Goal: Information Seeking & Learning: Learn about a topic

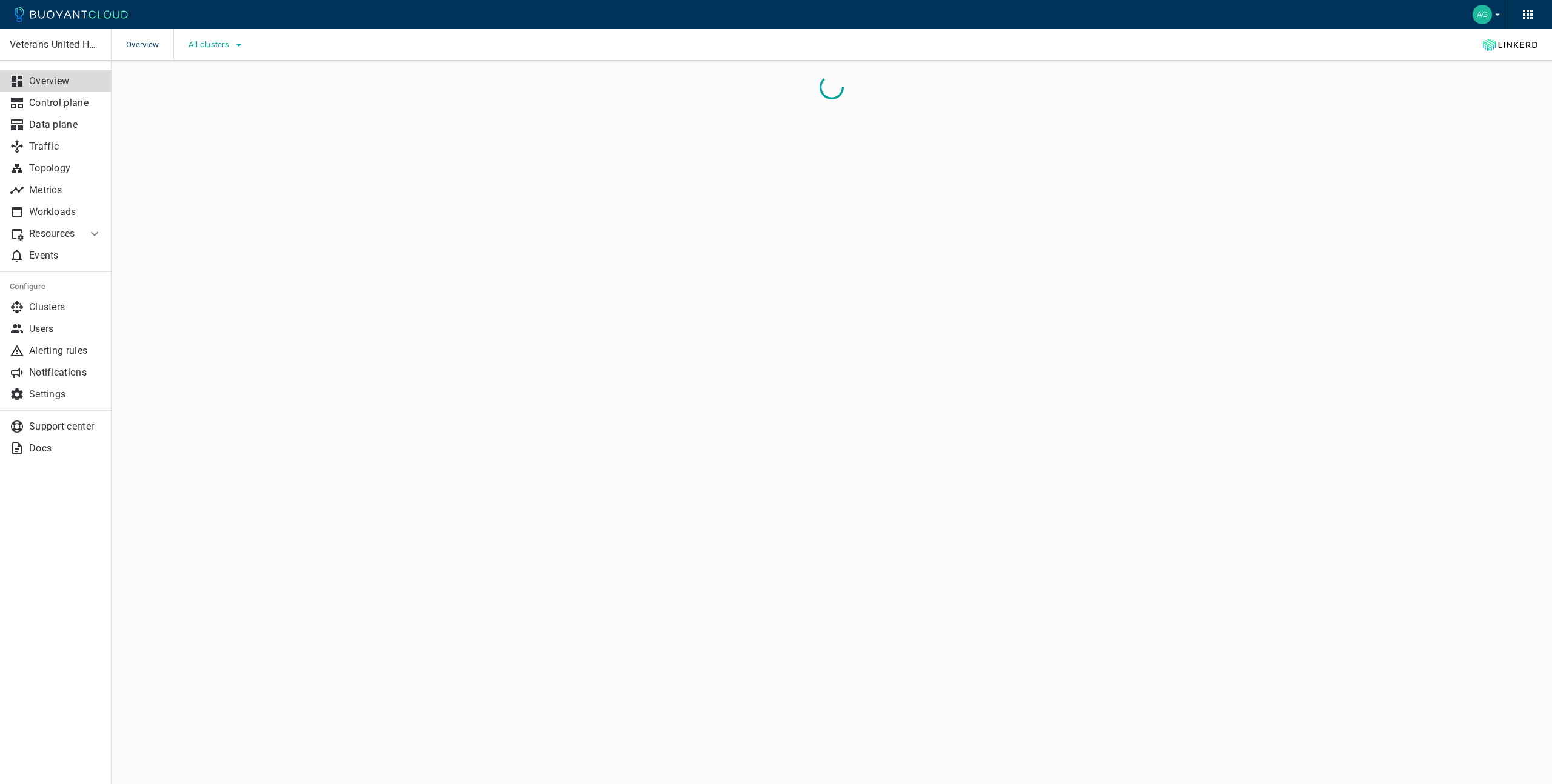
click at [241, 48] on icon "button" at bounding box center [239, 44] width 15 height 15
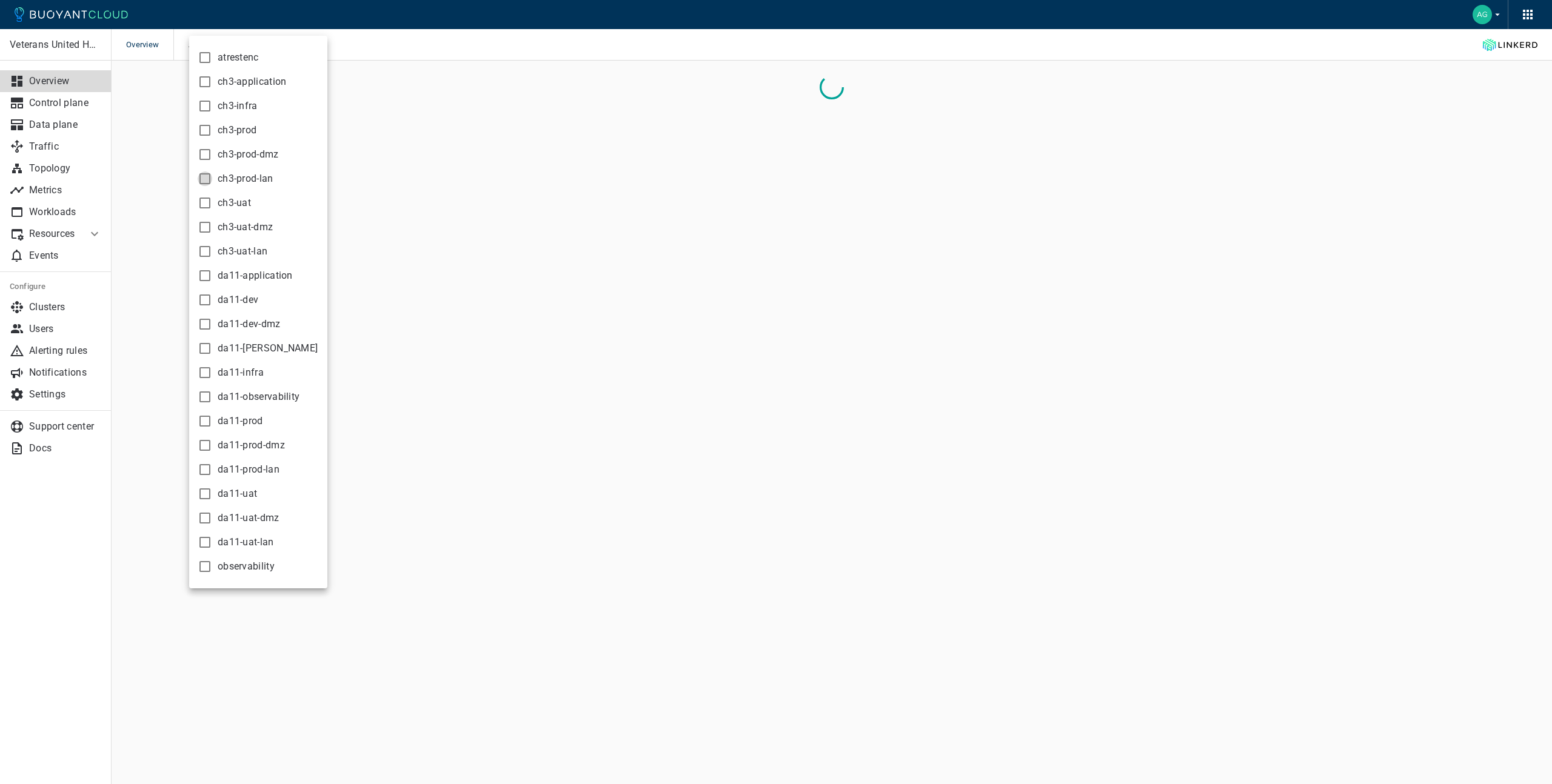
click at [205, 180] on input "ch3-prod-lan" at bounding box center [205, 179] width 15 height 15
checkbox input "true"
click at [374, 44] on div at bounding box center [776, 392] width 1552 height 784
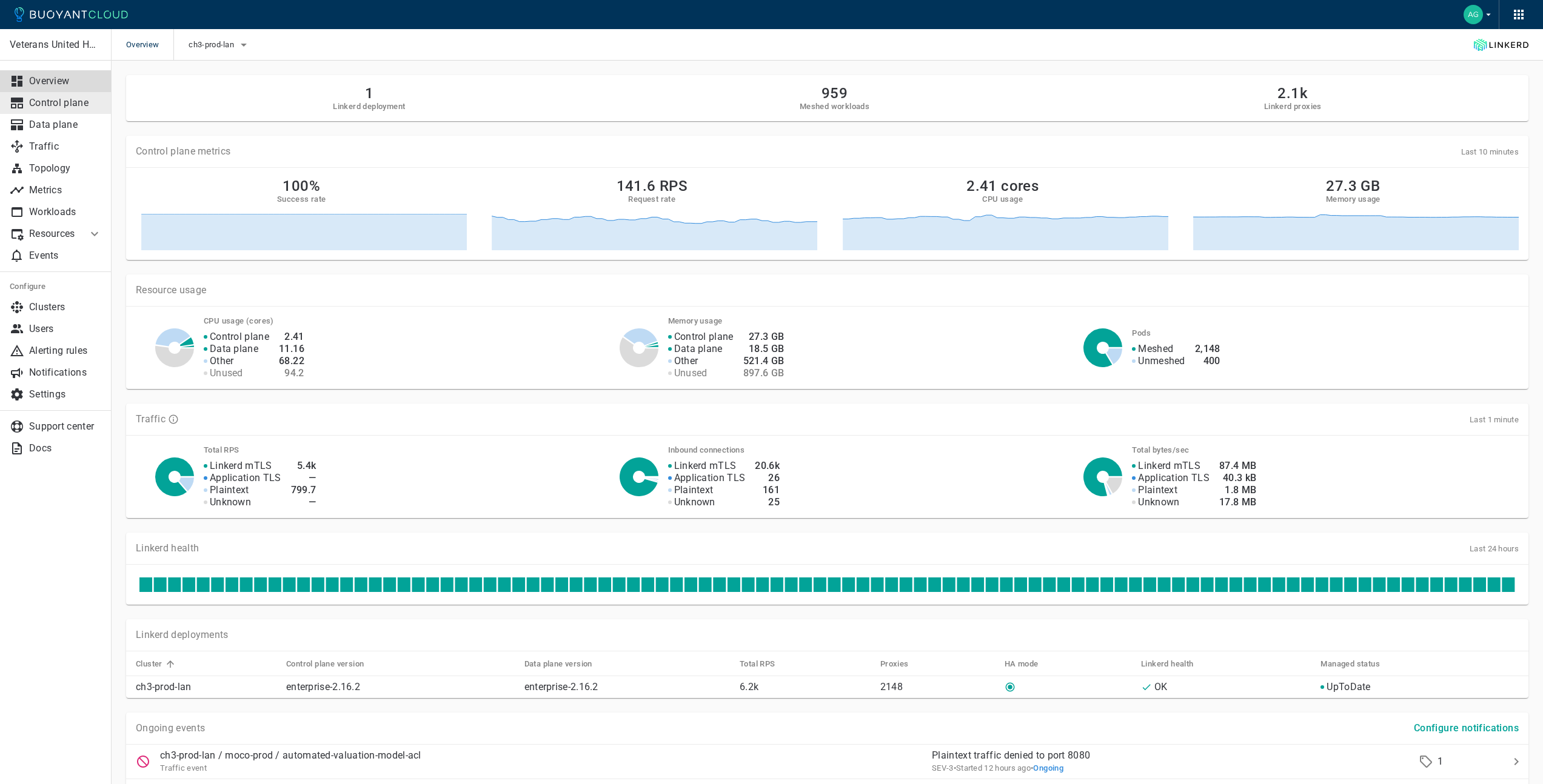
click at [64, 108] on p "Control plane" at bounding box center [65, 103] width 73 height 12
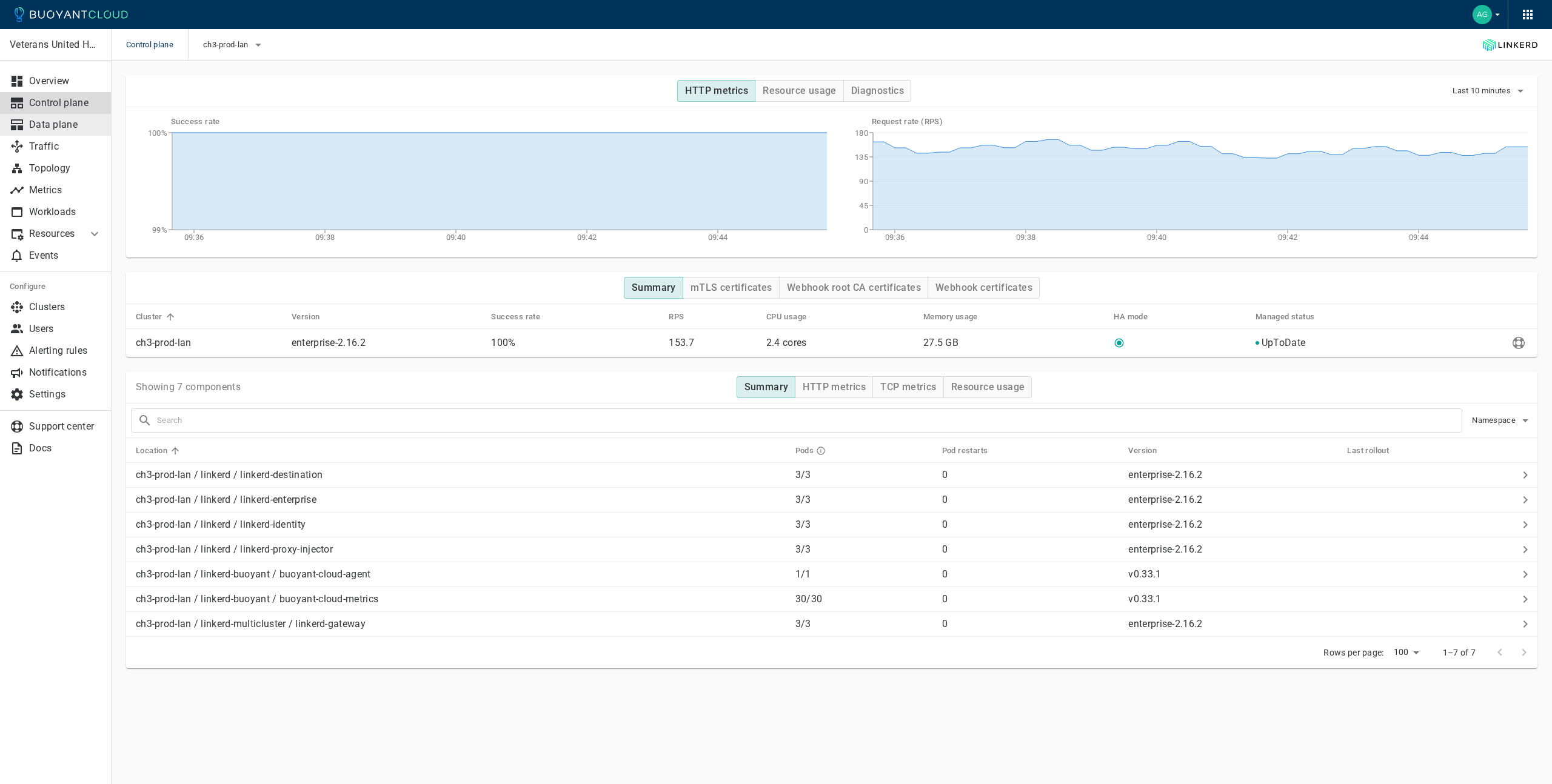
click at [64, 120] on p "Data plane" at bounding box center [65, 124] width 73 height 12
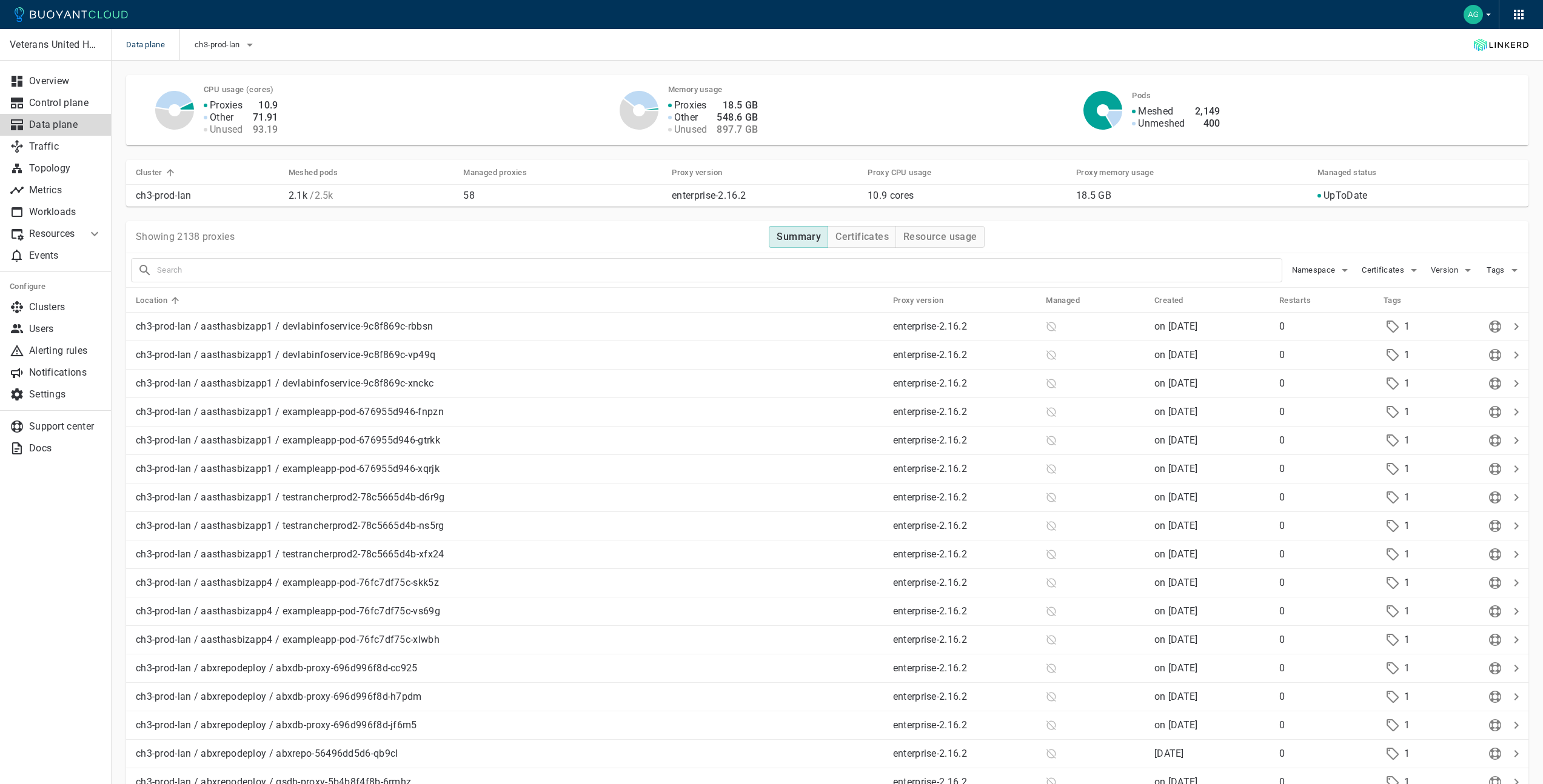
click at [355, 270] on input "text" at bounding box center [719, 270] width 1125 height 17
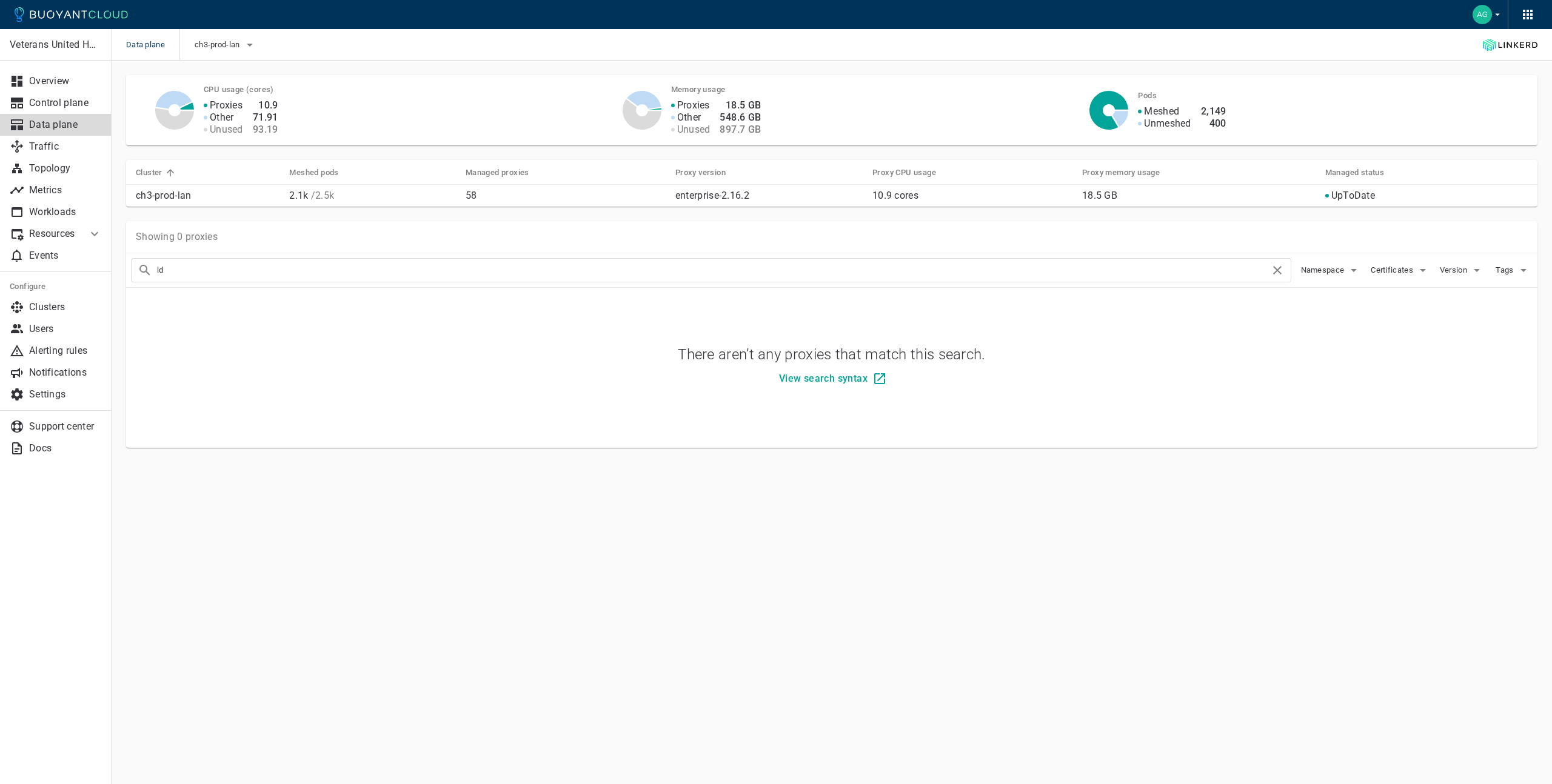
type input "l"
click at [61, 106] on p "Control plane" at bounding box center [65, 103] width 73 height 12
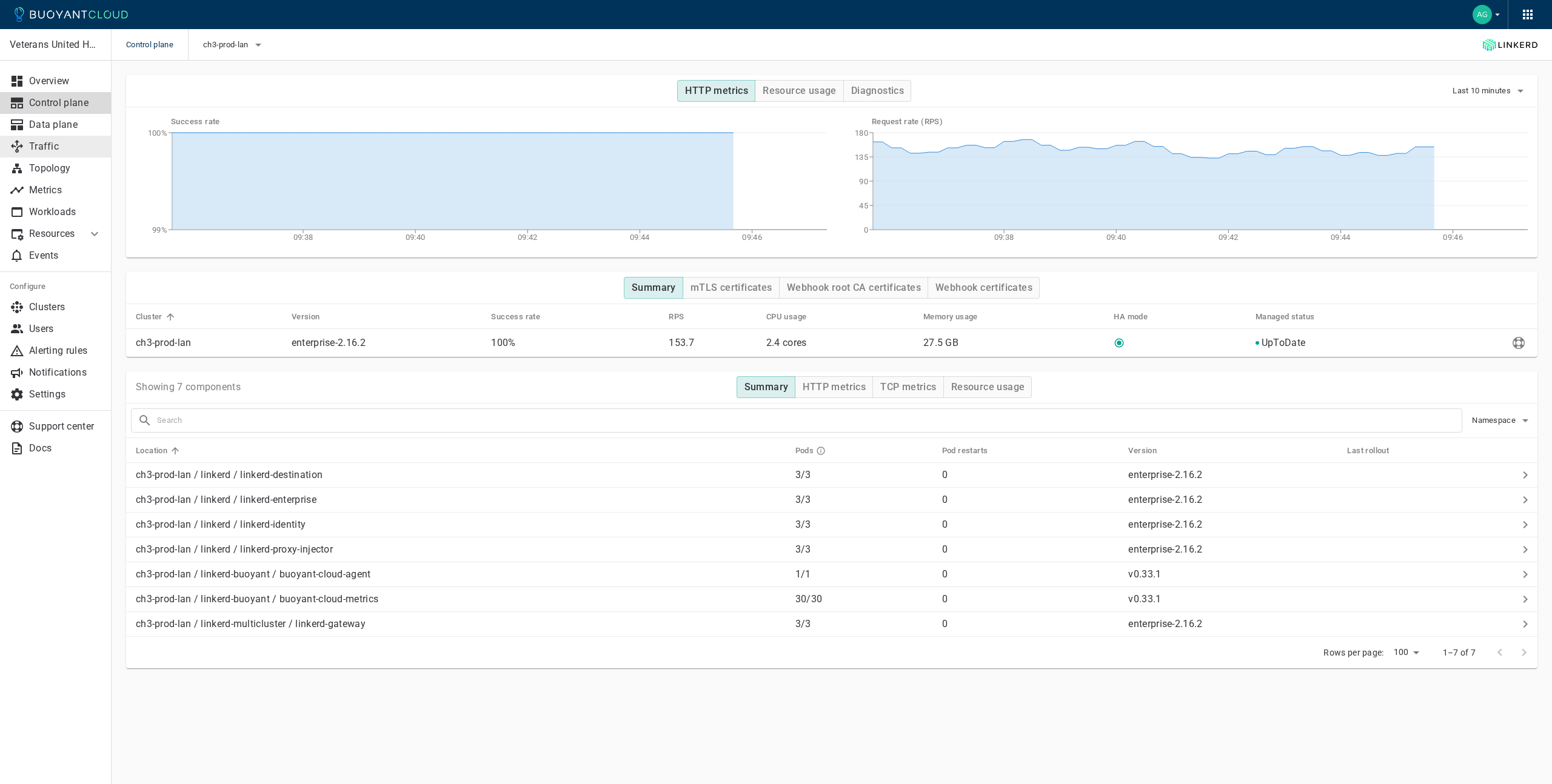
click at [44, 144] on p "Traffic" at bounding box center [65, 146] width 73 height 12
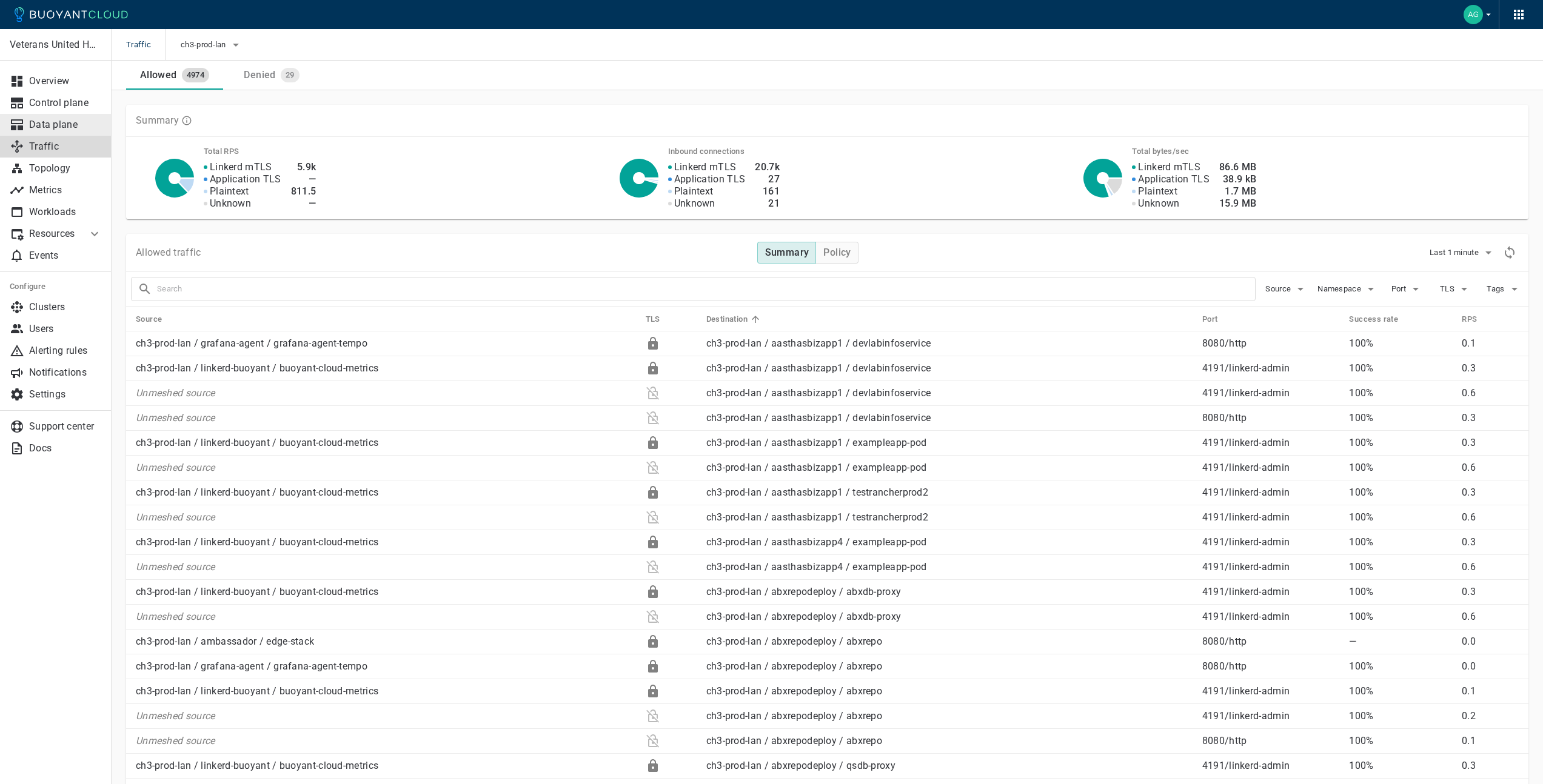
click at [36, 120] on p "Data plane" at bounding box center [65, 124] width 73 height 12
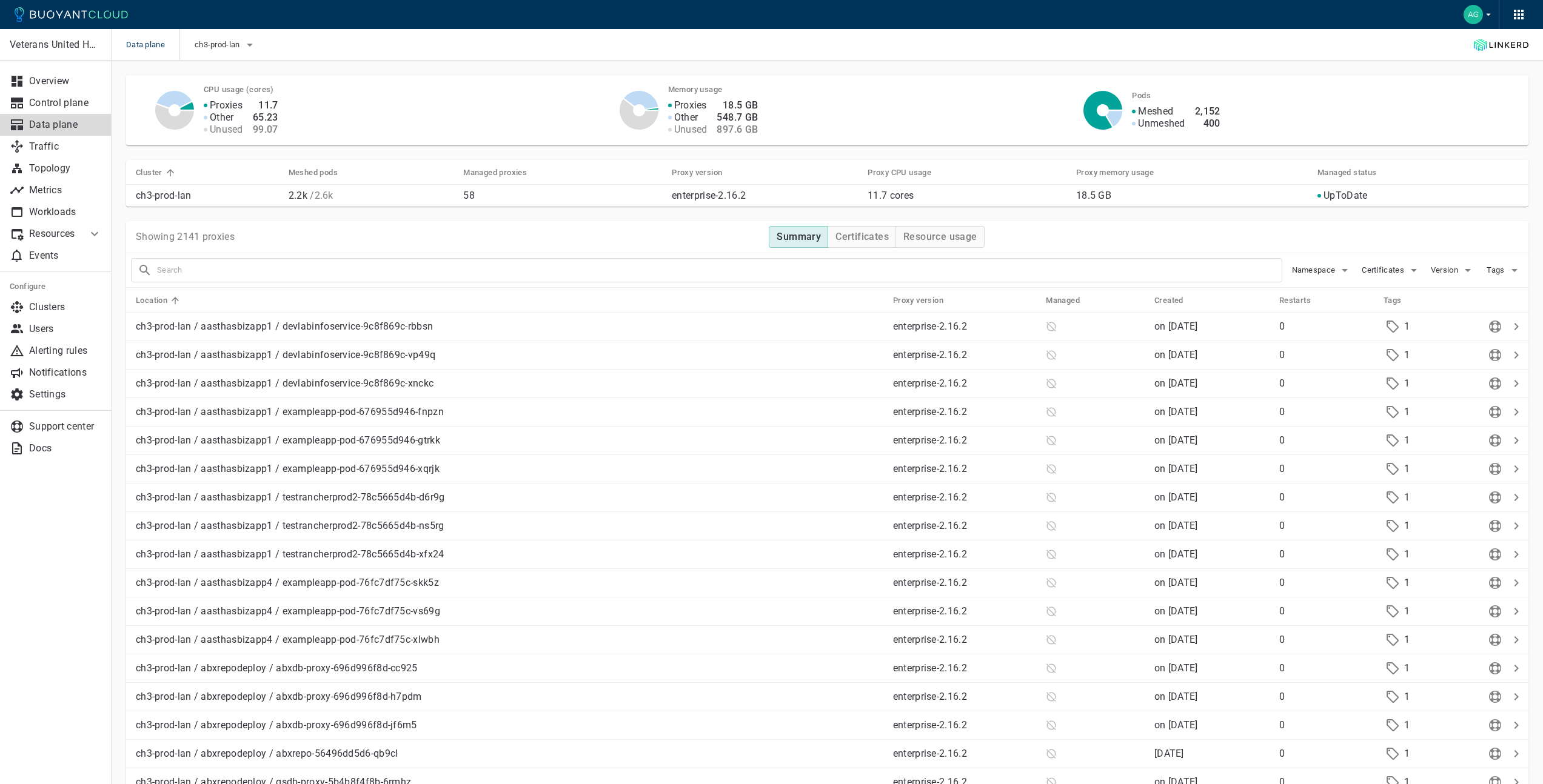
click at [263, 270] on input "text" at bounding box center [719, 270] width 1125 height 17
type input "api-gateway"
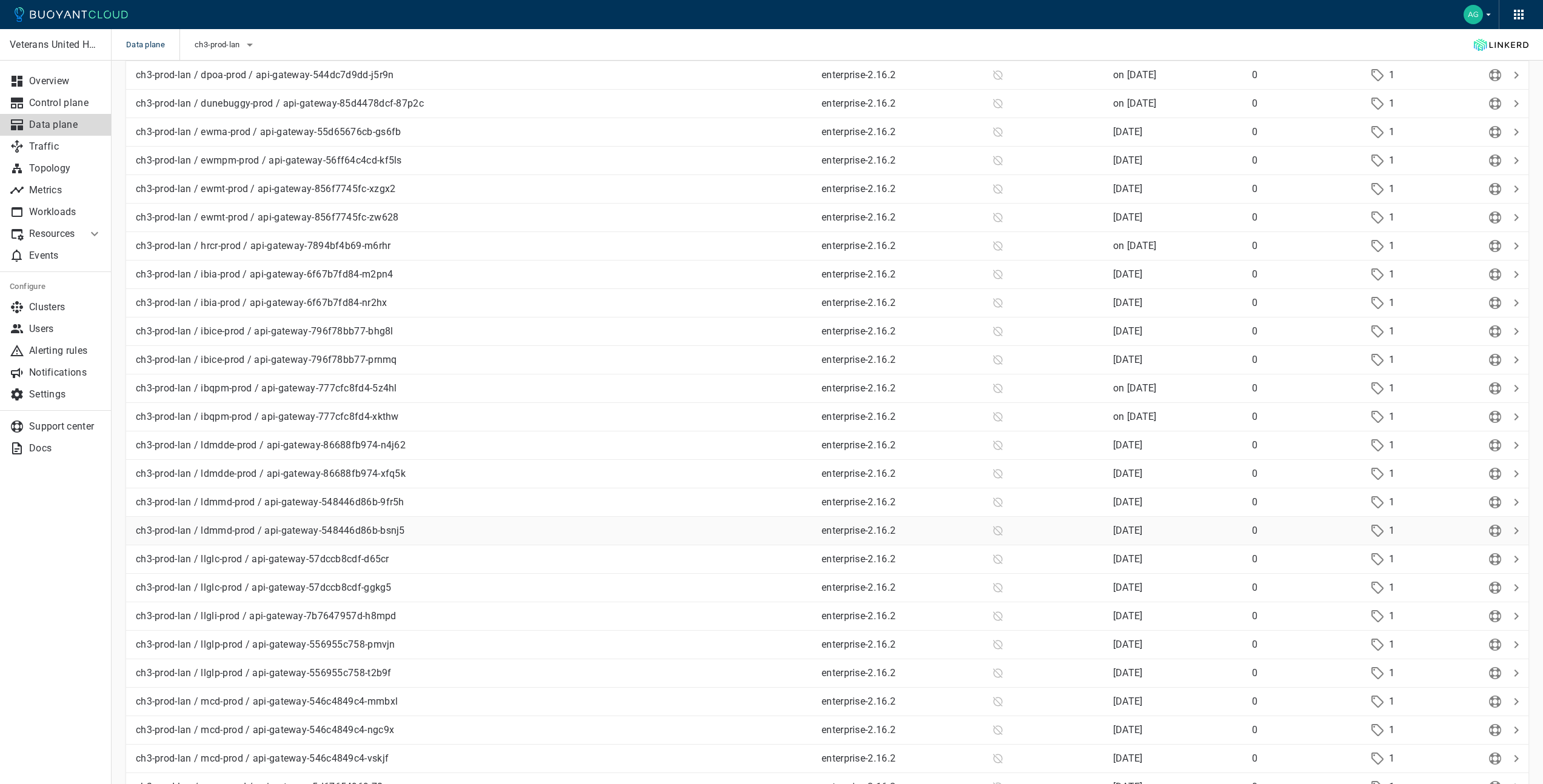
scroll to position [567, 0]
click at [400, 446] on p "ch3-prod-lan / ldmdde-prod / api-gateway-86688fb974-n4j62" at bounding box center [474, 442] width 676 height 12
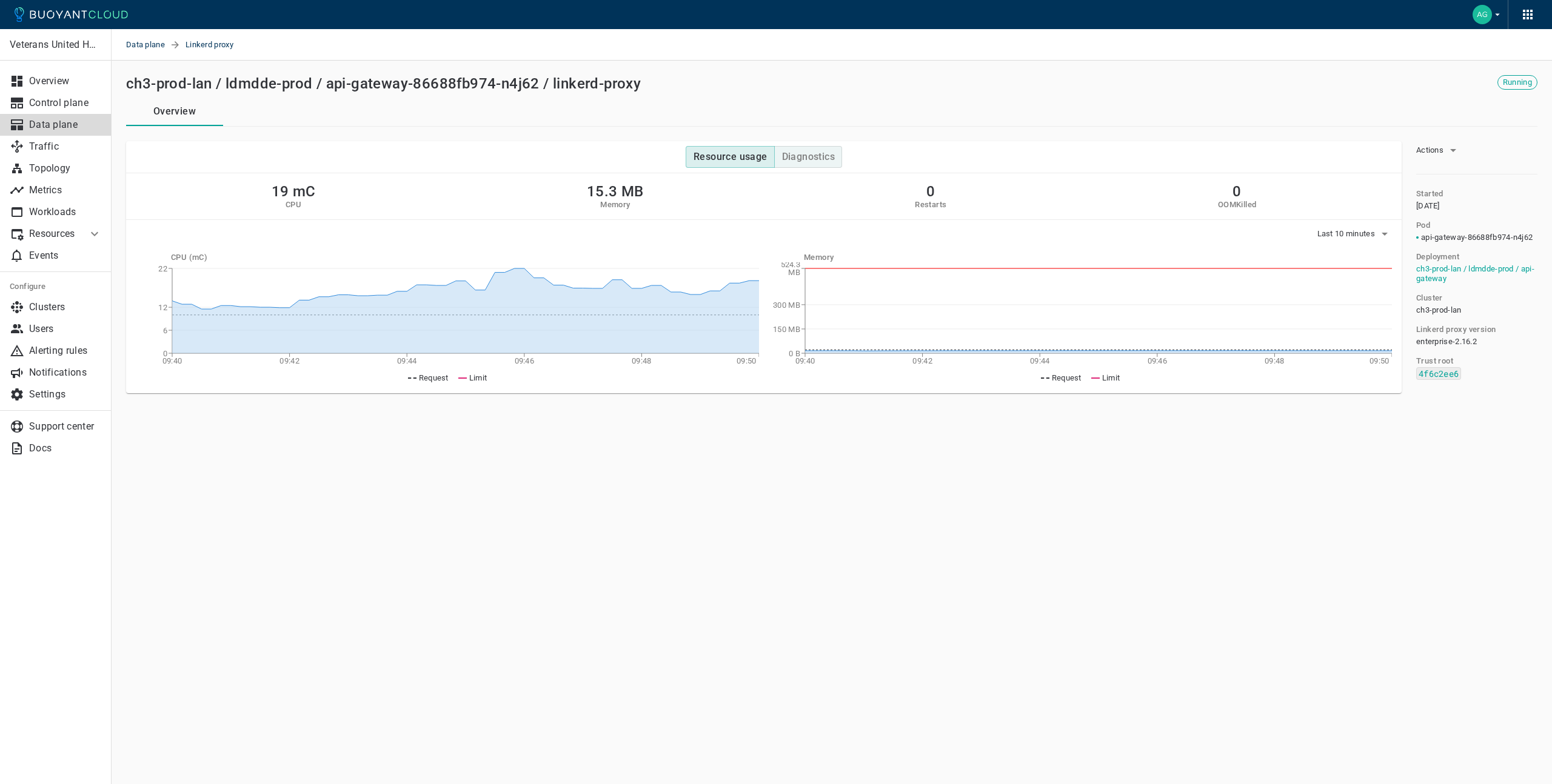
click at [797, 157] on h4 "Diagnostics" at bounding box center [808, 156] width 53 height 12
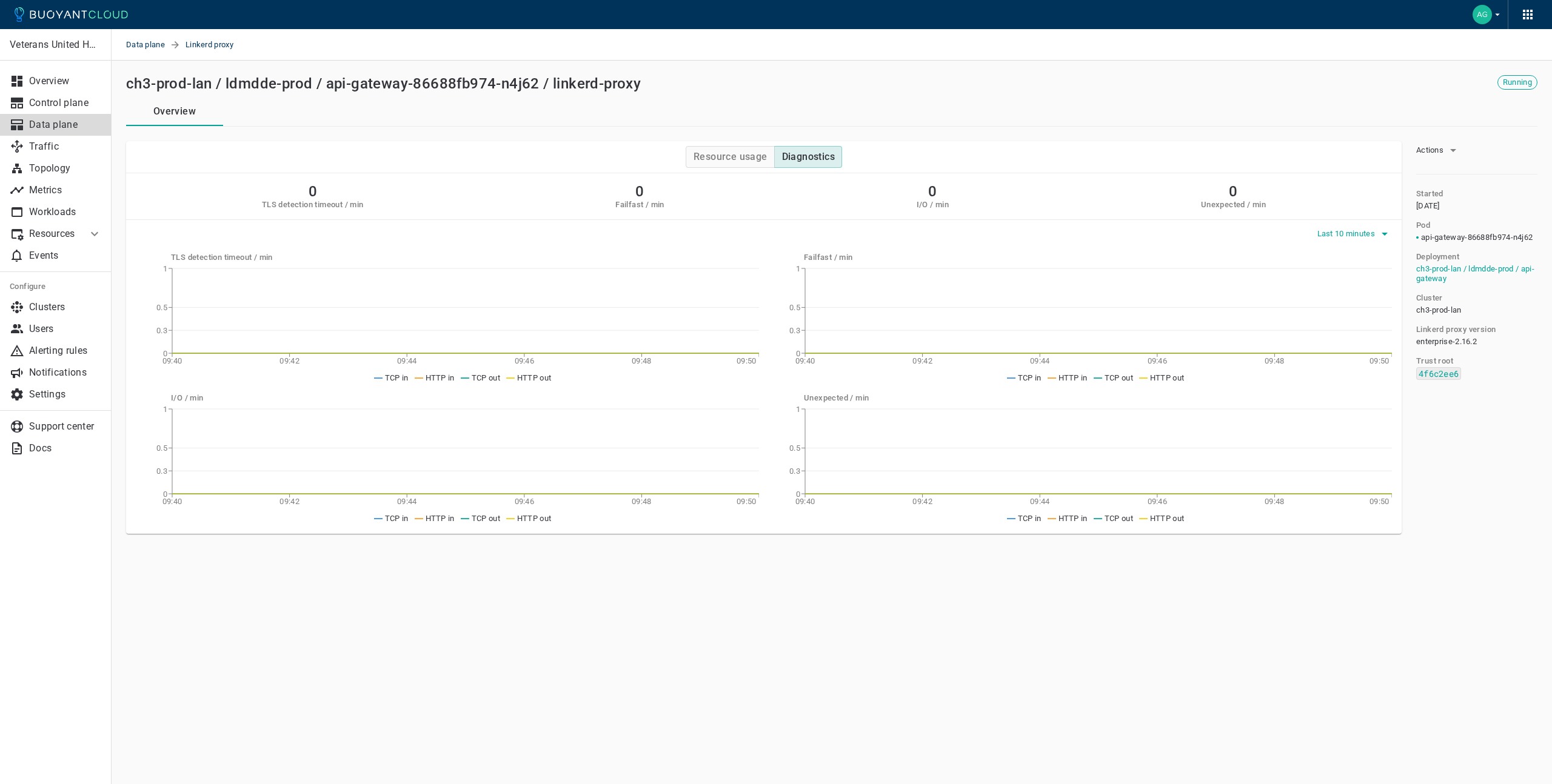
click at [1385, 234] on icon "button" at bounding box center [1384, 233] width 6 height 3
click at [1370, 278] on li "Last 1 hour" at bounding box center [1361, 280] width 92 height 22
click at [142, 46] on span "Data plane" at bounding box center [148, 44] width 44 height 32
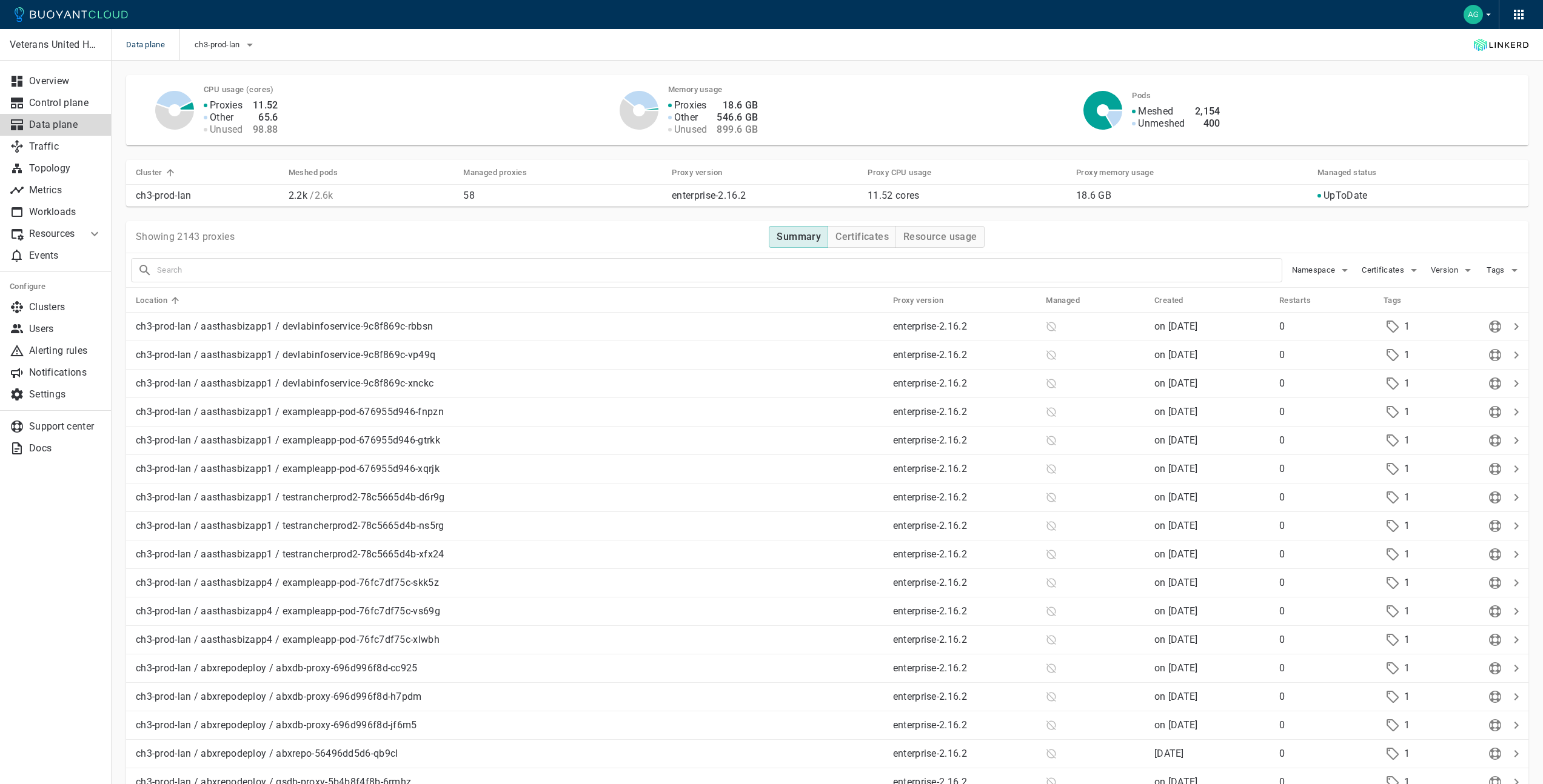
click at [306, 270] on input "text" at bounding box center [719, 270] width 1125 height 17
type input "api-gateway"
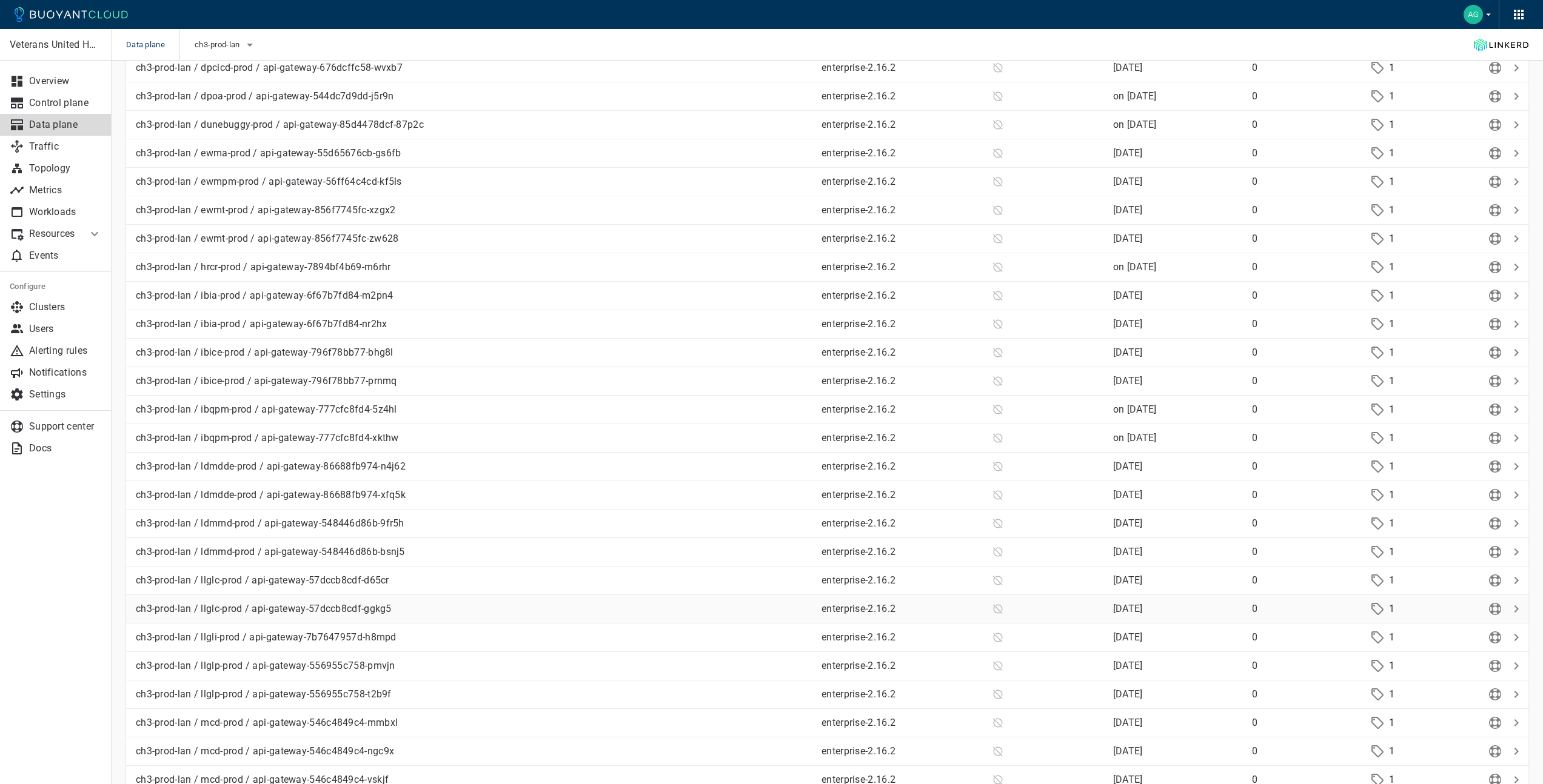
scroll to position [660, 0]
click at [393, 351] on p "ch3-prod-lan / ldmdde-prod / api-gateway-86688fb974-n4j62" at bounding box center [474, 349] width 676 height 12
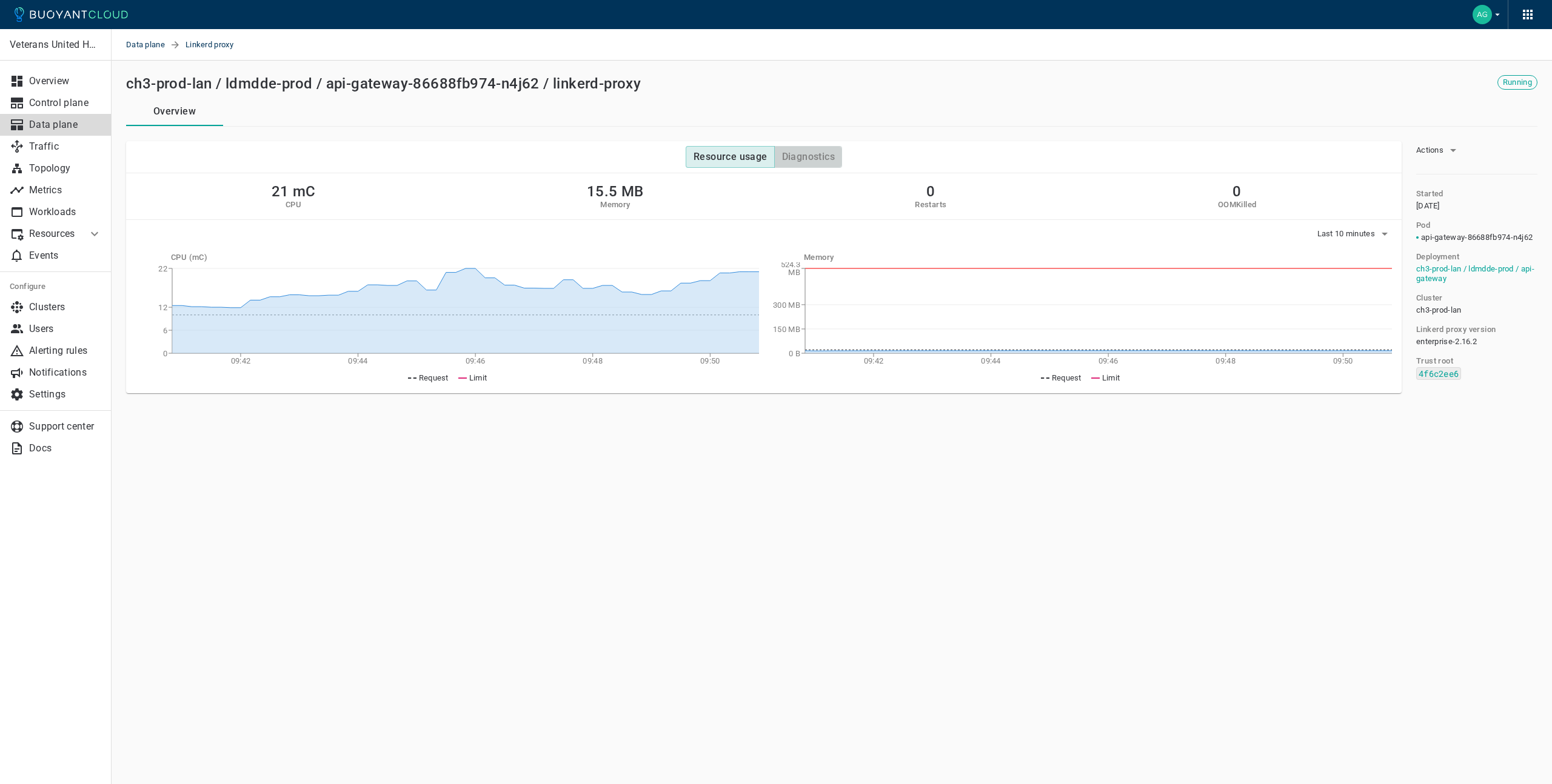
click at [811, 152] on h4 "Diagnostics" at bounding box center [808, 156] width 53 height 12
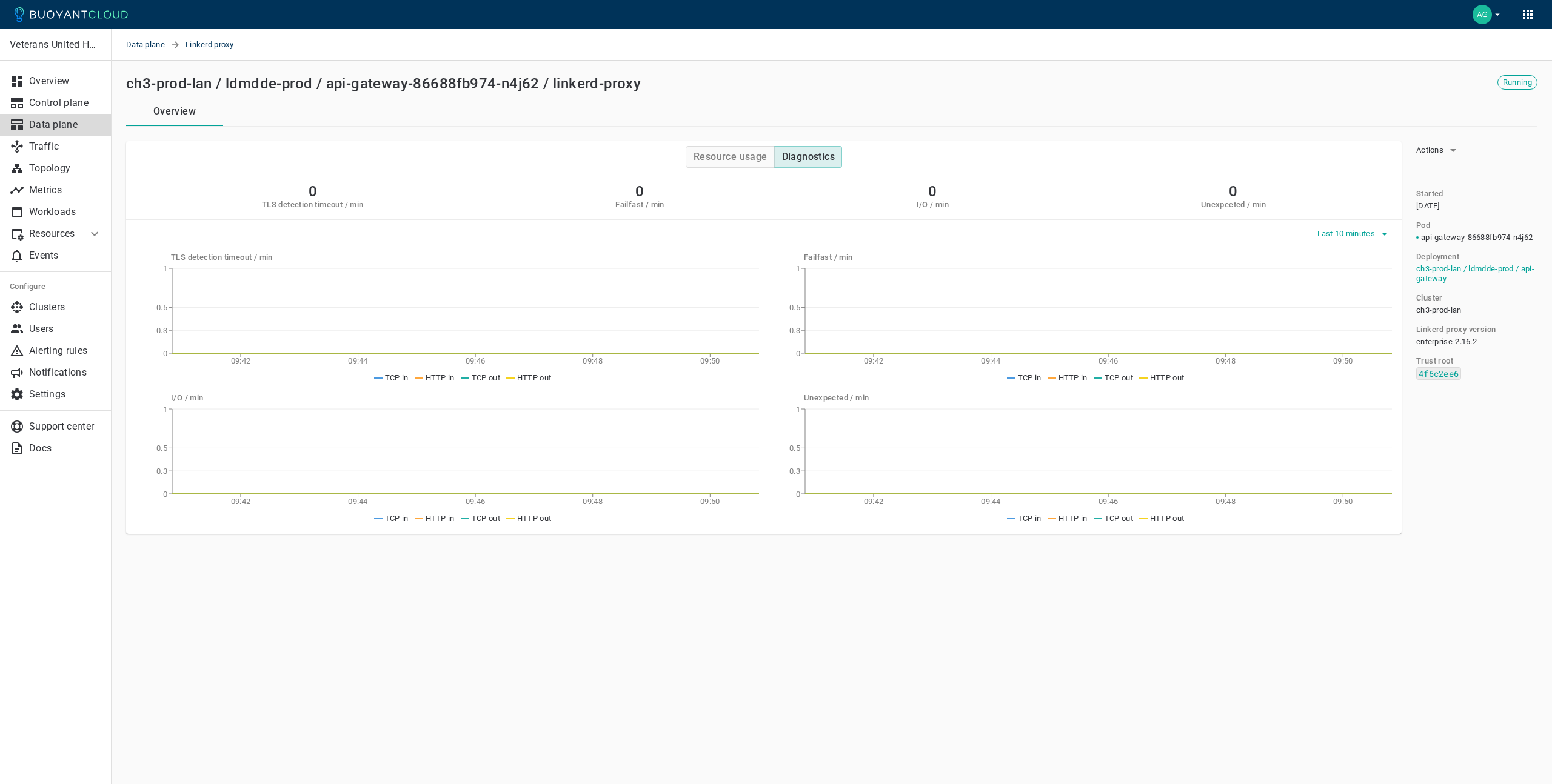
click at [1384, 236] on icon "button" at bounding box center [1384, 234] width 15 height 15
click at [1377, 285] on li "Last 1 hour" at bounding box center [1361, 280] width 92 height 22
click at [52, 191] on p "Metrics" at bounding box center [65, 190] width 73 height 12
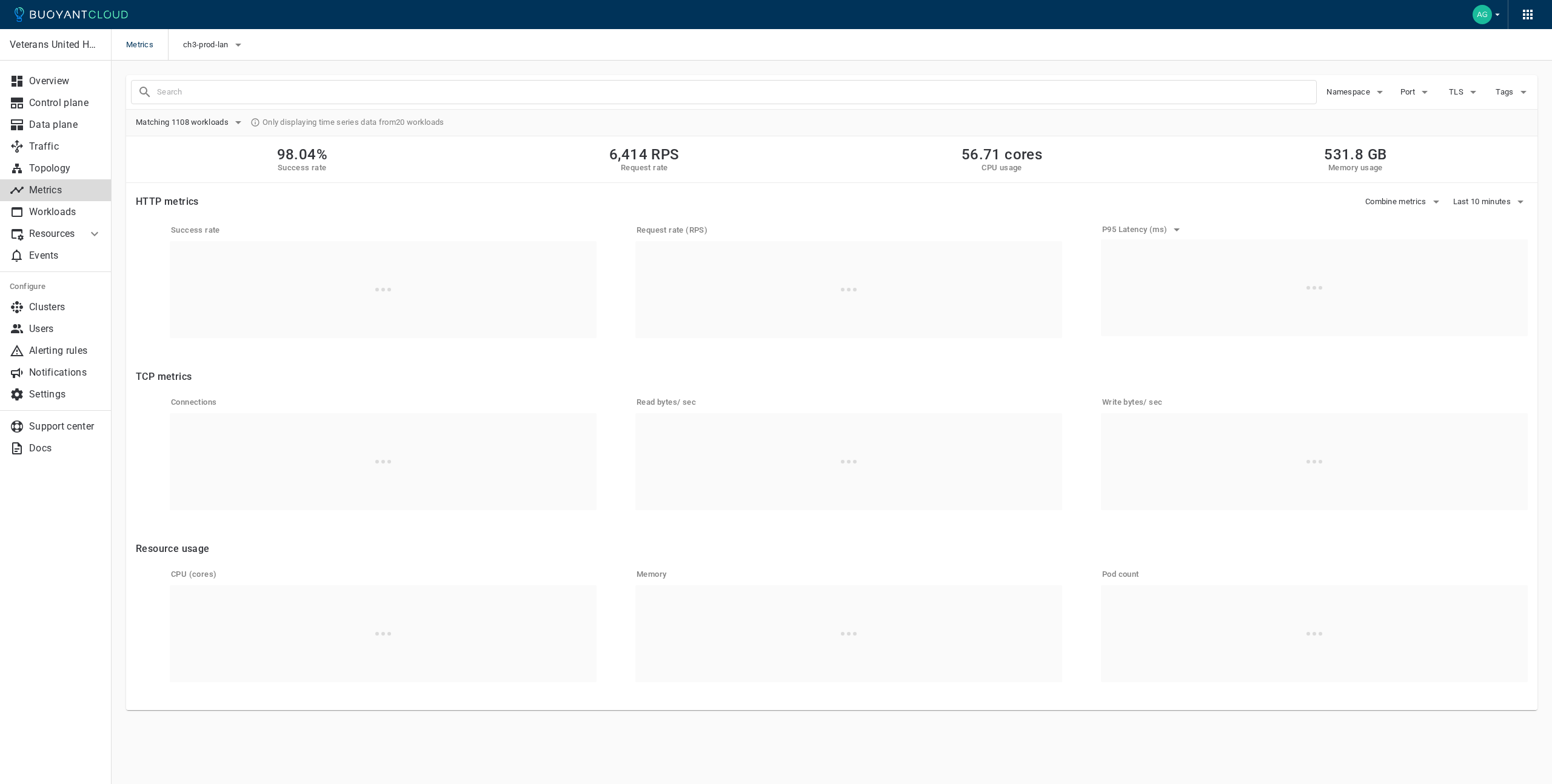
click at [264, 97] on input "text" at bounding box center [736, 92] width 1159 height 17
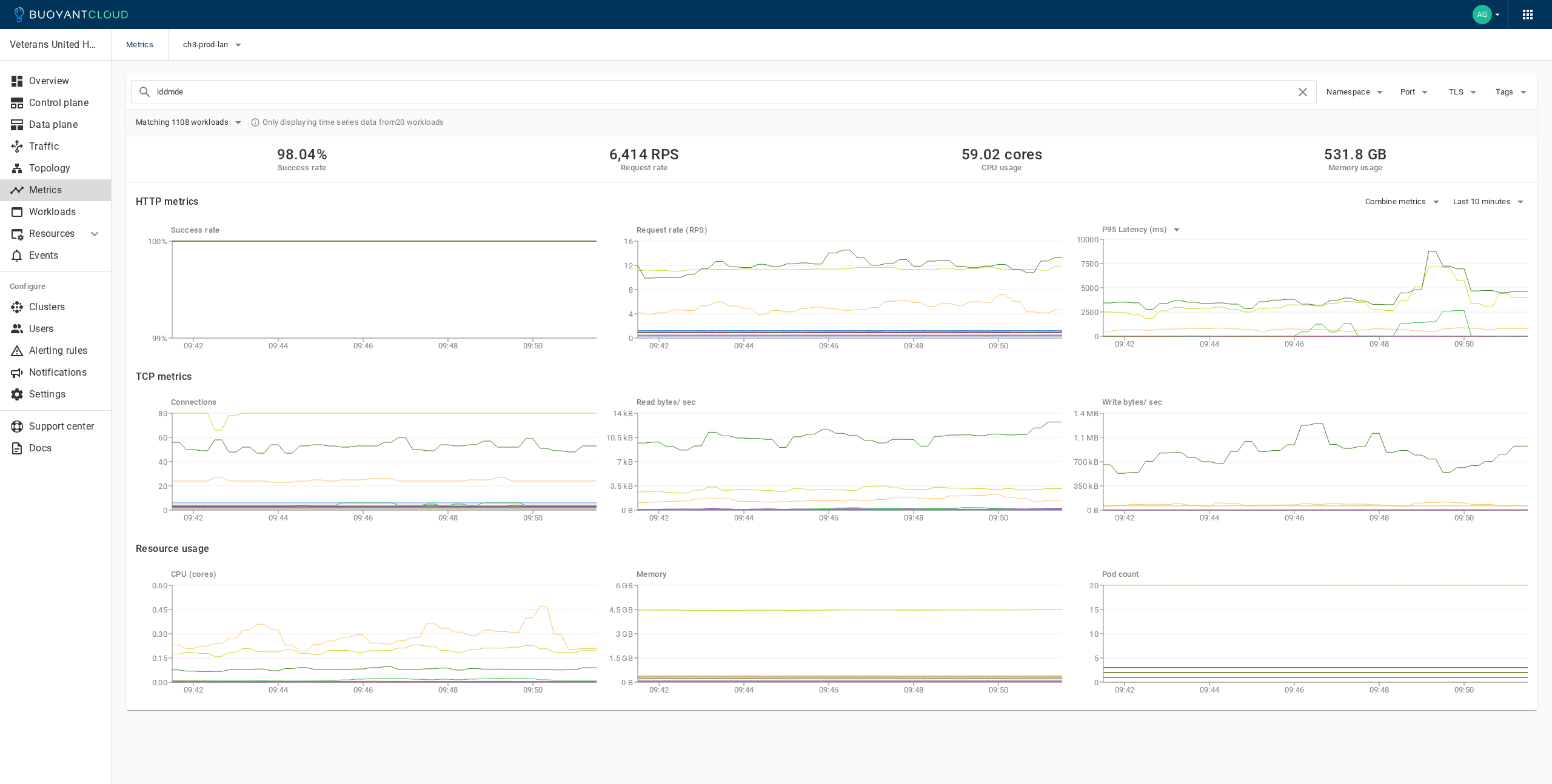
type input "lddmde"
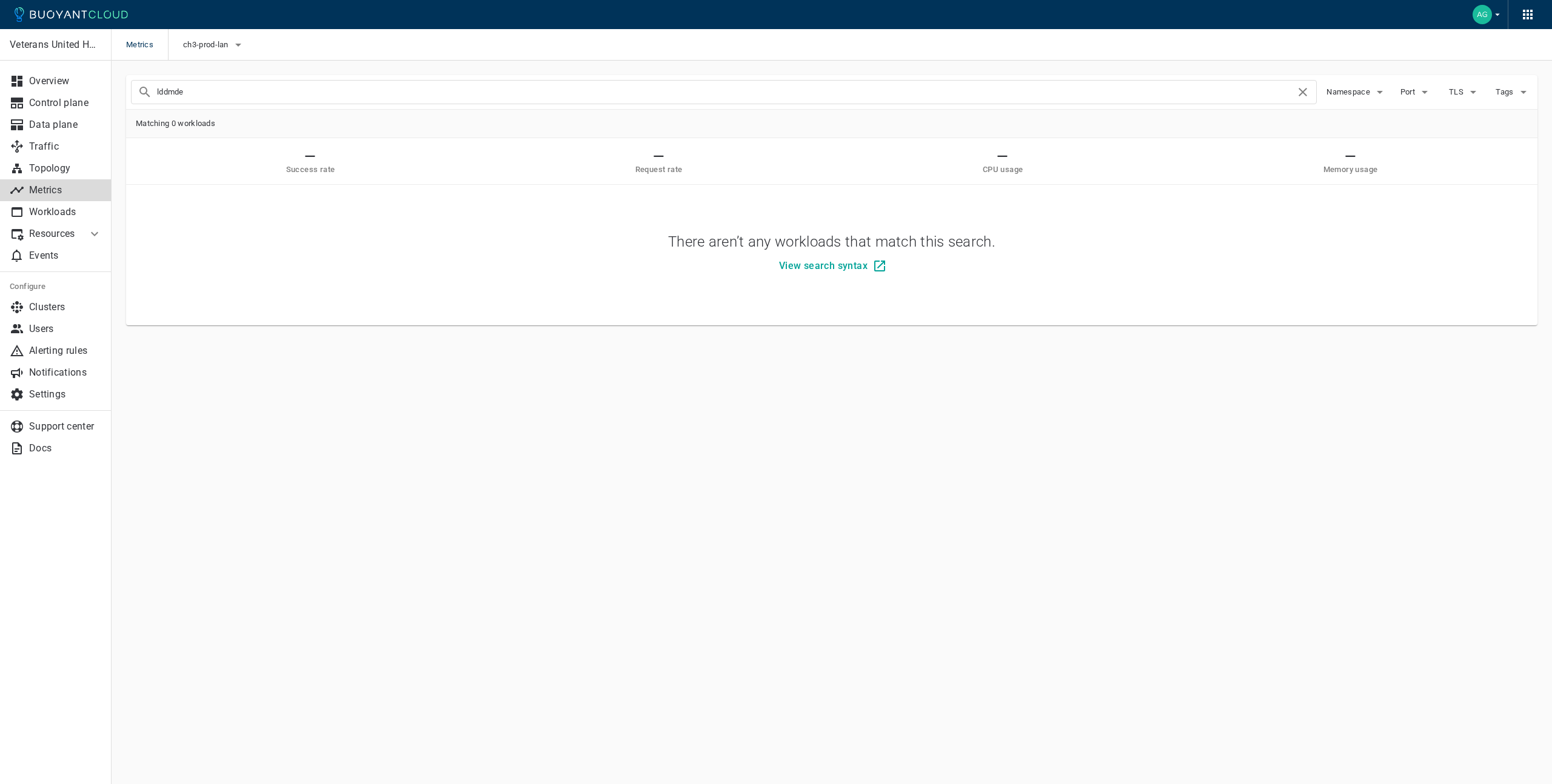
click at [335, 66] on div "Veterans United Home Loans Overview Control plane Data plane Traffic Topology M…" at bounding box center [831, 217] width 1440 height 313
click at [311, 94] on input "lddmde" at bounding box center [726, 92] width 1138 height 17
click at [1321, 122] on span "Matching 0 workloads" at bounding box center [831, 123] width 1411 height 28
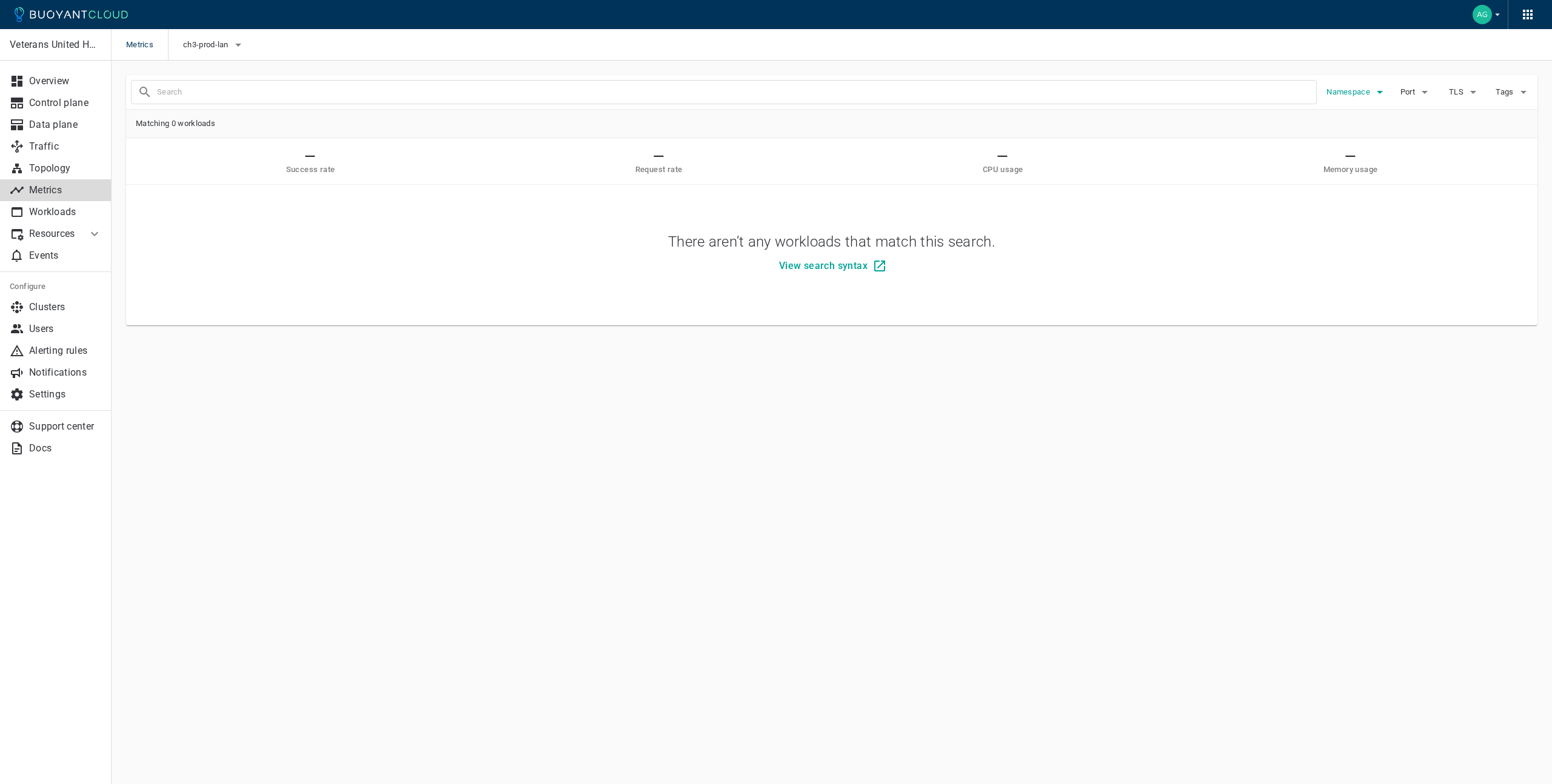
click at [1370, 90] on span "Namespace" at bounding box center [1349, 92] width 46 height 10
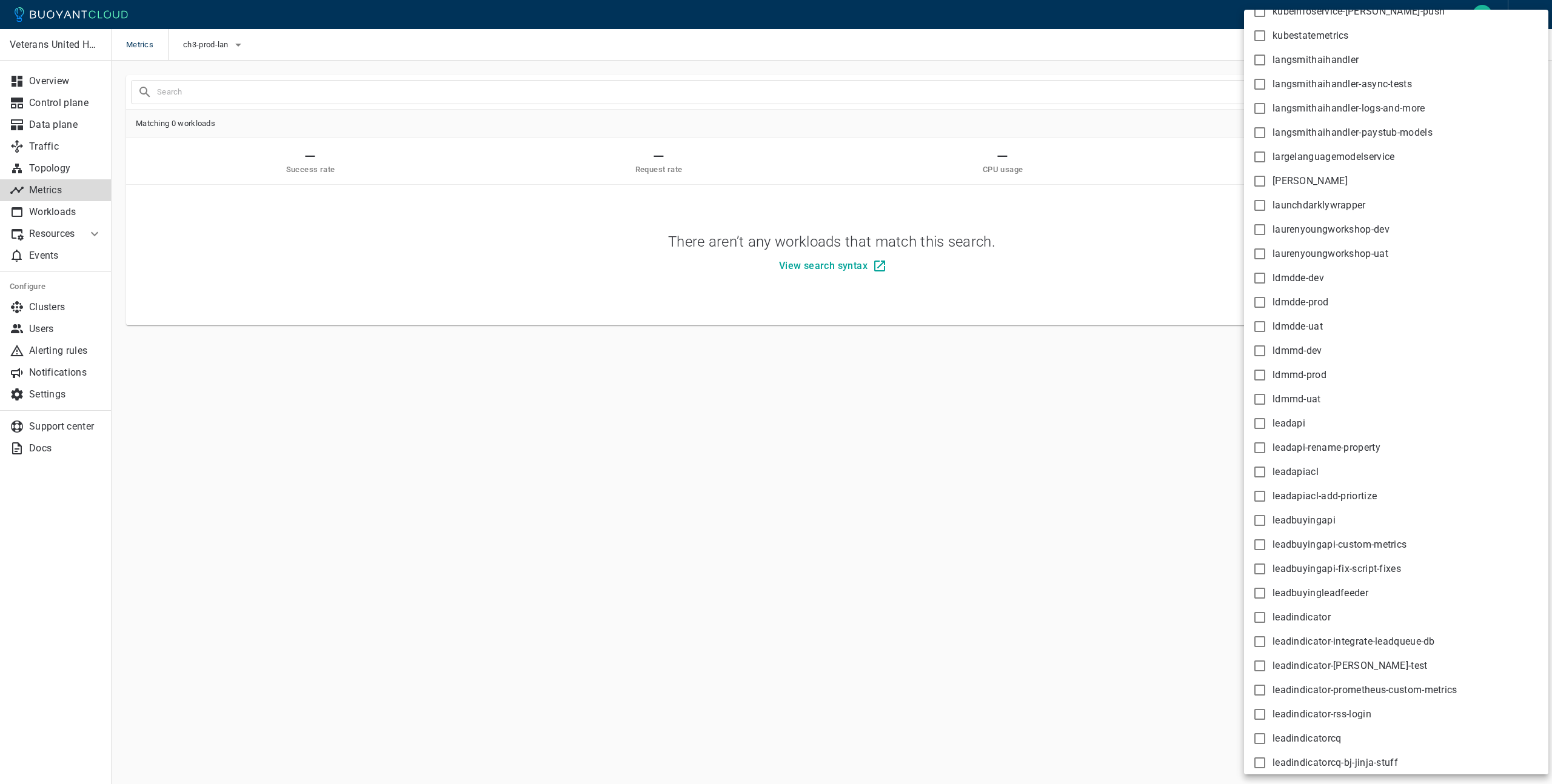
scroll to position [13686, 0]
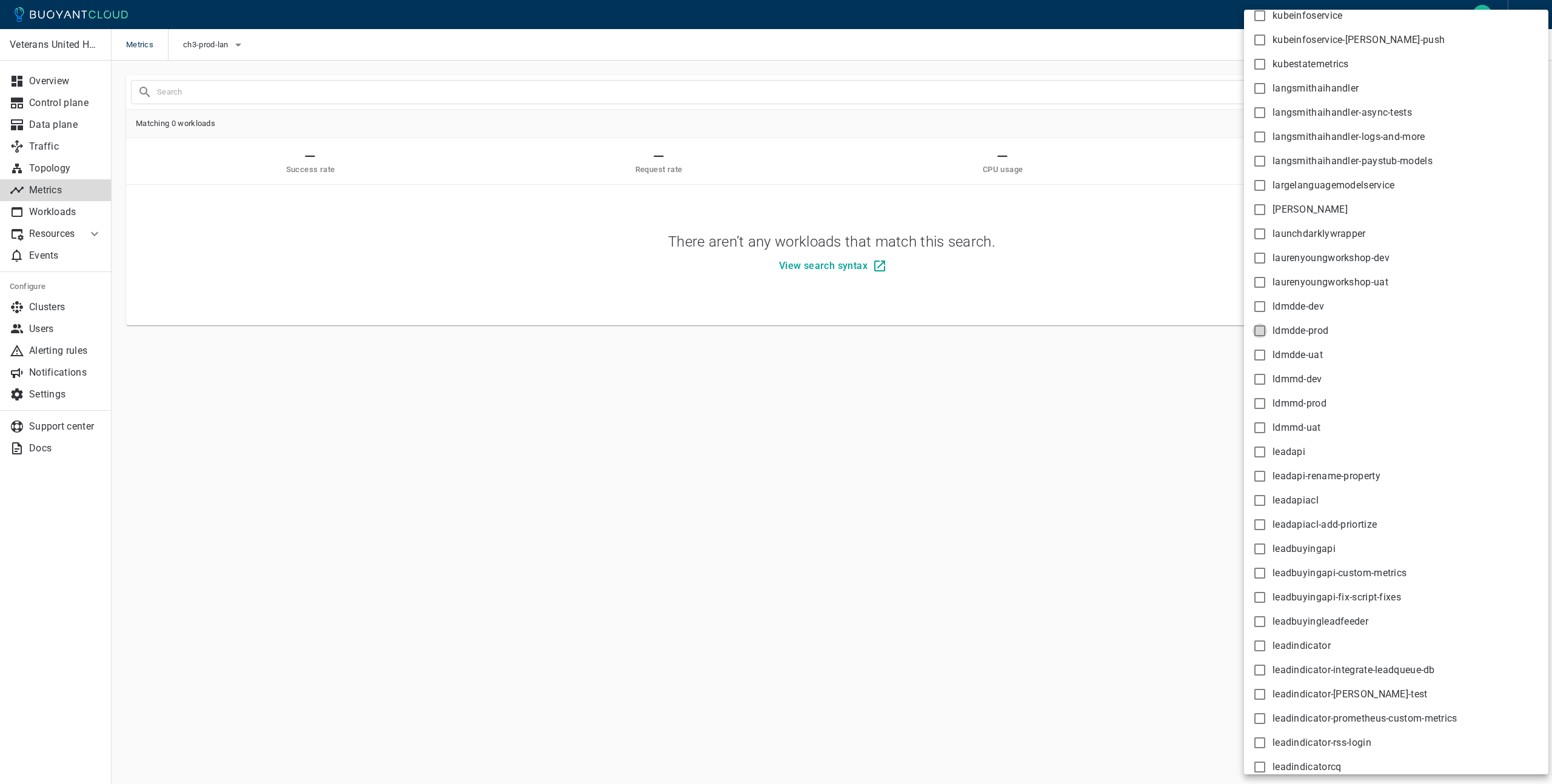
click at [1262, 334] on input "ldmdde-prod" at bounding box center [1260, 331] width 15 height 15
checkbox input "true"
click at [762, 437] on div at bounding box center [776, 392] width 1552 height 784
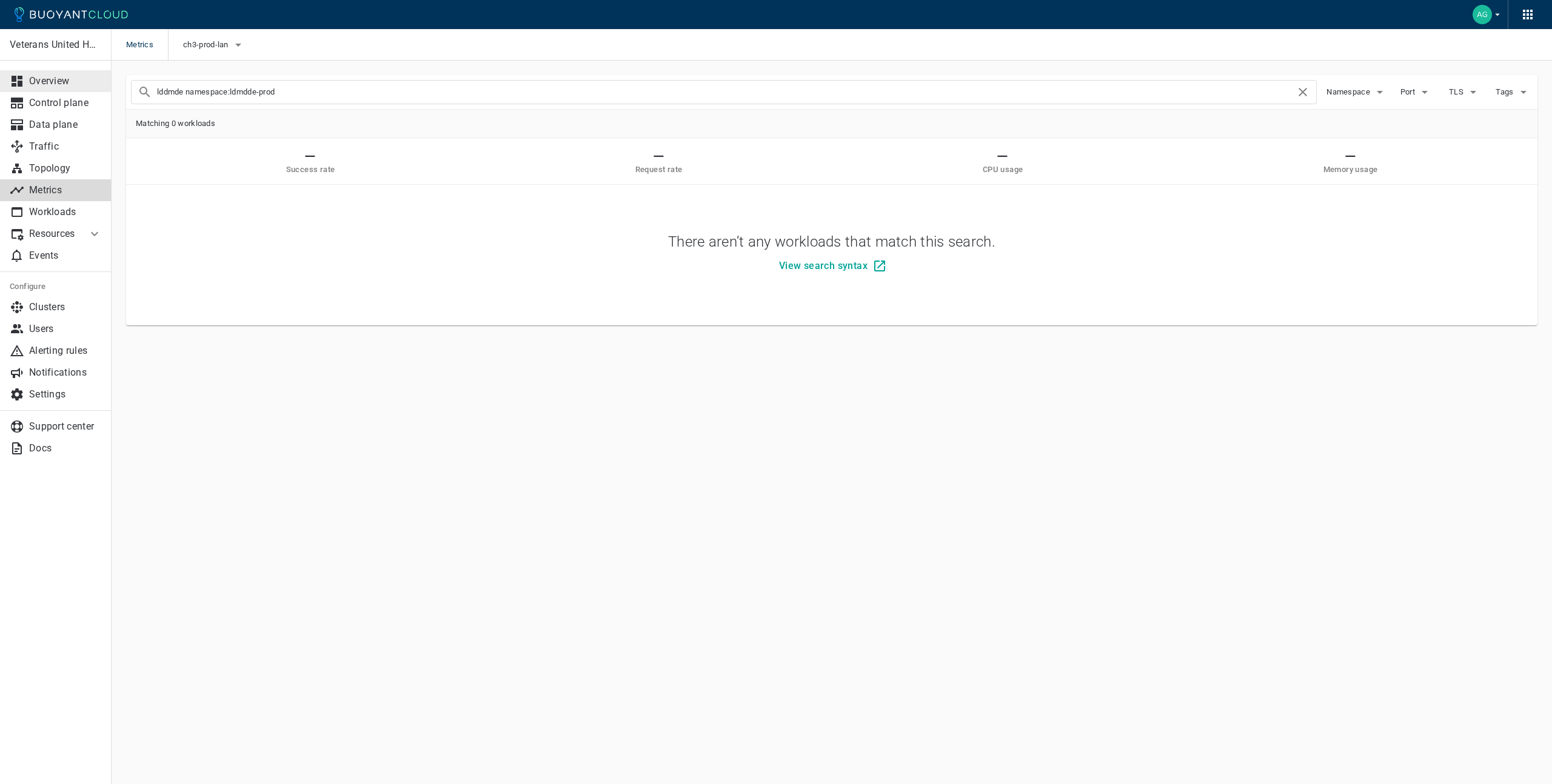
drag, startPoint x: 185, startPoint y: 91, endPoint x: 107, endPoint y: 91, distance: 78.0
click at [112, 91] on div "Veterans United Home Loans Overview Control plane Data plane Traffic Topology M…" at bounding box center [831, 217] width 1440 height 313
type input "namespace:ldmdde-prod"
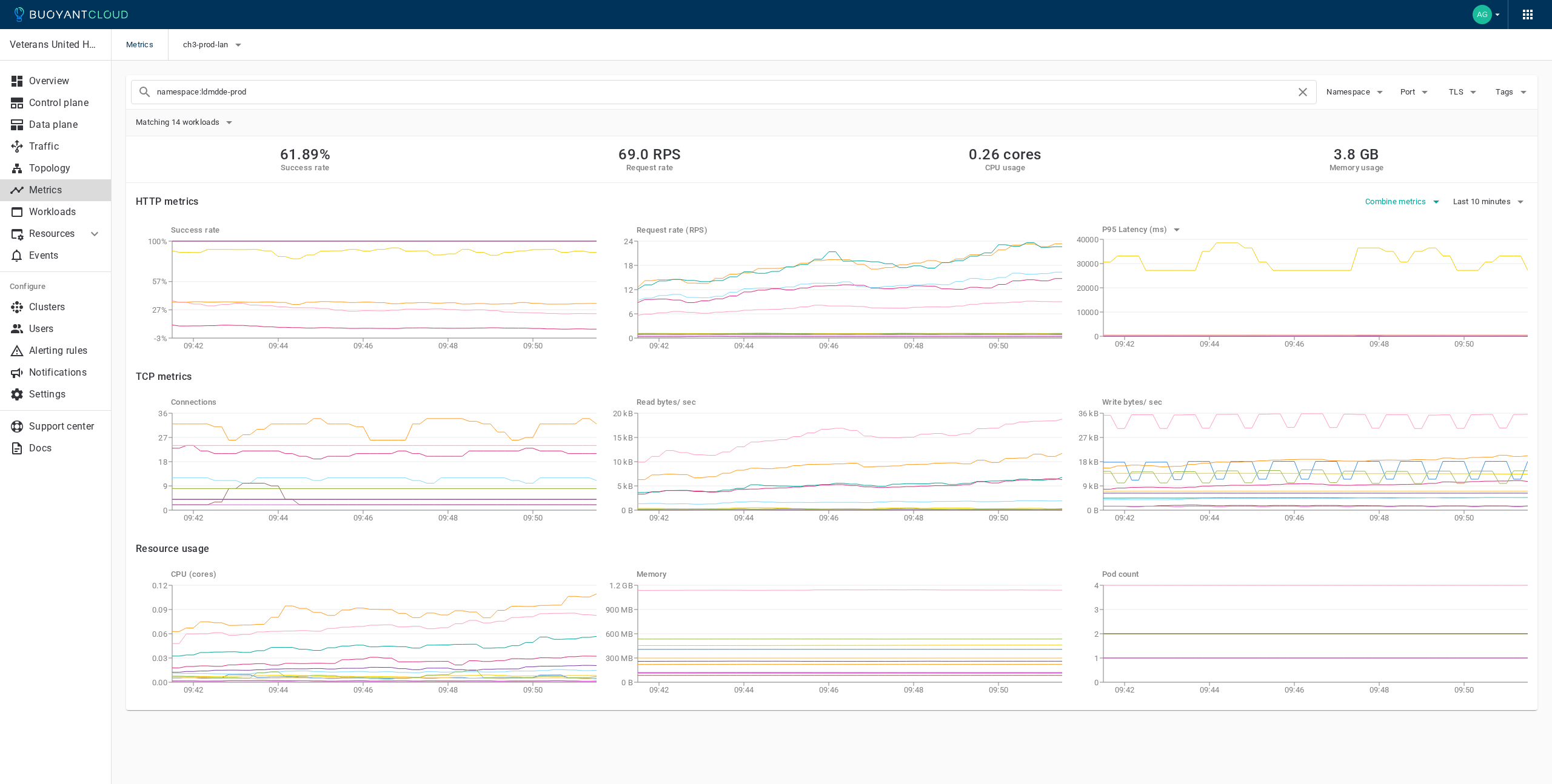
click at [1435, 203] on icon "button" at bounding box center [1436, 201] width 15 height 15
click at [1435, 201] on div at bounding box center [776, 392] width 1552 height 784
click at [1435, 201] on icon "button" at bounding box center [1436, 201] width 6 height 3
click at [1391, 241] on span "Port" at bounding box center [1445, 247] width 107 height 12
checkbox input "true"
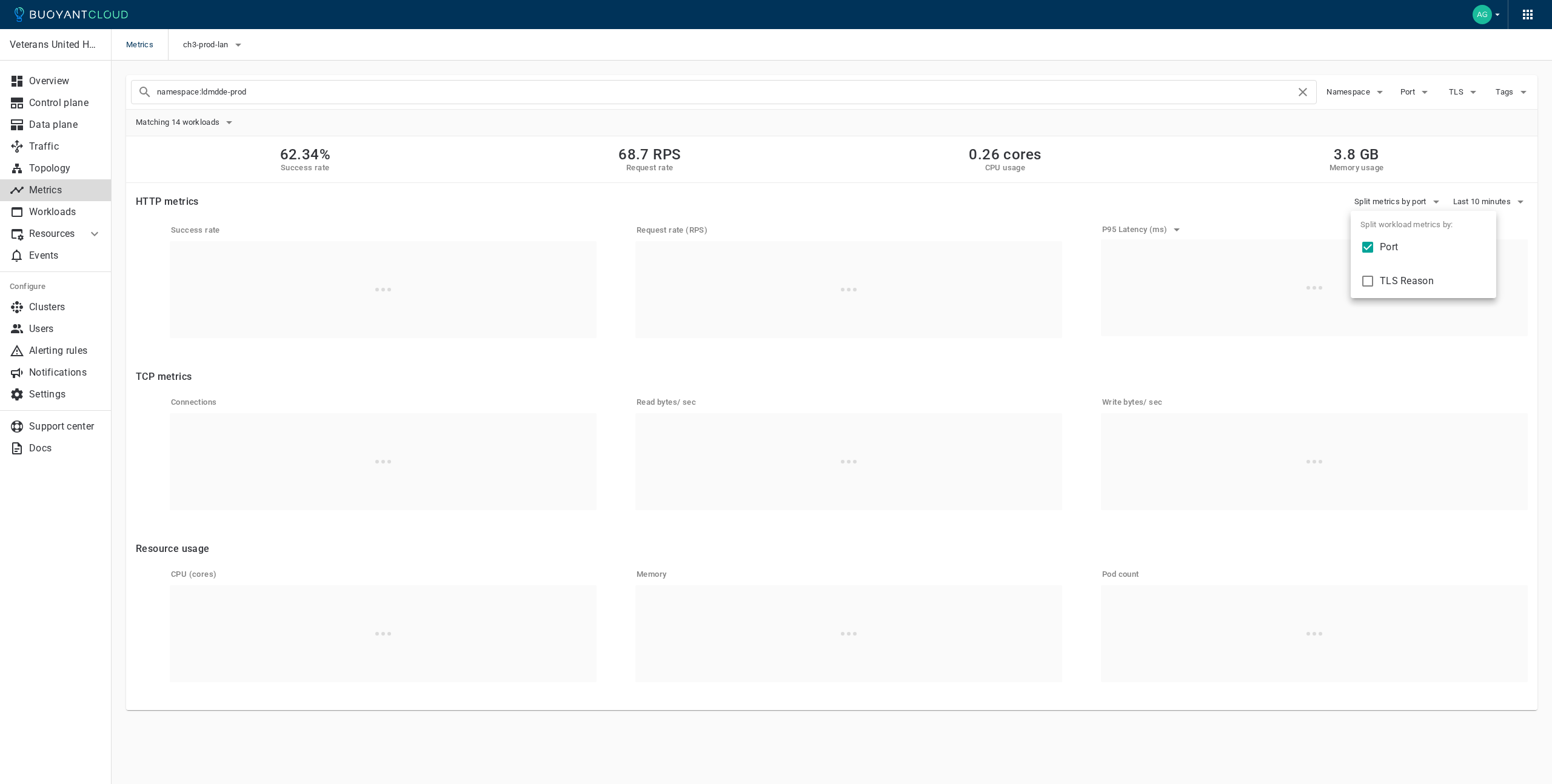
click at [1431, 200] on div at bounding box center [776, 392] width 1552 height 784
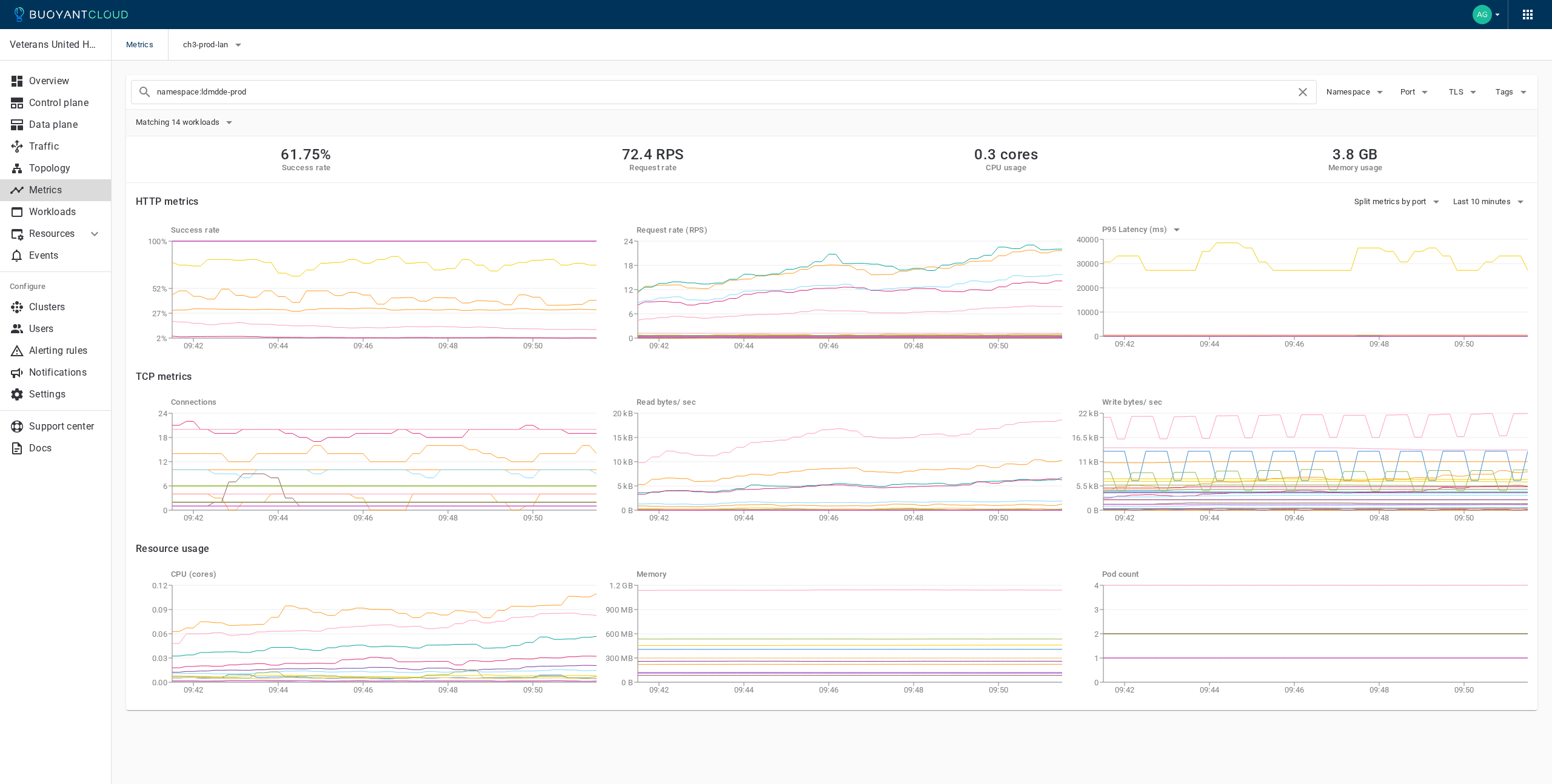
drag, startPoint x: 262, startPoint y: 92, endPoint x: 203, endPoint y: 93, distance: 59.0
click at [203, 93] on input "namespace:ldmdde-prod" at bounding box center [726, 92] width 1138 height 17
type input "namespace:rcrm-prod"
checkbox input "false"
checkbox input "true"
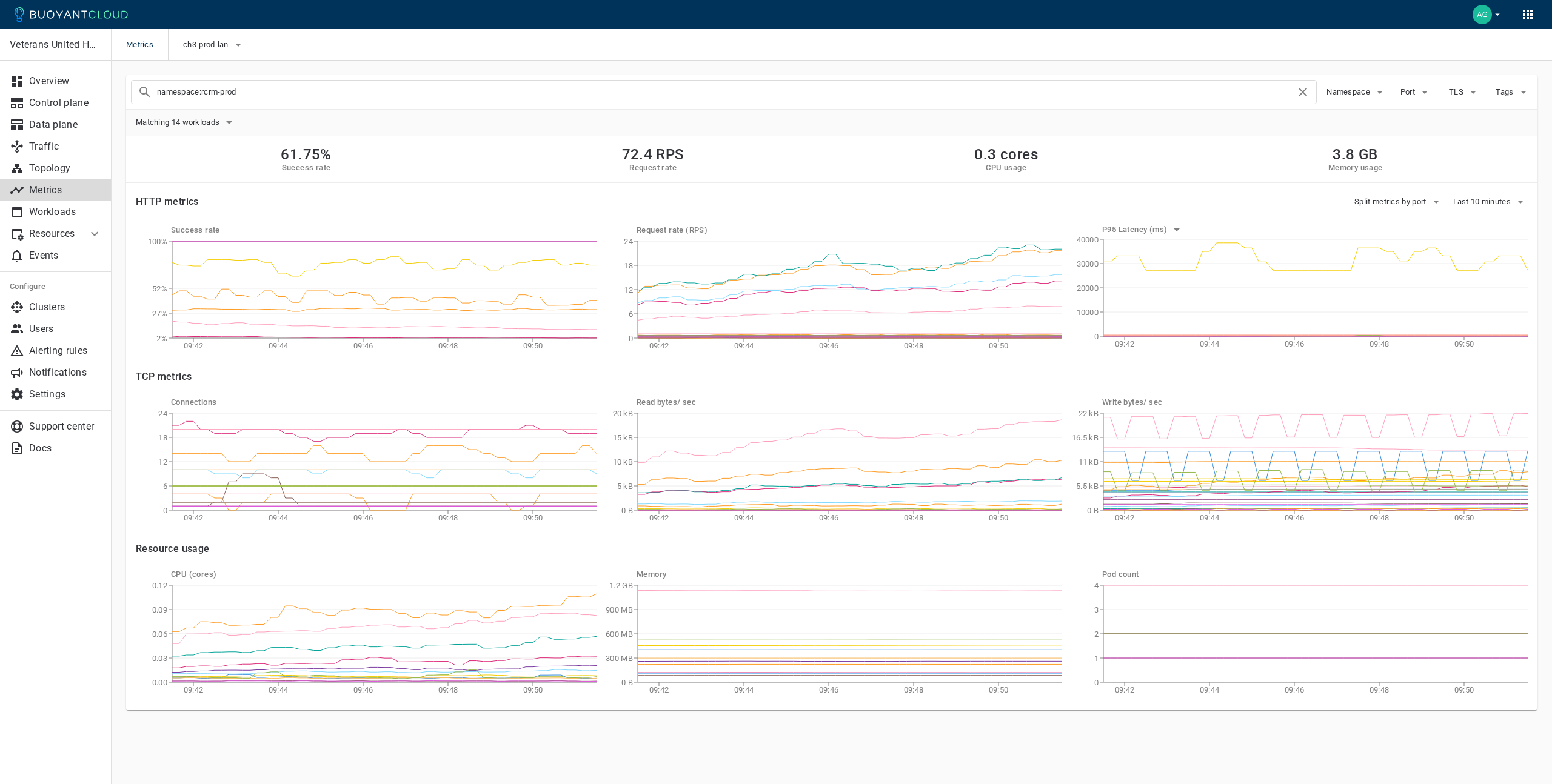
type input "namespace:rcrm-prod"
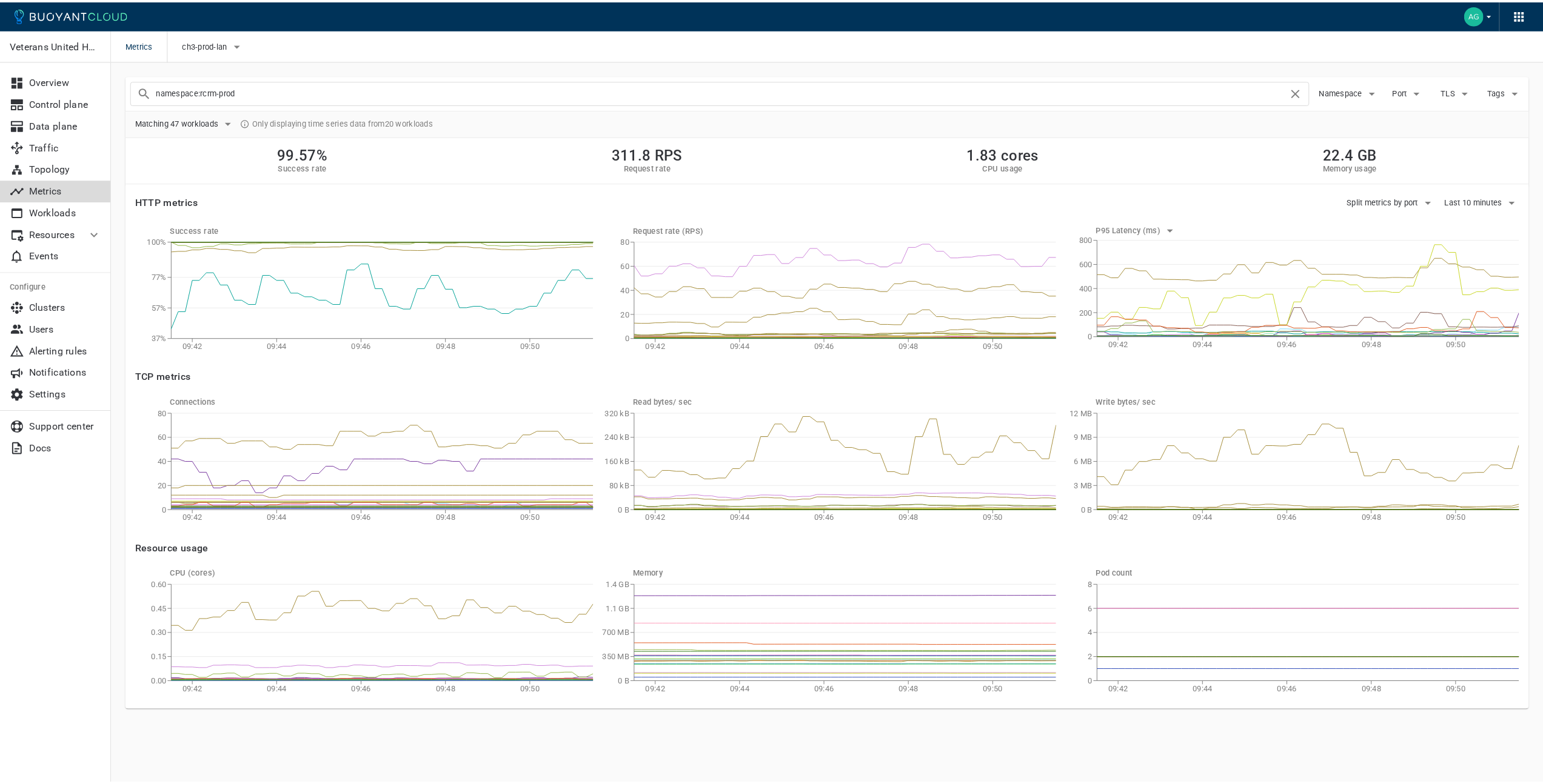
scroll to position [13686, 0]
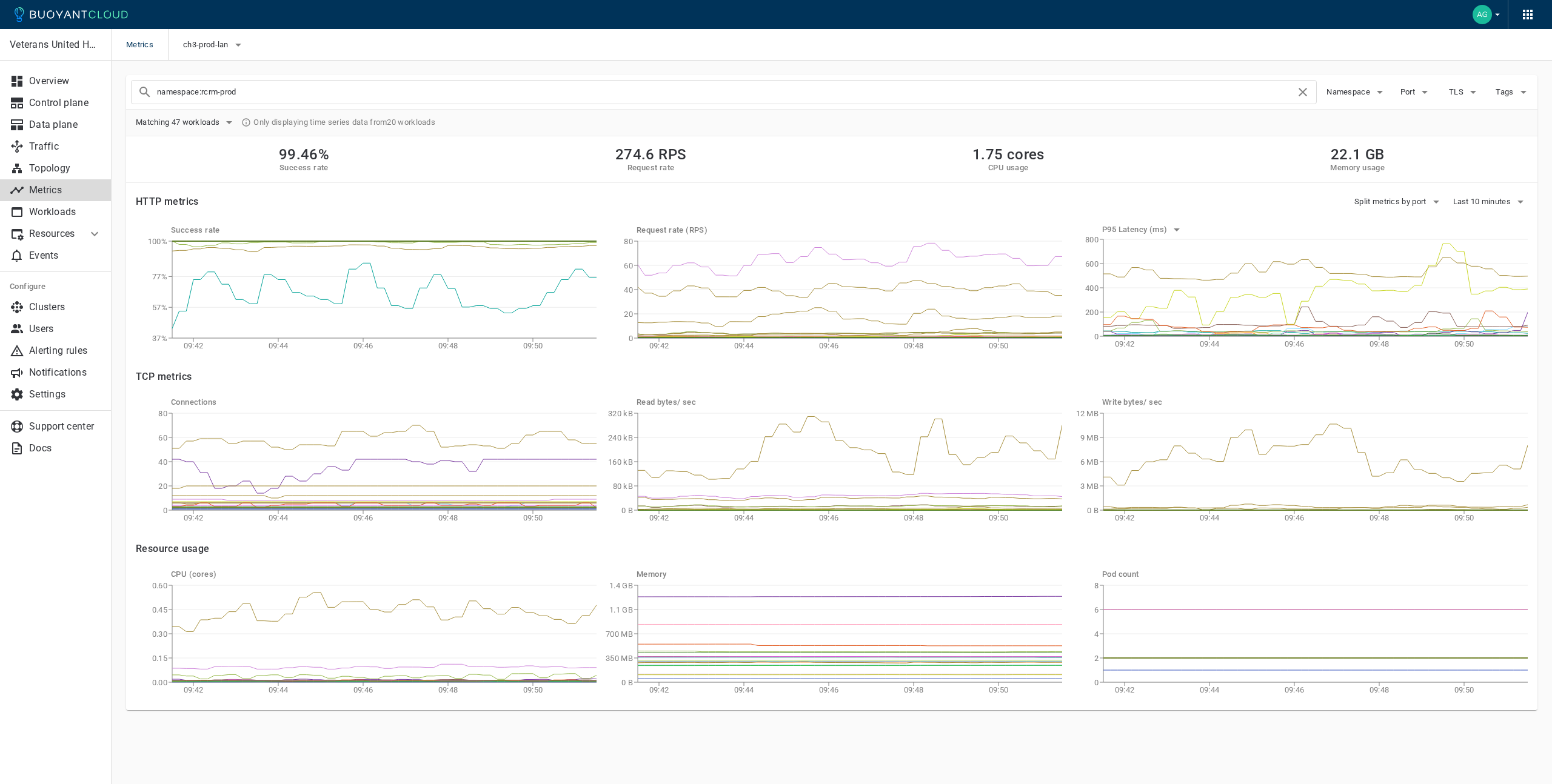
click at [93, 230] on icon at bounding box center [94, 234] width 15 height 15
click at [59, 280] on span "Policy" at bounding box center [56, 279] width 93 height 10
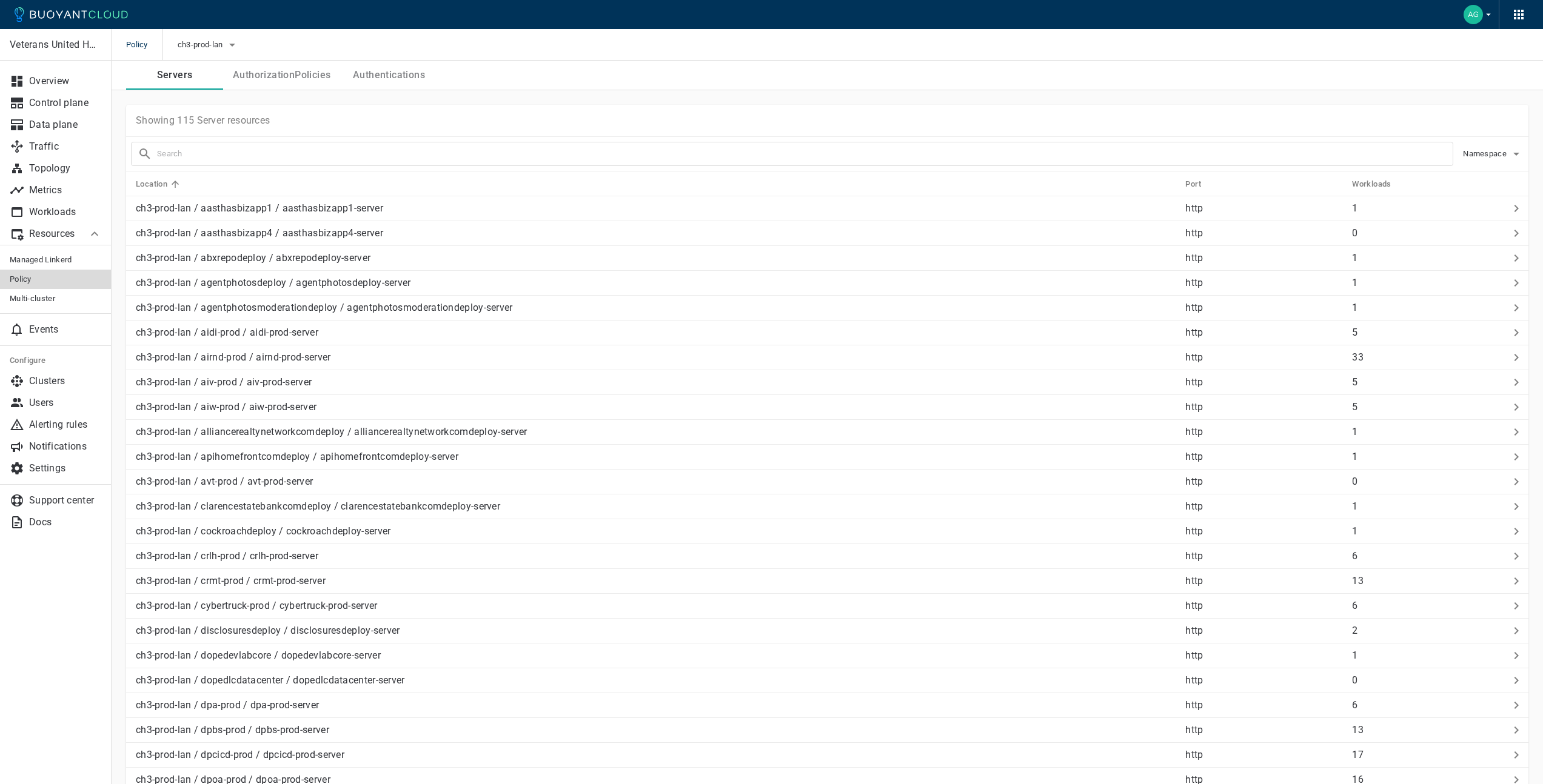
click at [369, 152] on input "text" at bounding box center [804, 153] width 1295 height 17
type input "rcrm-prod"
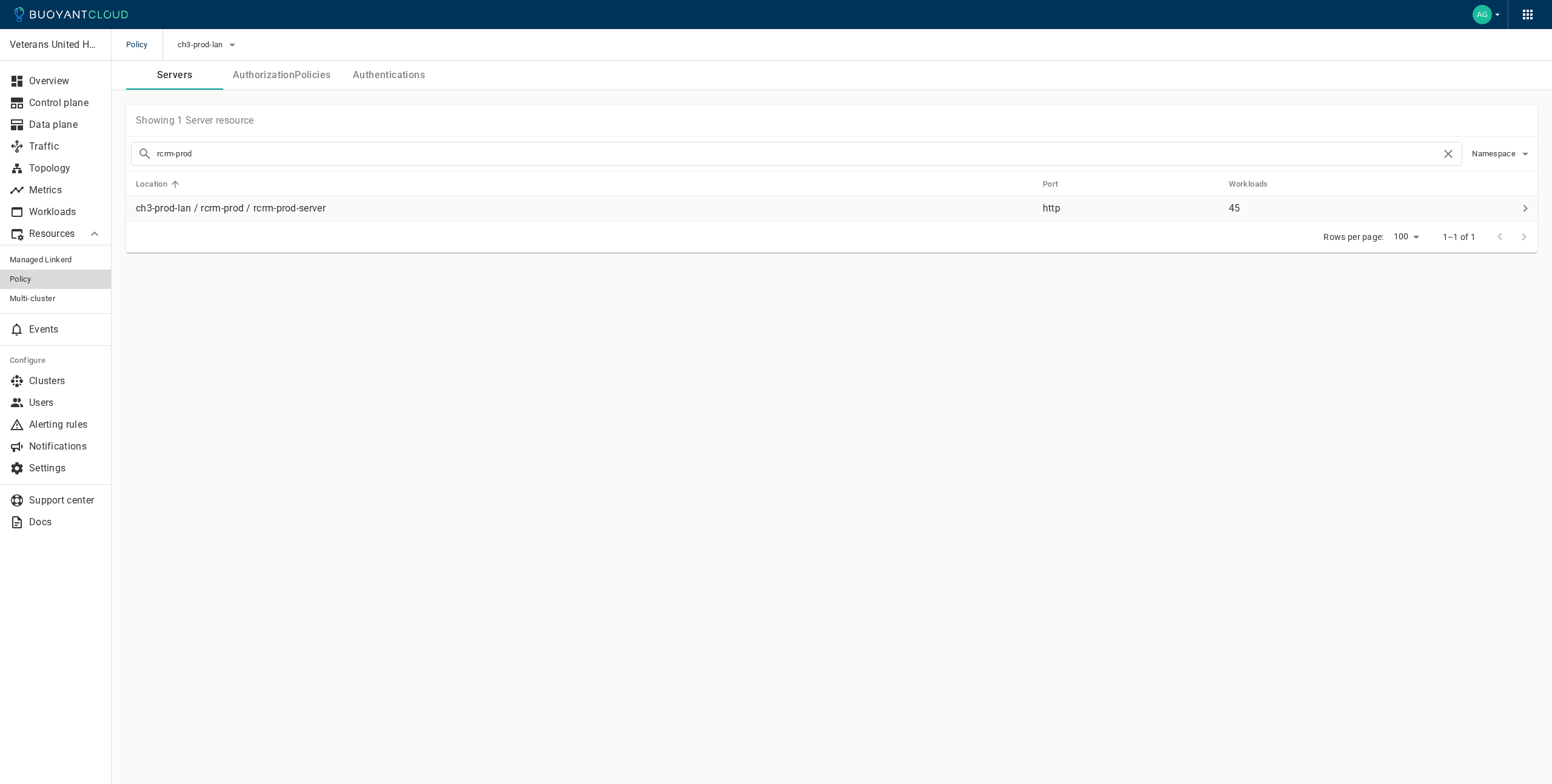
click at [309, 207] on p "ch3-prod-lan / rcrm-prod / rcrm-prod-server" at bounding box center [584, 208] width 897 height 12
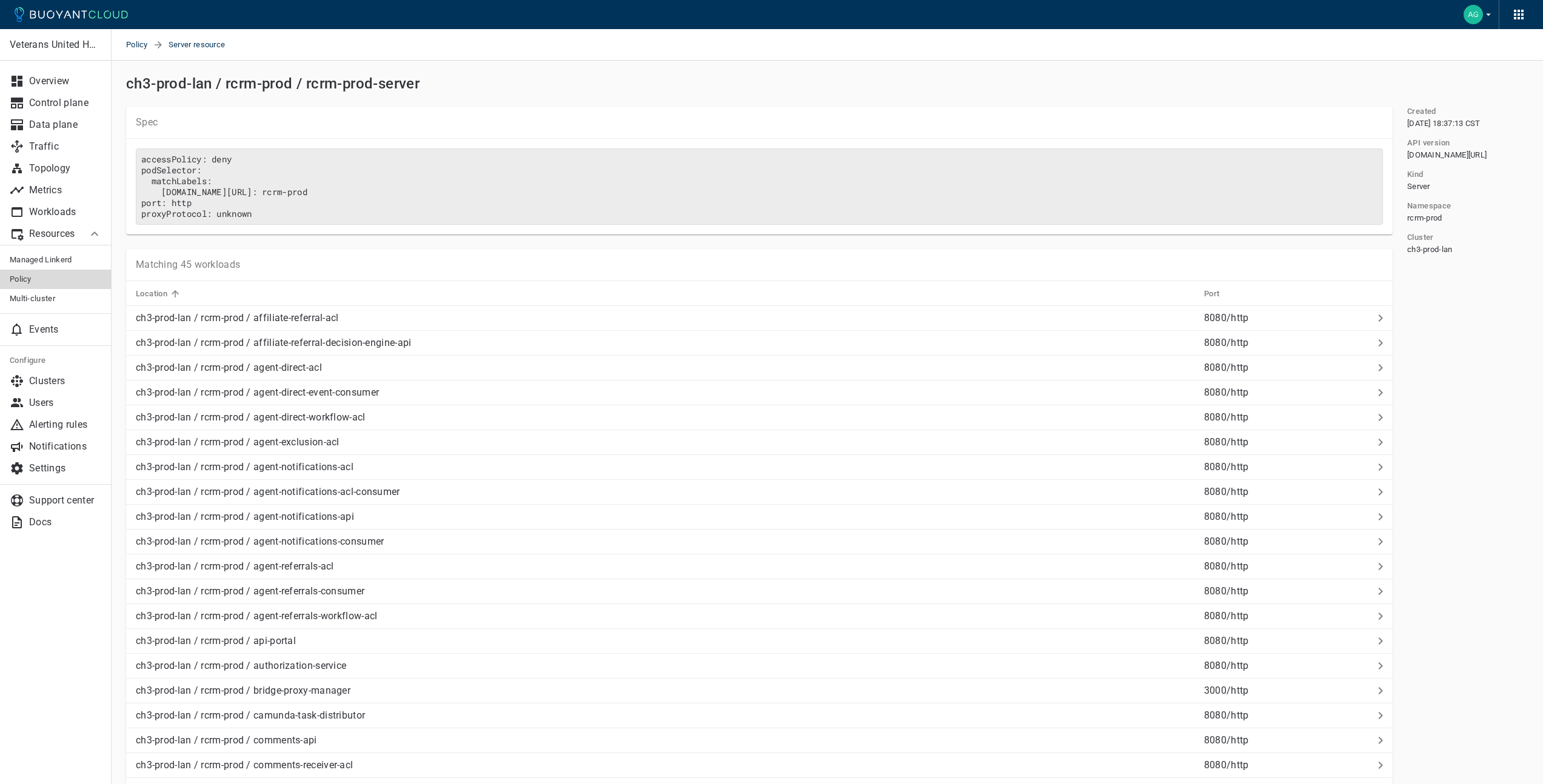
click at [54, 275] on span "Policy" at bounding box center [56, 279] width 93 height 10
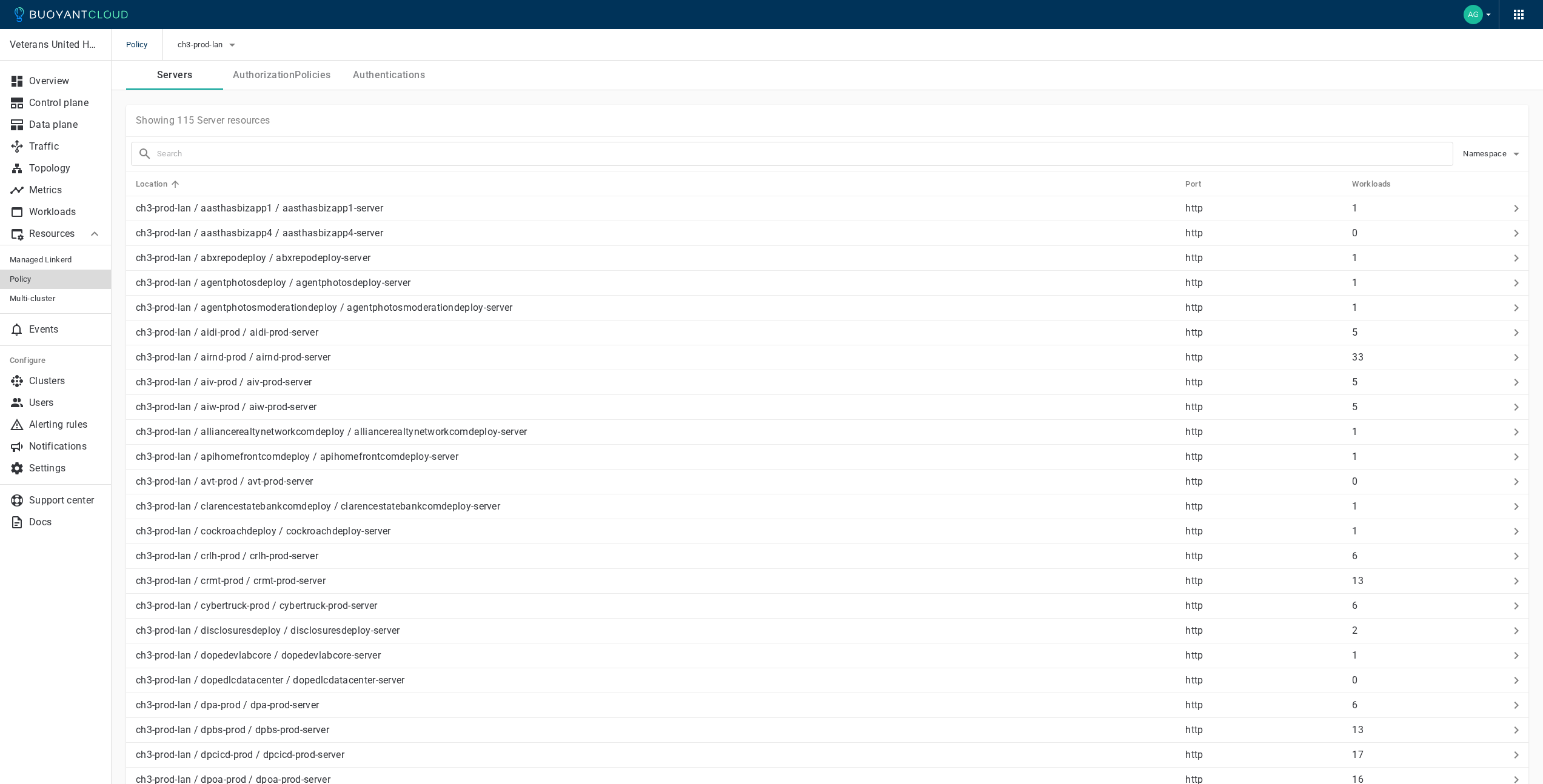
click at [271, 79] on button "AuthorizationPolicies" at bounding box center [281, 75] width 117 height 29
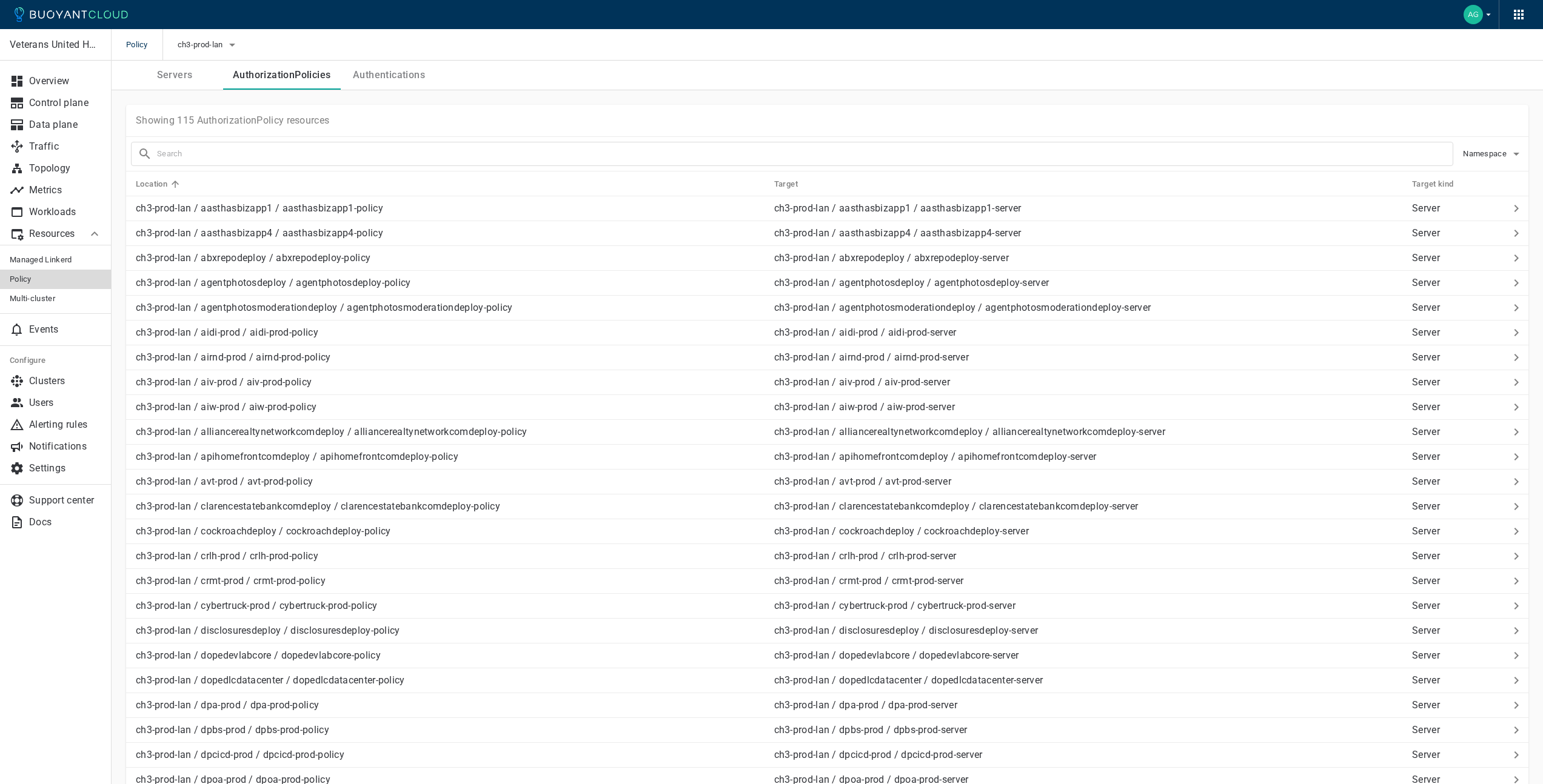
click at [333, 155] on input "text" at bounding box center [804, 153] width 1295 height 17
type input "rcrm-prod"
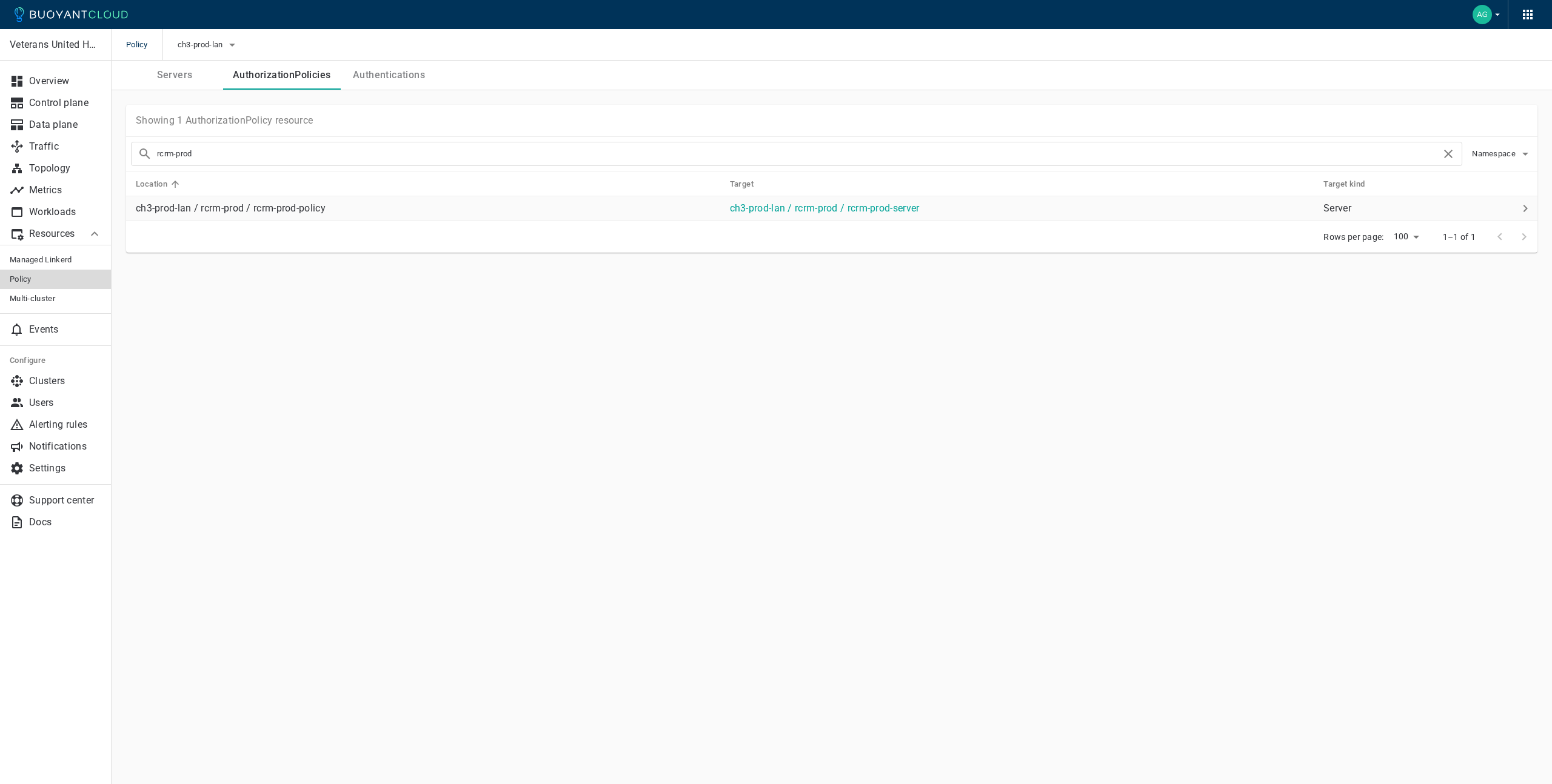
click at [458, 202] on p "ch3-prod-lan / rcrm-prod / rcrm-prod-policy" at bounding box center [428, 208] width 584 height 12
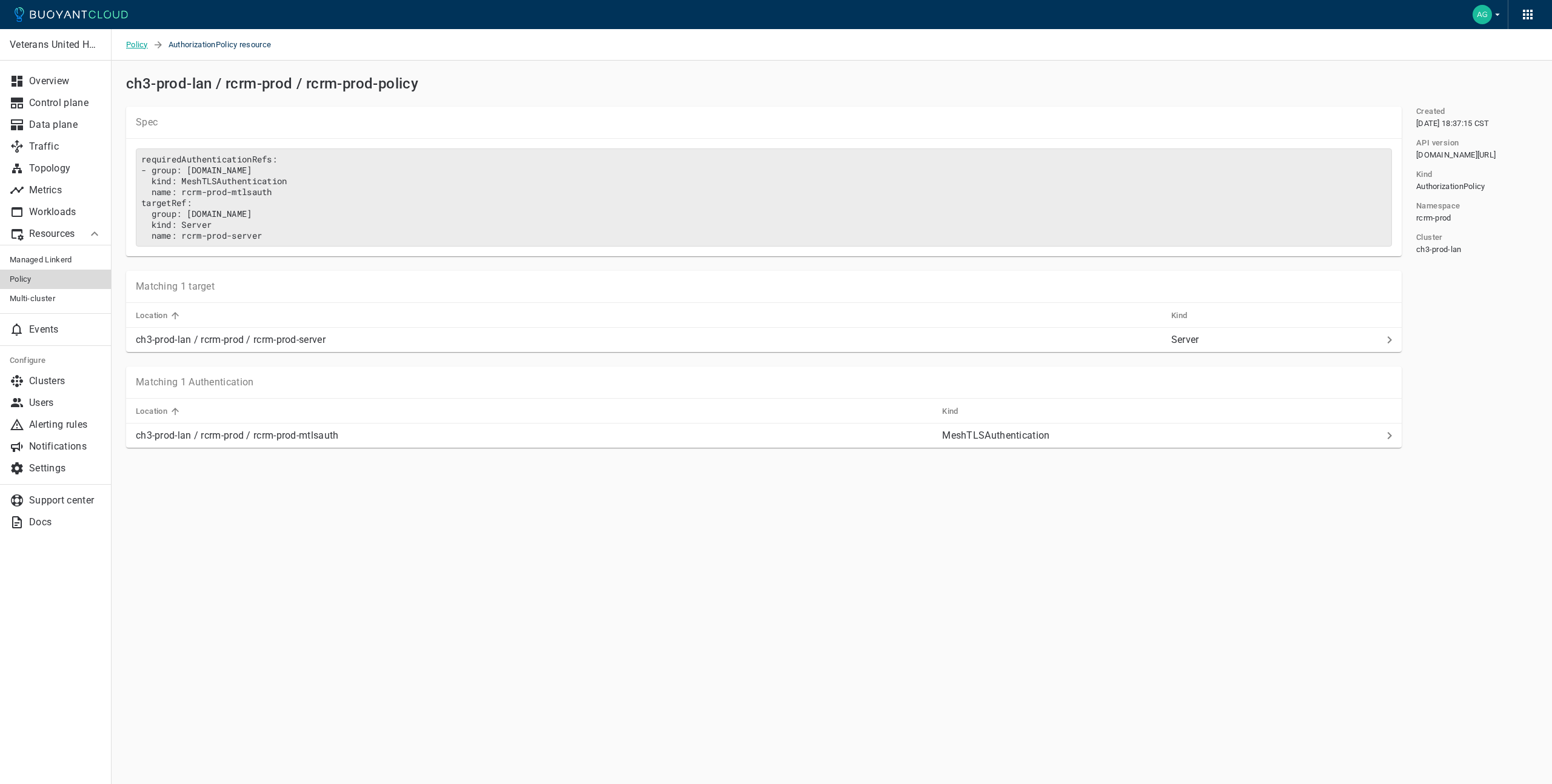
click at [134, 43] on span "Policy" at bounding box center [139, 44] width 26 height 32
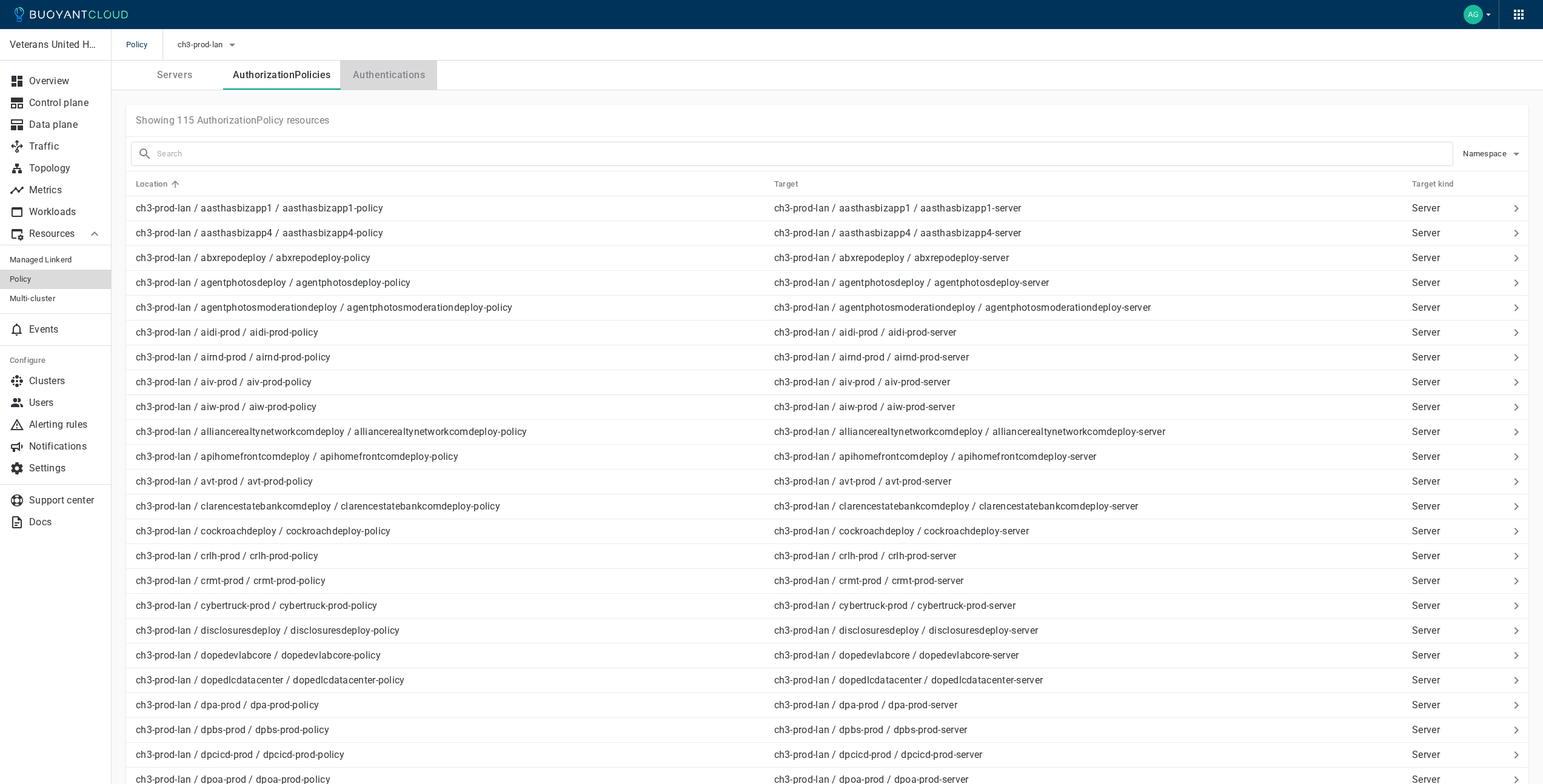
click at [382, 72] on button "Authentications" at bounding box center [388, 75] width 97 height 29
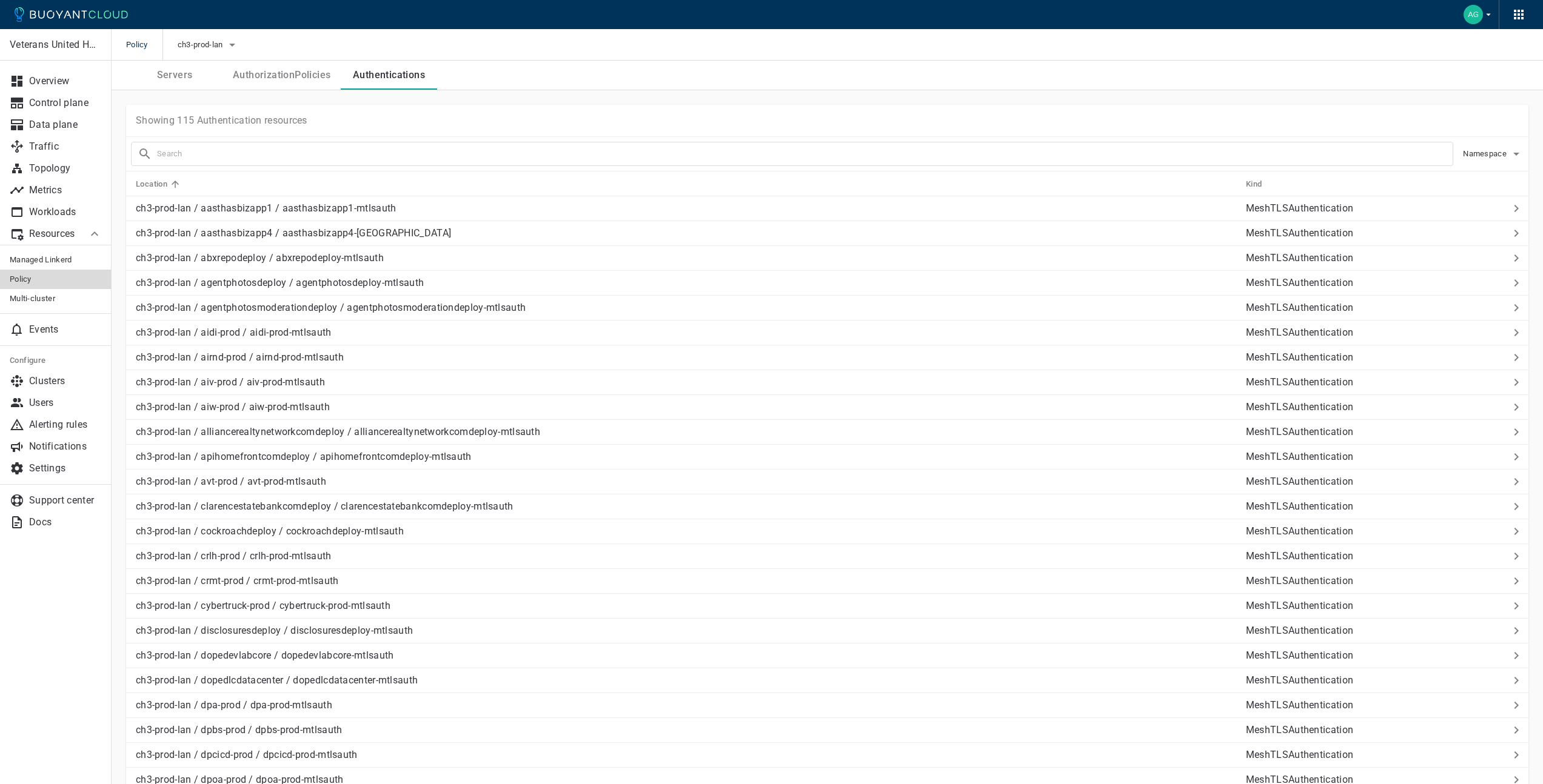
click at [436, 161] on input "text" at bounding box center [804, 153] width 1295 height 17
type input "rcrm-prod"
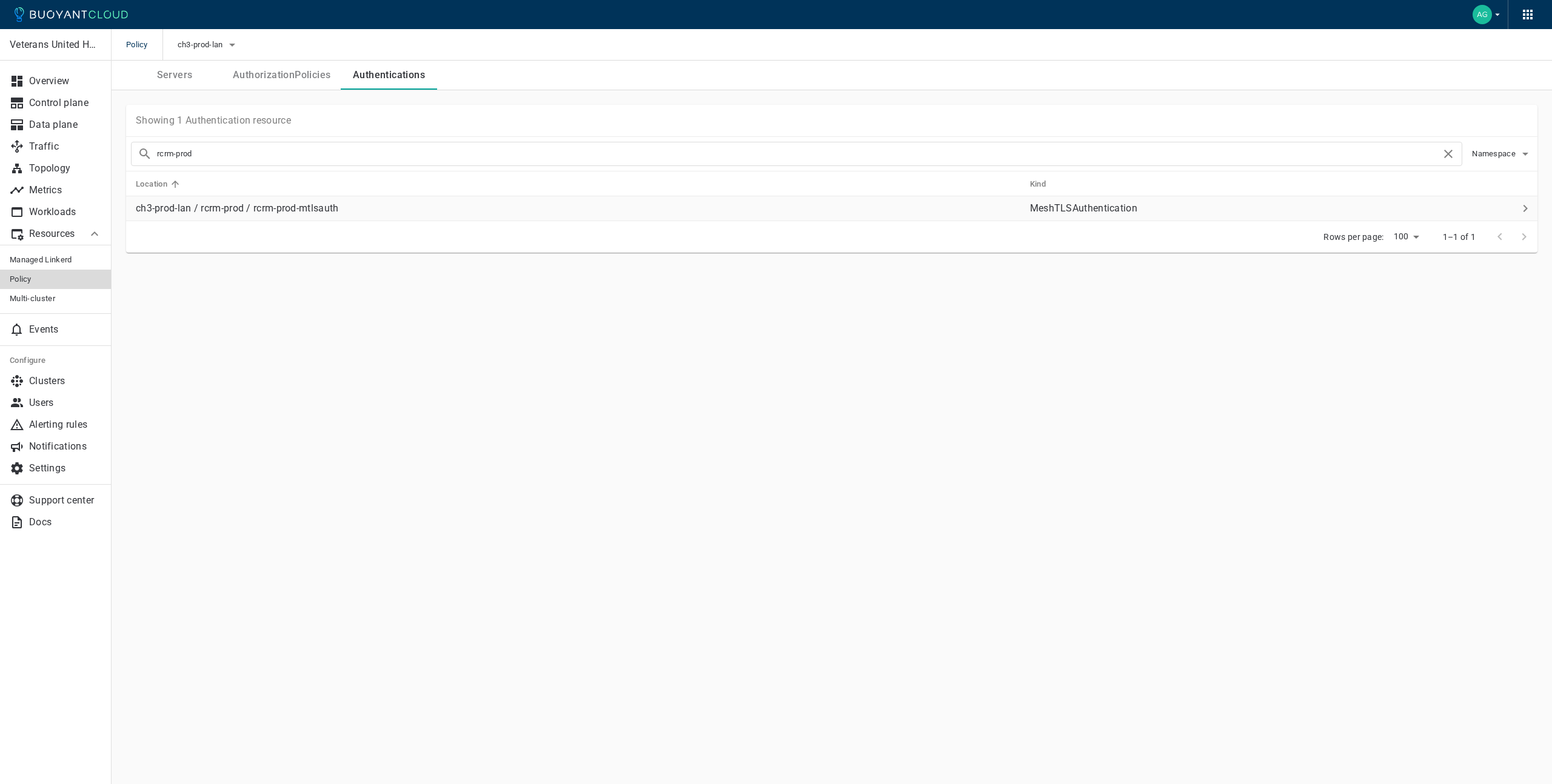
click at [352, 211] on p "ch3-prod-lan / rcrm-prod / rcrm-prod-mtlsauth" at bounding box center [578, 208] width 884 height 12
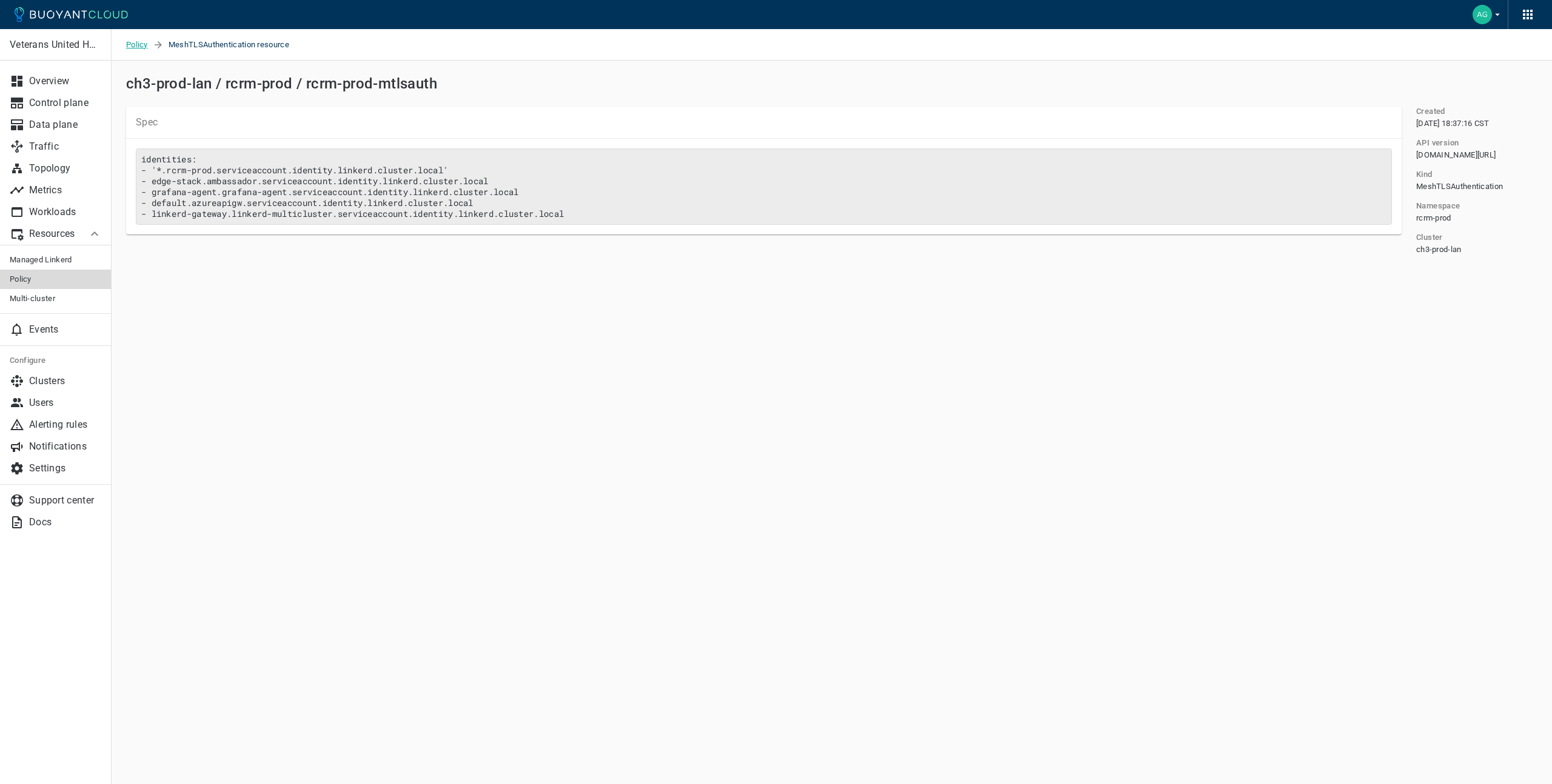
click at [138, 46] on span "Policy" at bounding box center [139, 44] width 26 height 32
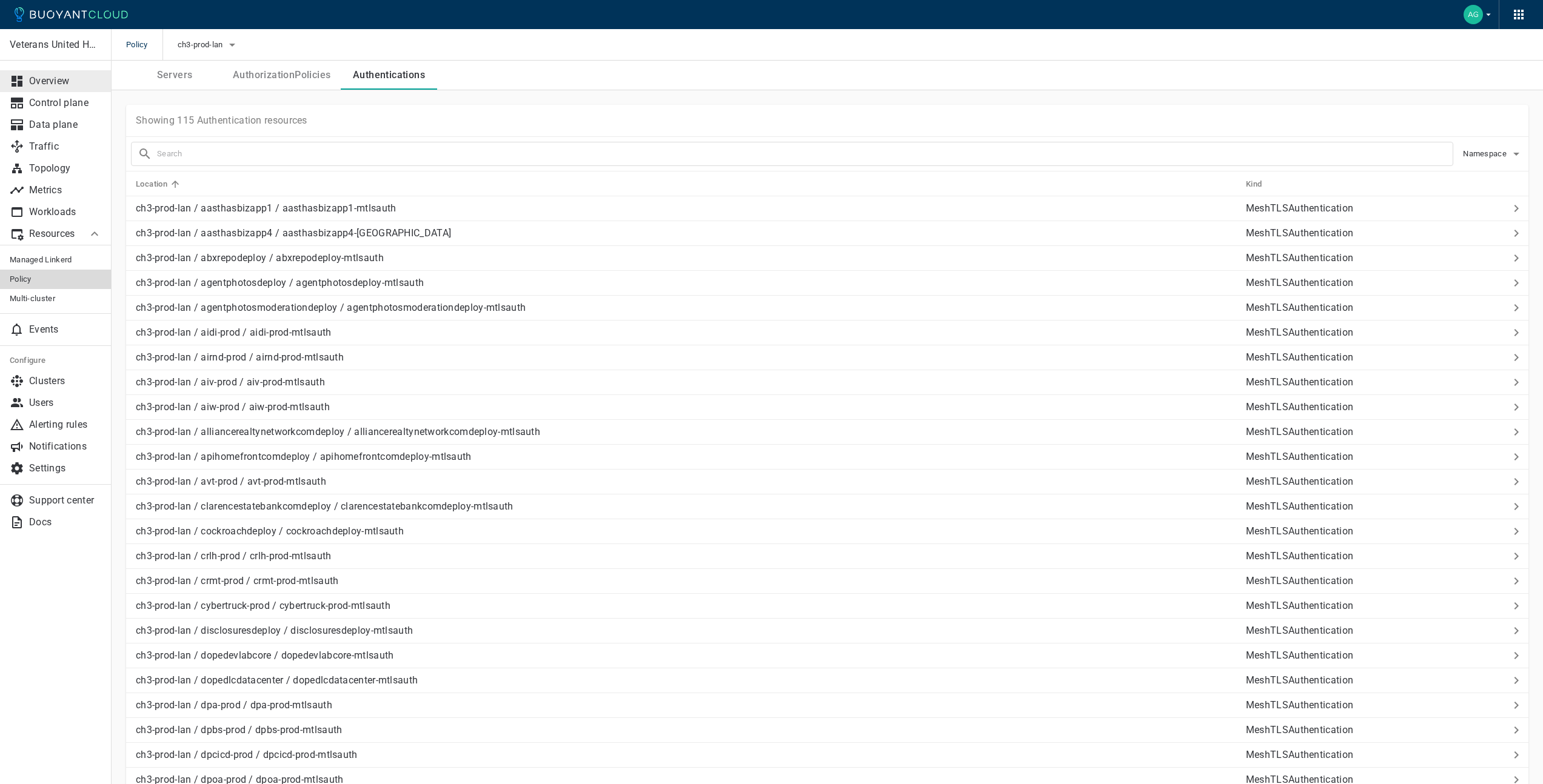
click at [54, 77] on p "Overview" at bounding box center [65, 81] width 73 height 12
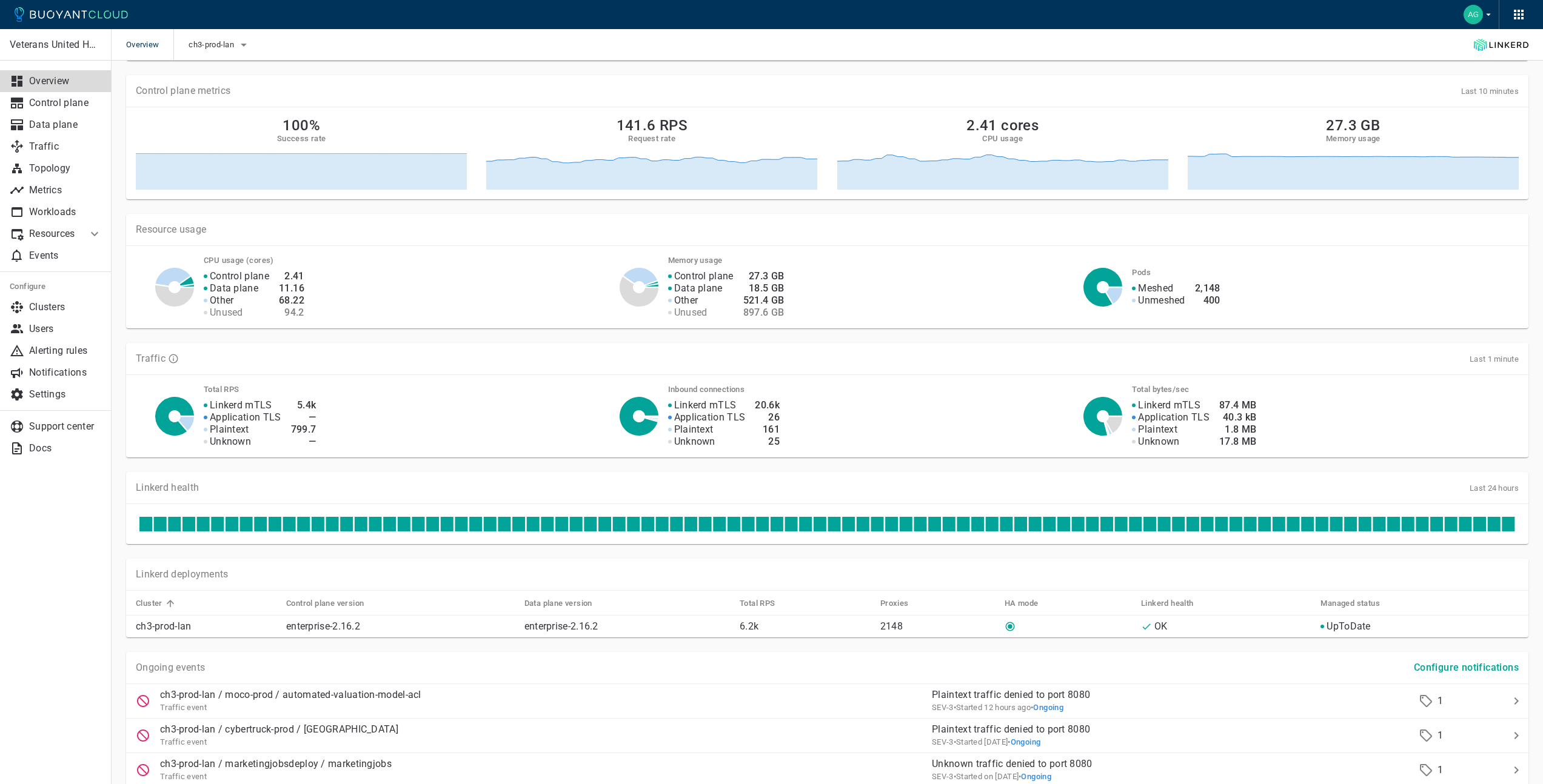
scroll to position [160, 0]
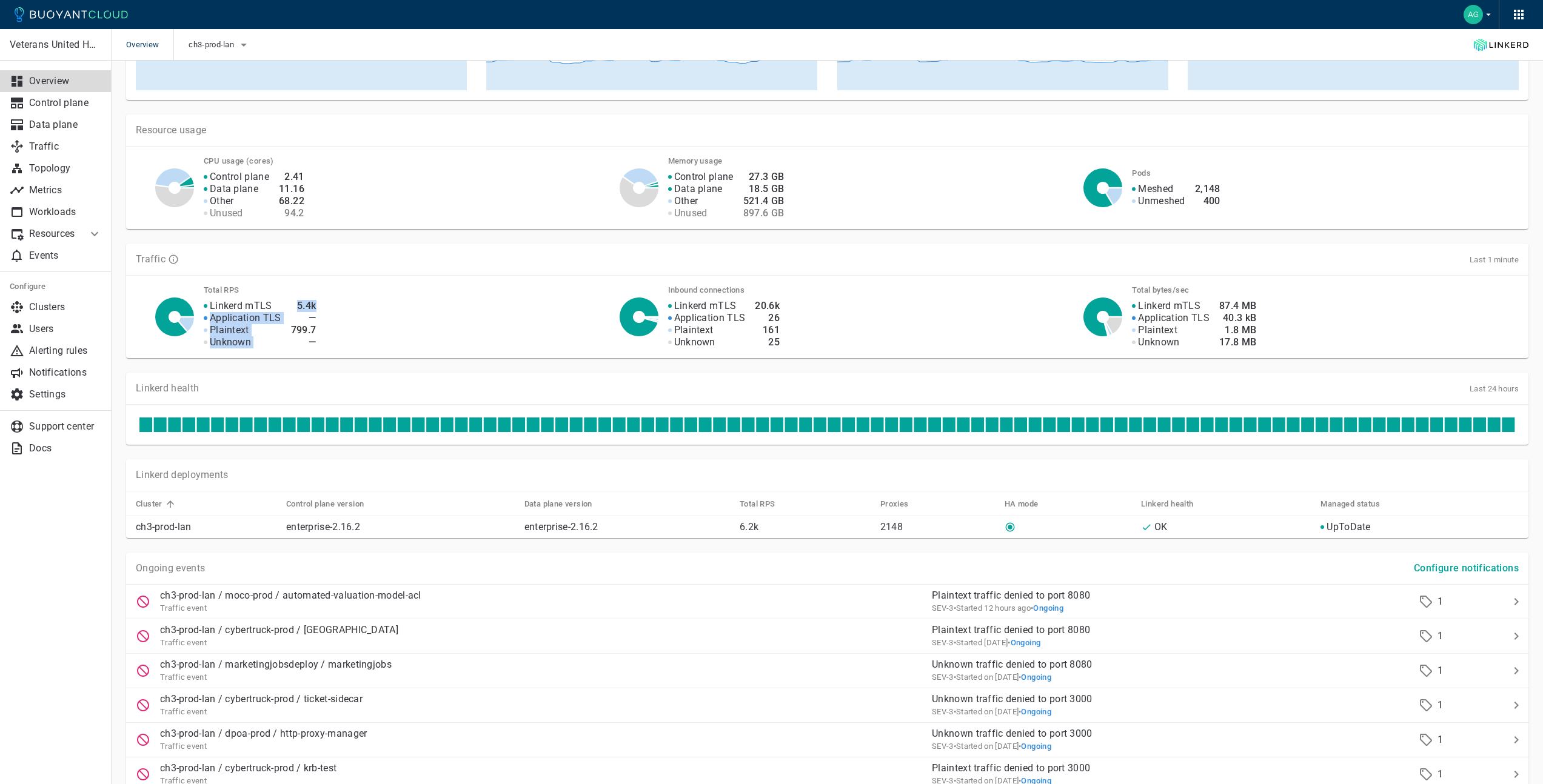
drag, startPoint x: 211, startPoint y: 317, endPoint x: 284, endPoint y: 313, distance: 73.1
click at [284, 313] on div "Linkerd mTLS Application TLS Plaintext Unknown 5.4k — 799.7 —" at bounding box center [389, 317] width 401 height 63
click at [378, 341] on div "Linkerd mTLS Application TLS Plaintext Unknown 5.4k — 799.7 —" at bounding box center [389, 317] width 401 height 63
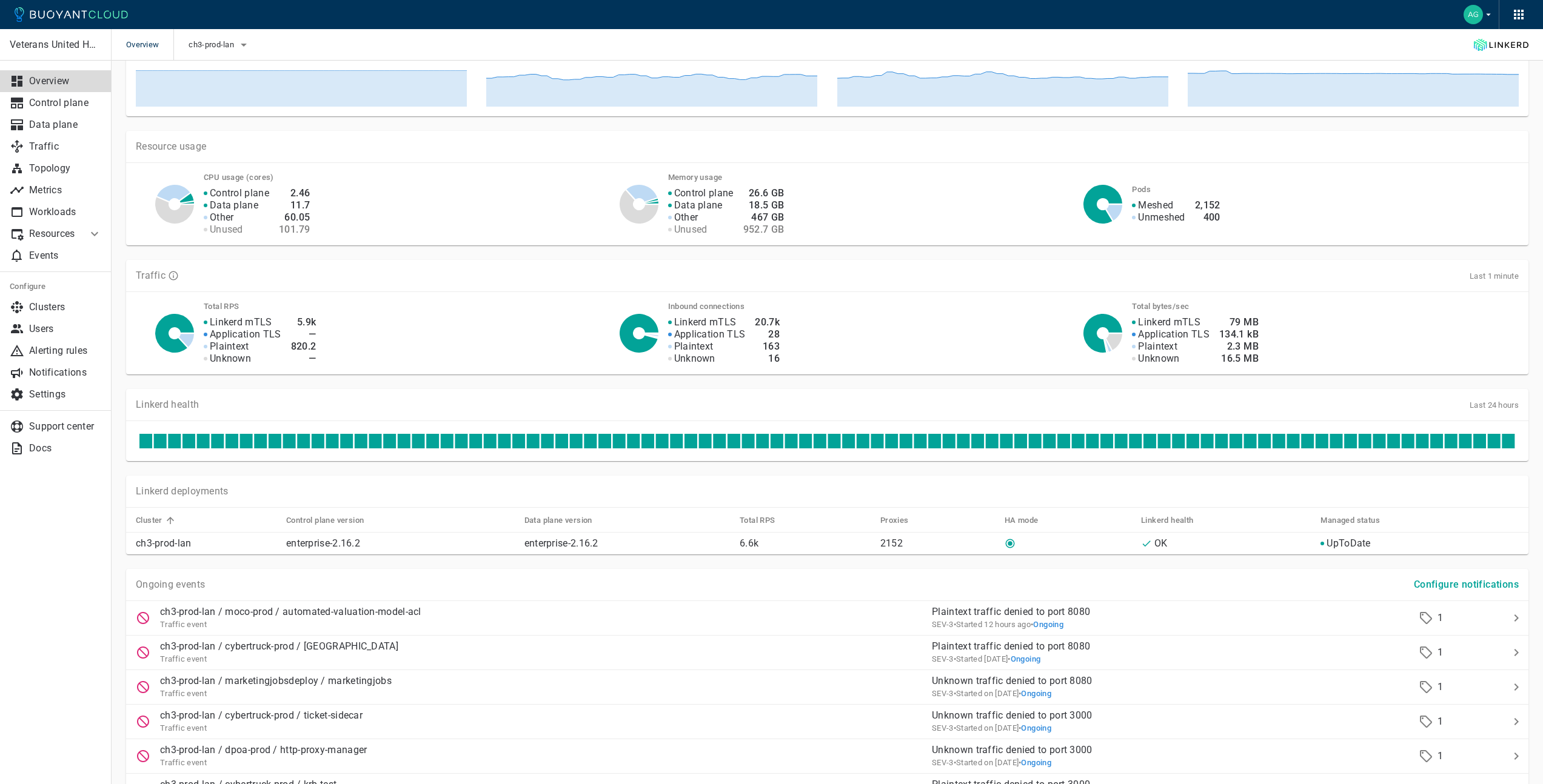
scroll to position [0, 0]
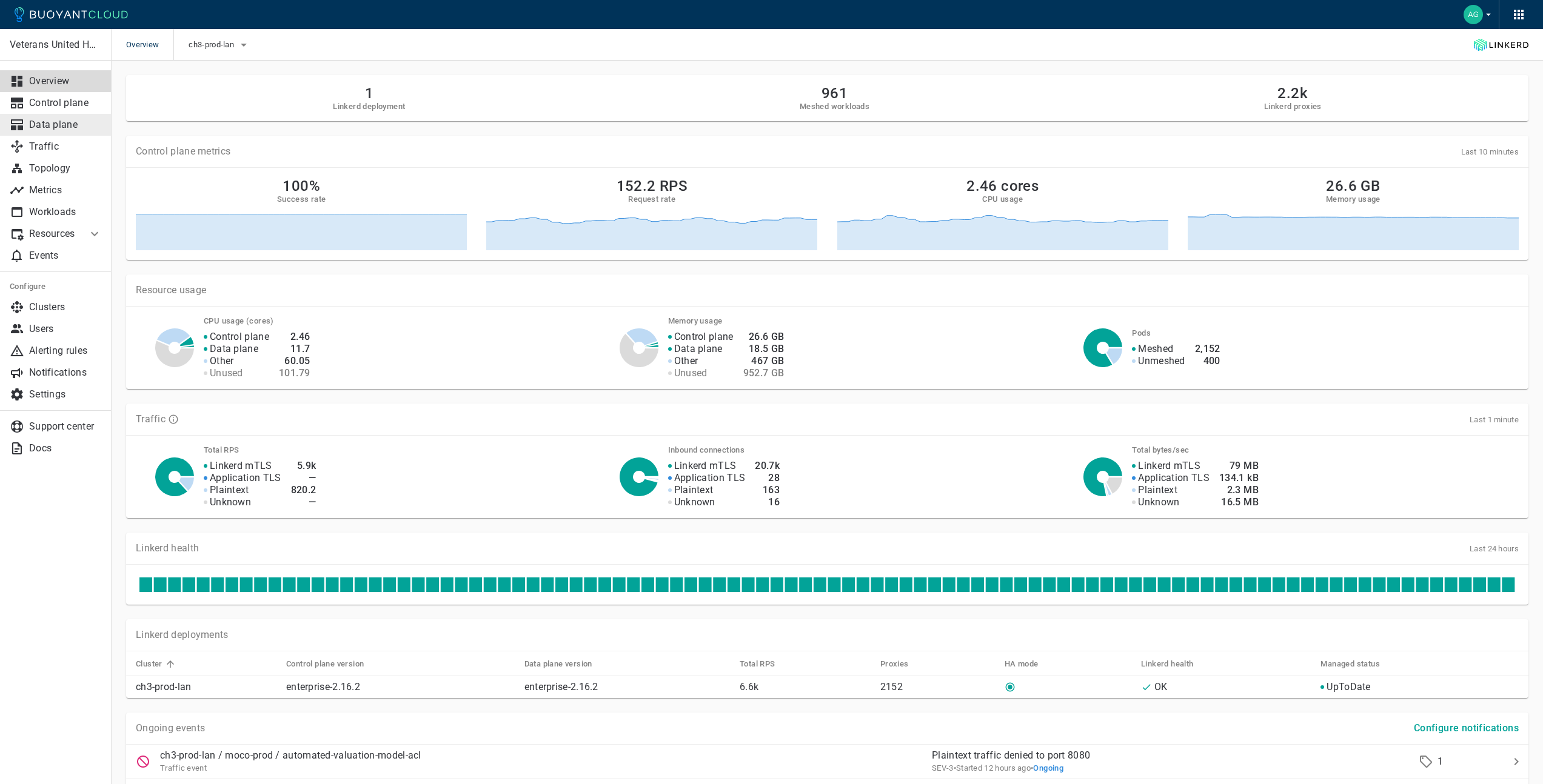
click at [57, 122] on p "Data plane" at bounding box center [65, 124] width 73 height 12
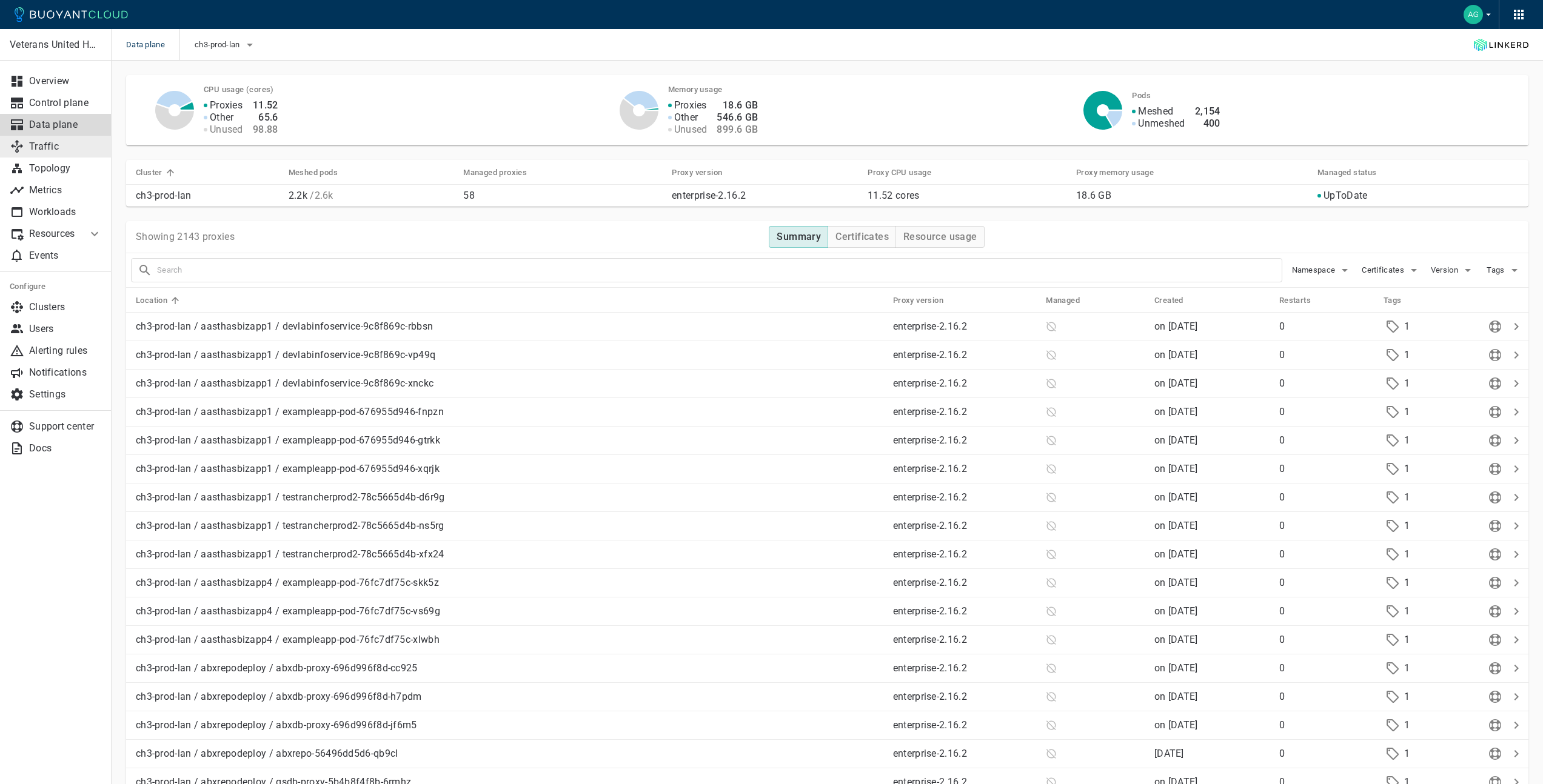
click at [54, 152] on p "Traffic" at bounding box center [65, 146] width 73 height 12
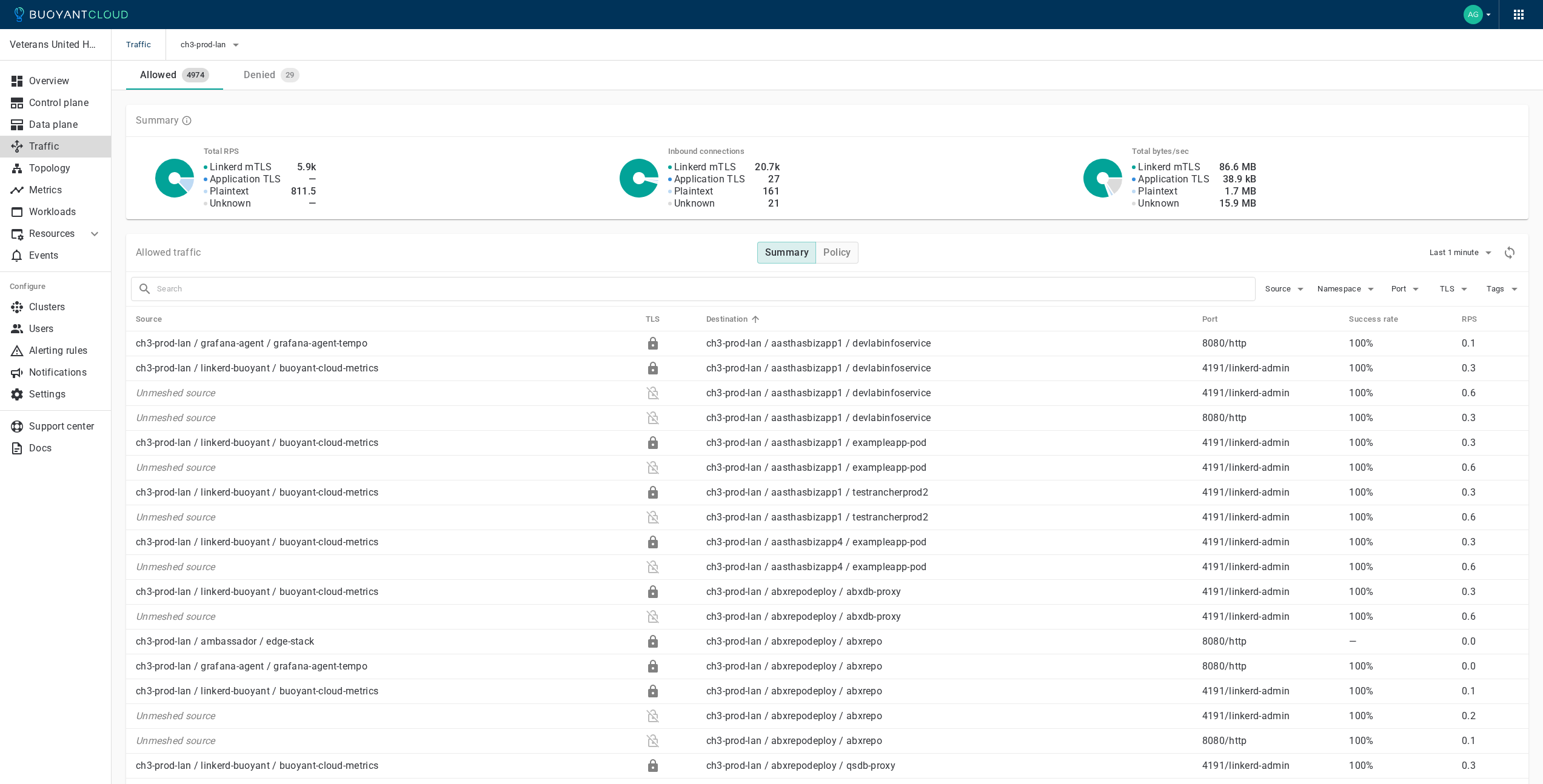
click at [236, 288] on input "text" at bounding box center [705, 289] width 1097 height 17
click at [1346, 285] on span "Namespace" at bounding box center [1340, 289] width 46 height 10
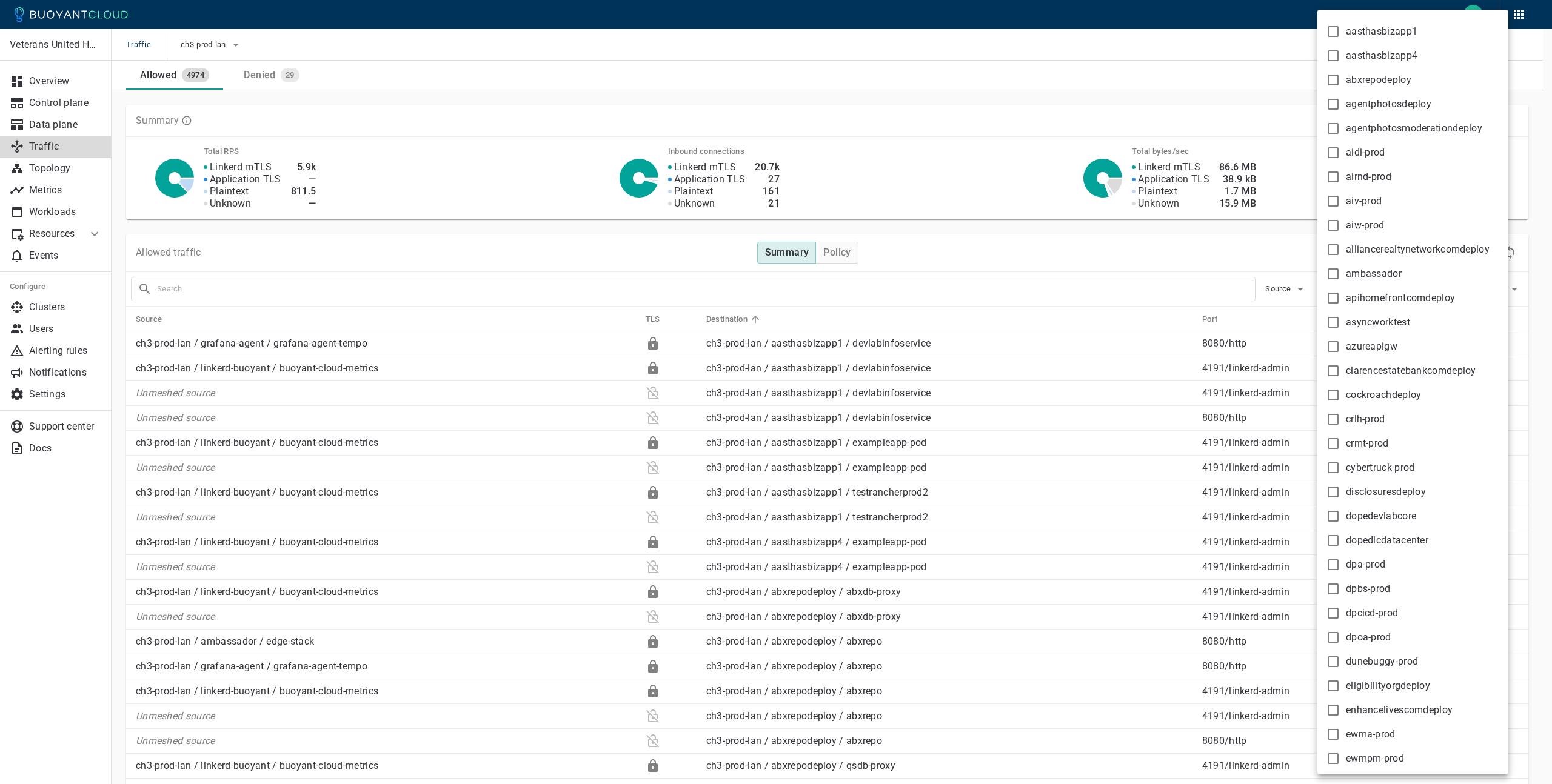
click at [1074, 291] on div at bounding box center [776, 392] width 1552 height 784
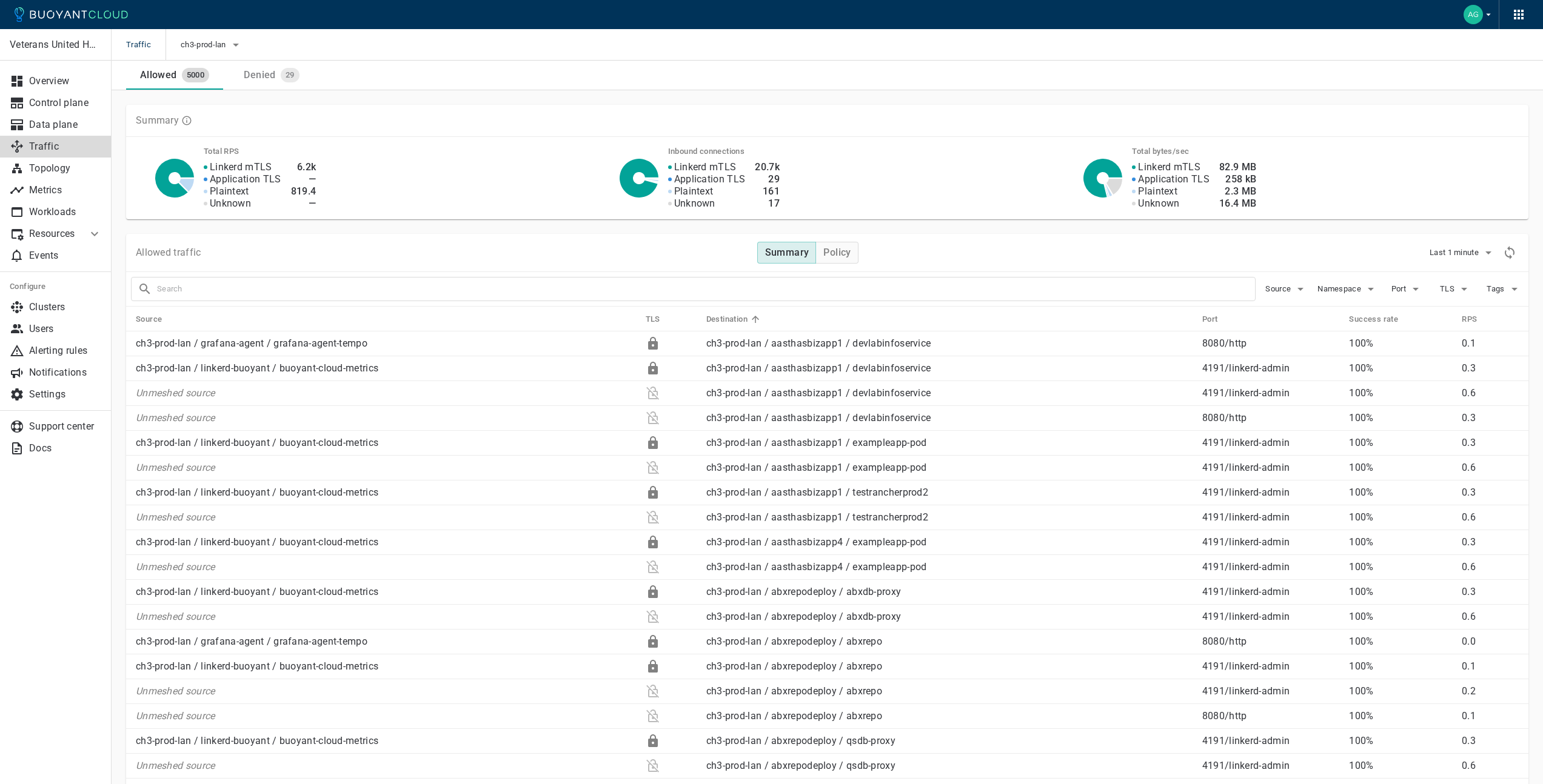
click at [1118, 277] on div at bounding box center [693, 289] width 1125 height 24
type input "namespace:rcrm-prod"
checkbox input "true"
type input "namespace:rcrm-prod"
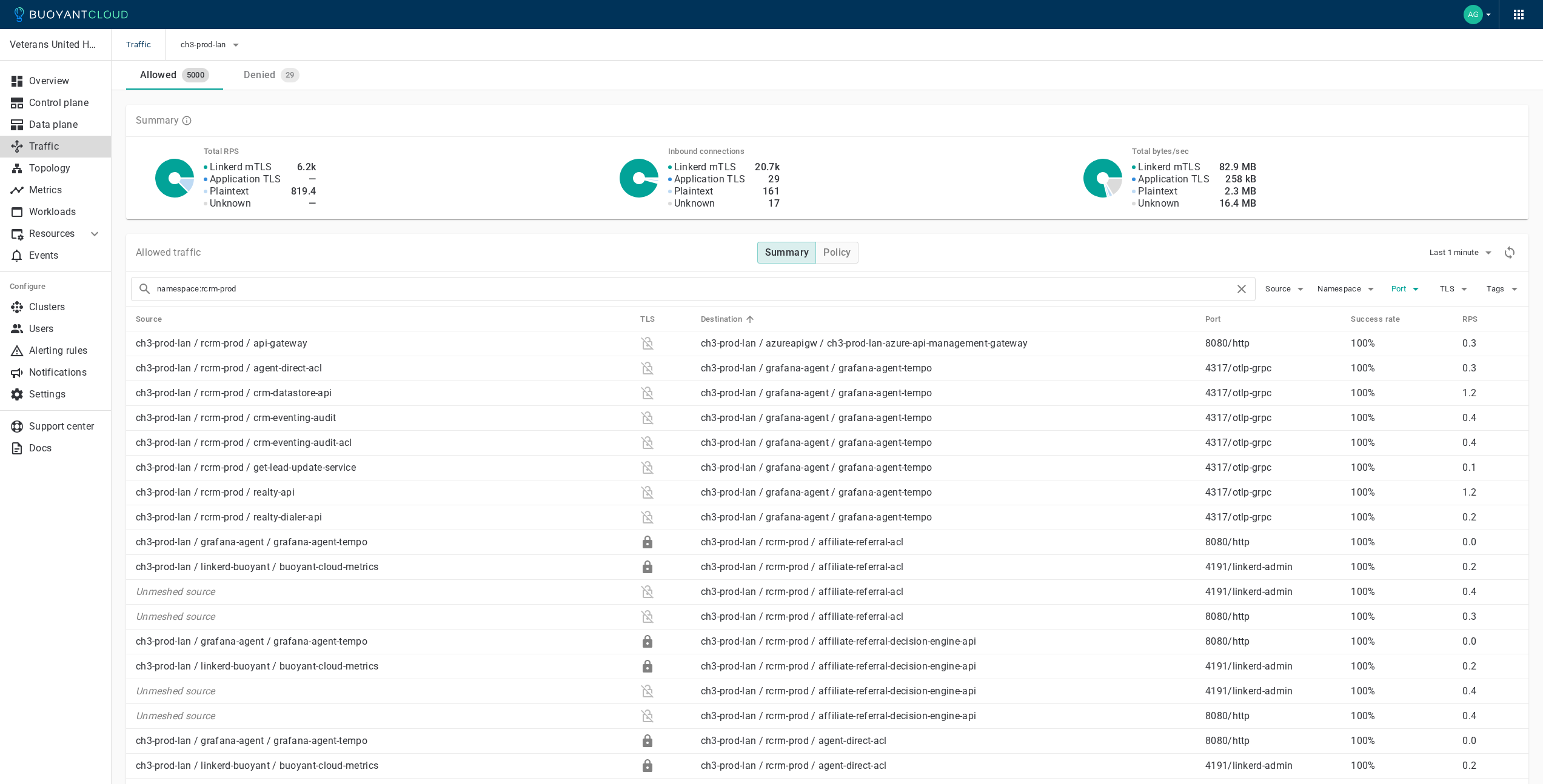
click at [1406, 293] on span "Port" at bounding box center [1400, 289] width 17 height 10
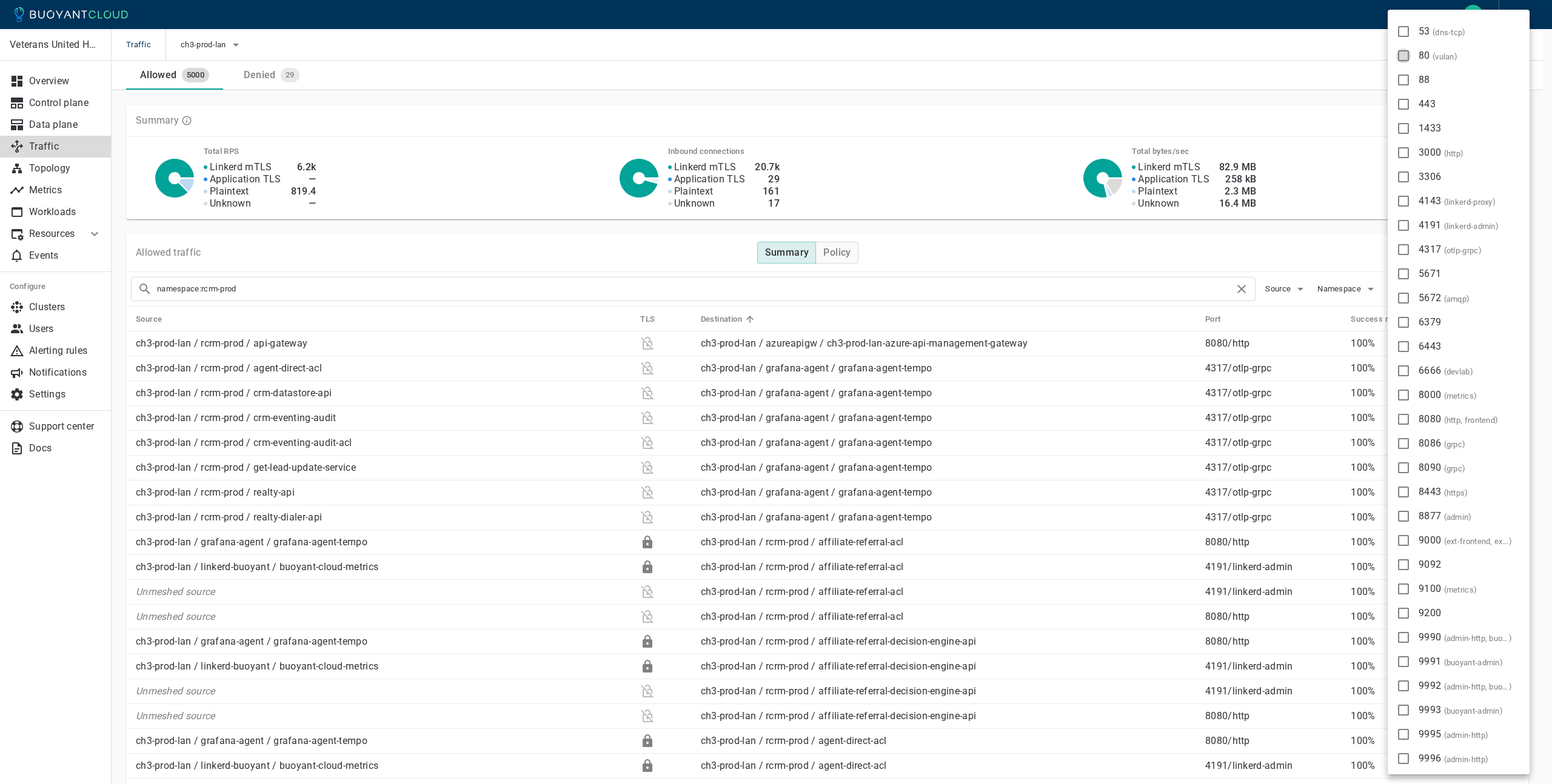
click at [1404, 55] on input "80 ( vulan )" at bounding box center [1403, 55] width 15 height 15
checkbox input "true"
type input "namespace:rcrm-prod port:80"
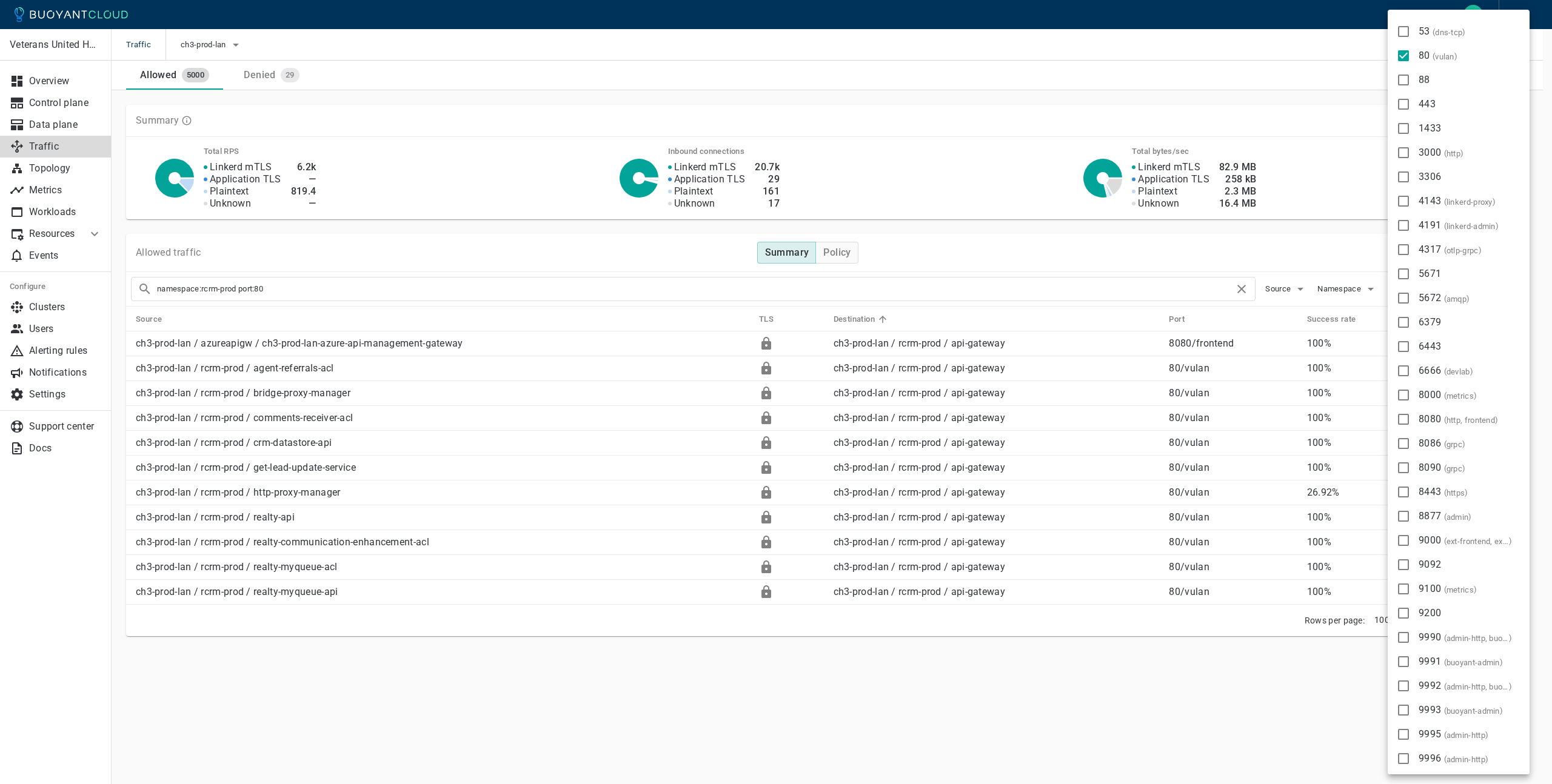
click at [1202, 254] on div at bounding box center [776, 392] width 1552 height 784
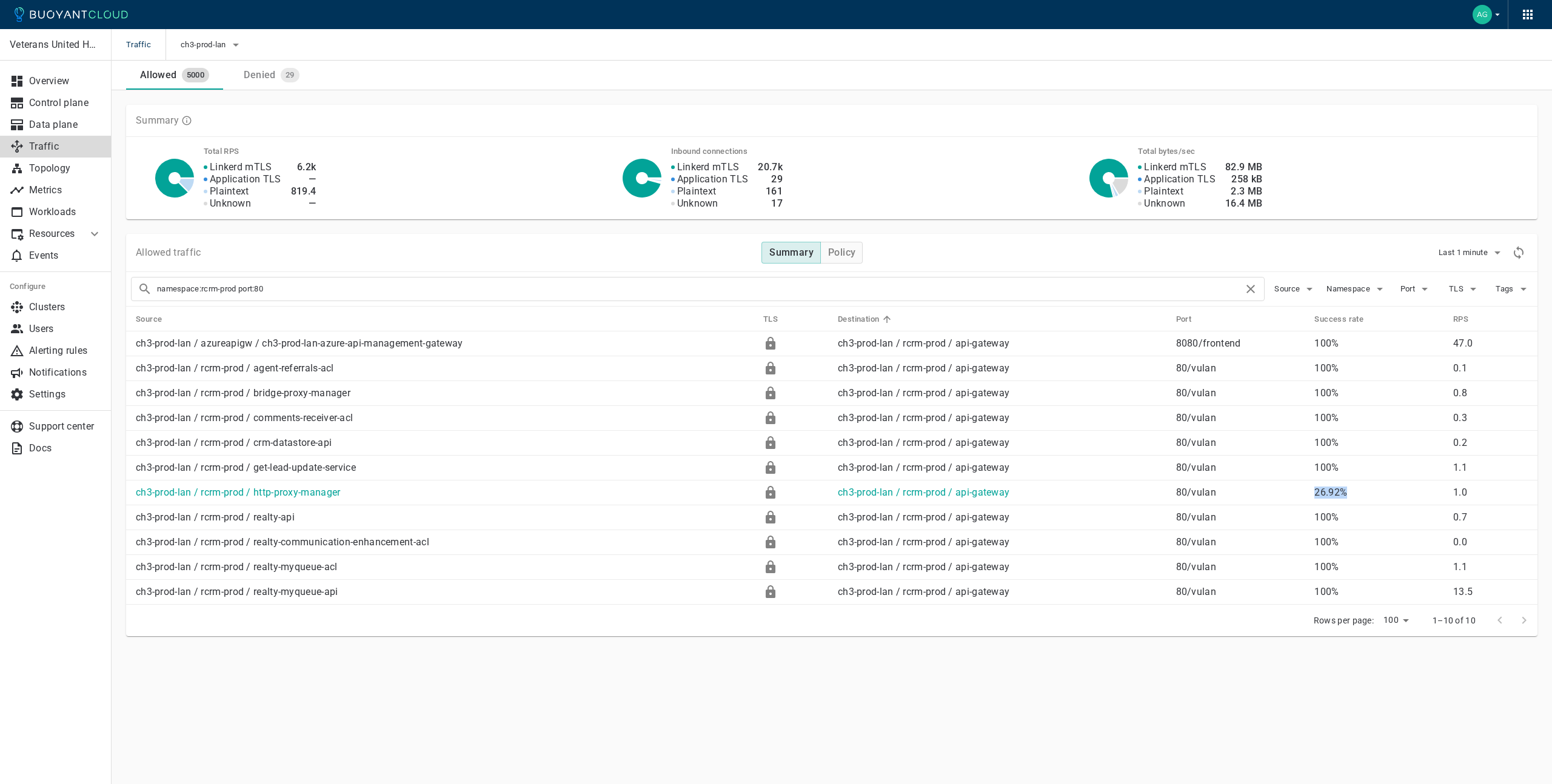
drag, startPoint x: 1315, startPoint y: 493, endPoint x: 1351, endPoint y: 493, distance: 36.0
click at [1351, 493] on td "26.92%" at bounding box center [1373, 493] width 139 height 24
click at [1240, 699] on main "Traffic ch3-prod-lan Allowed 5000 Denied 29 Veterans United Home Loans Overview…" at bounding box center [831, 392] width 1440 height 784
click at [304, 496] on link "ch3-prod-lan / rcrm-prod / http-proxy-manager" at bounding box center [239, 492] width 205 height 12
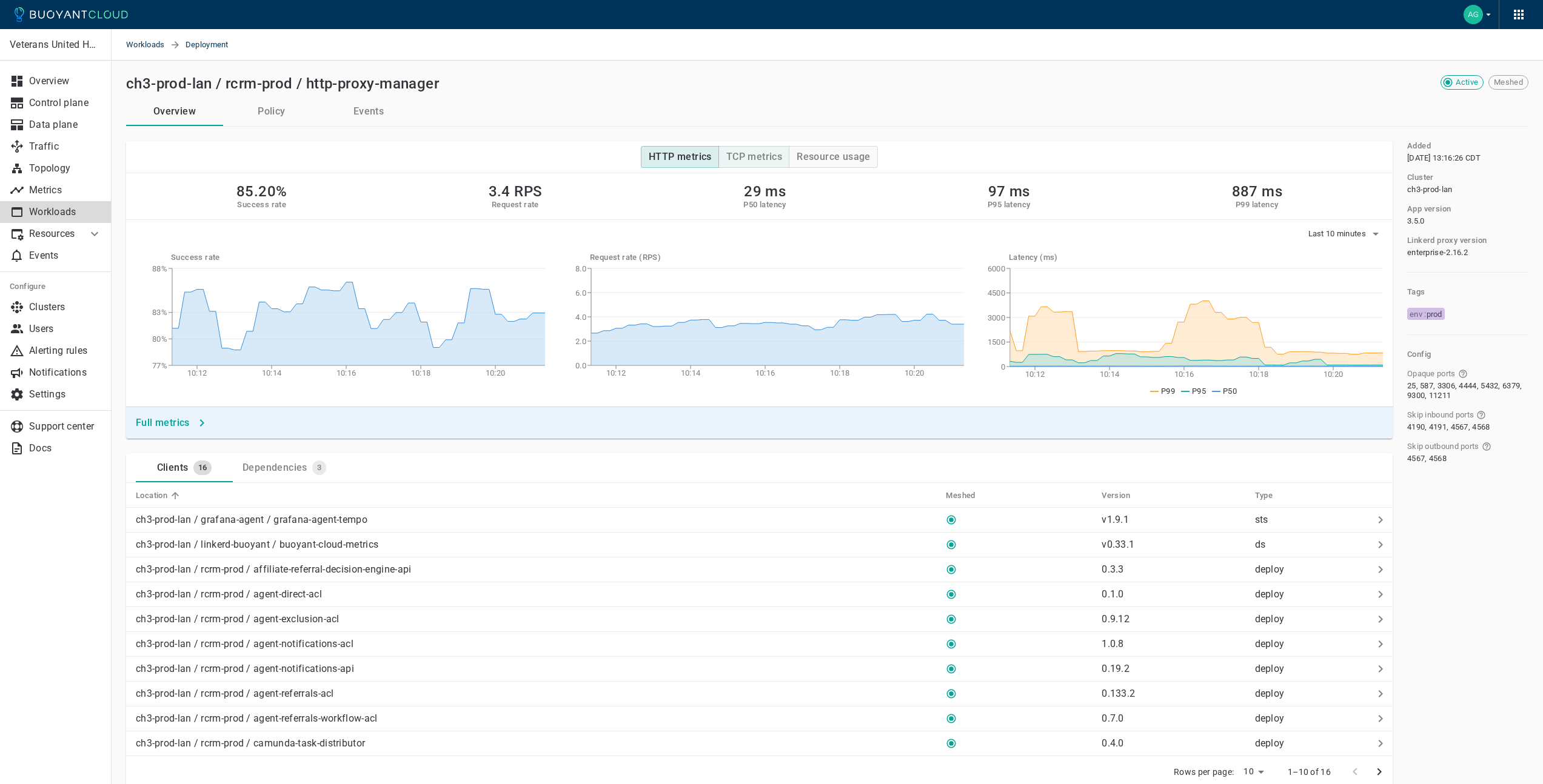
click at [765, 153] on h4 "TCP metrics" at bounding box center [753, 156] width 55 height 12
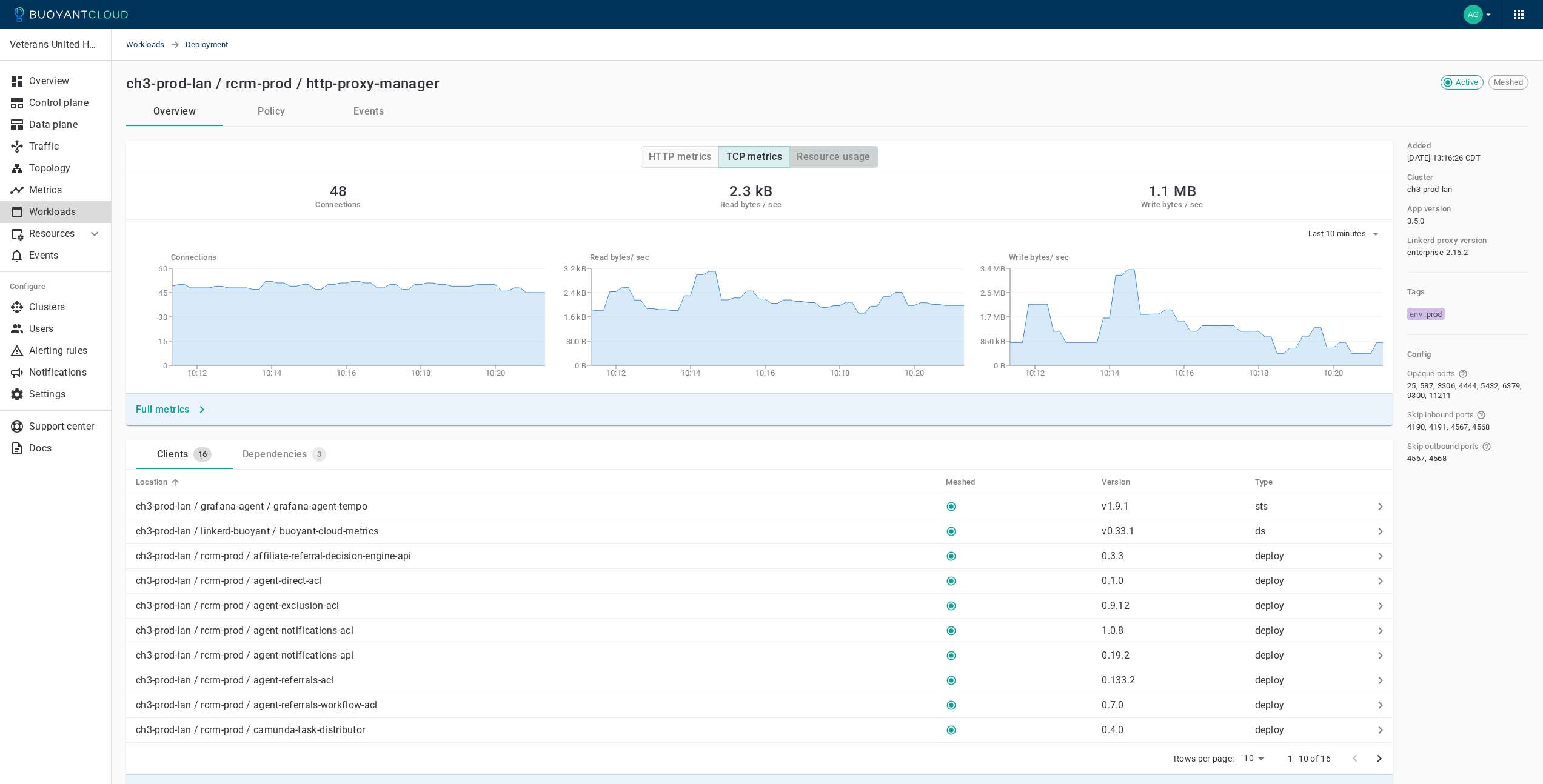
click at [830, 163] on button "Resource usage" at bounding box center [833, 157] width 89 height 22
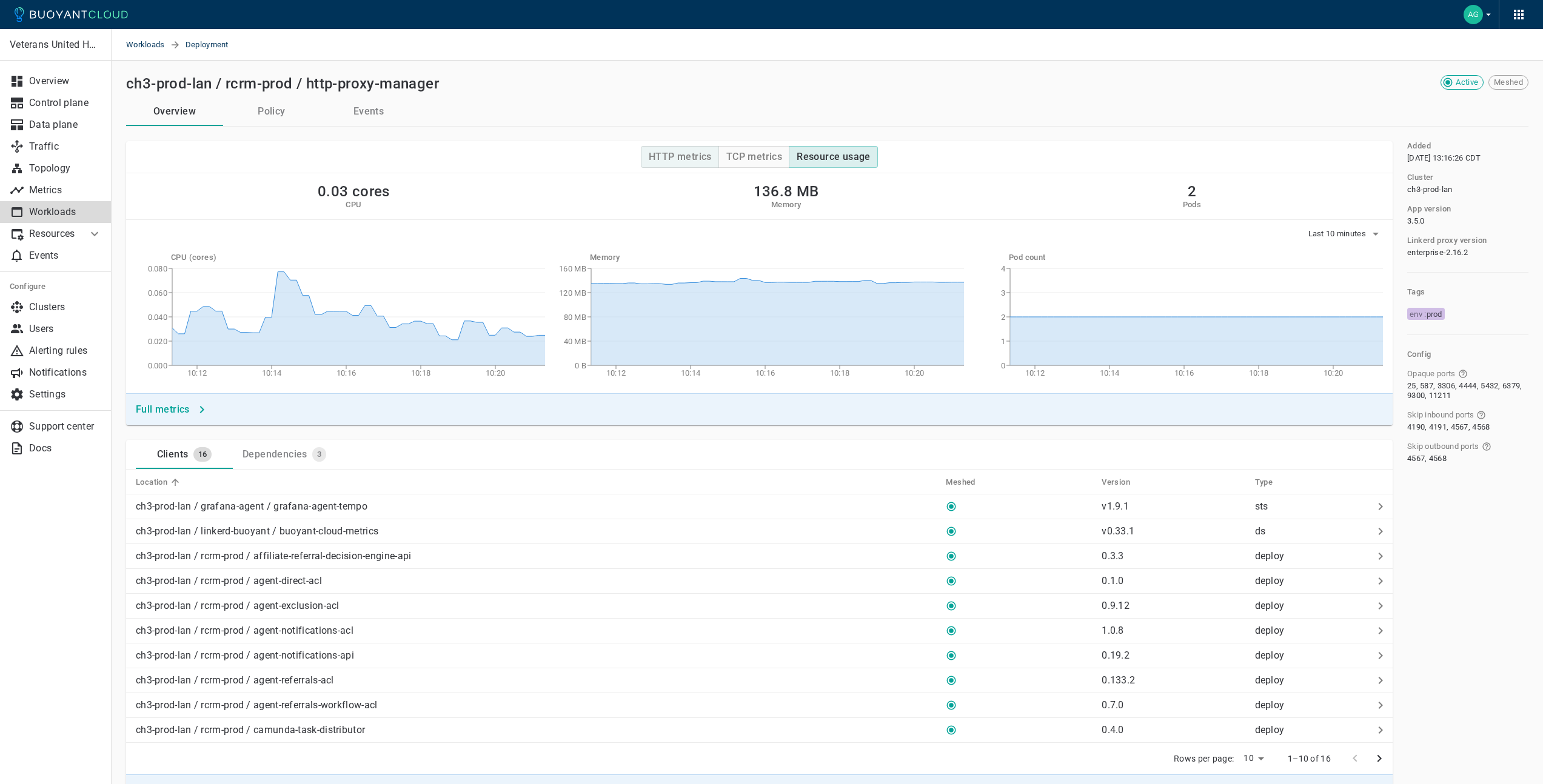
click at [679, 162] on h4 "HTTP metrics" at bounding box center [680, 156] width 63 height 12
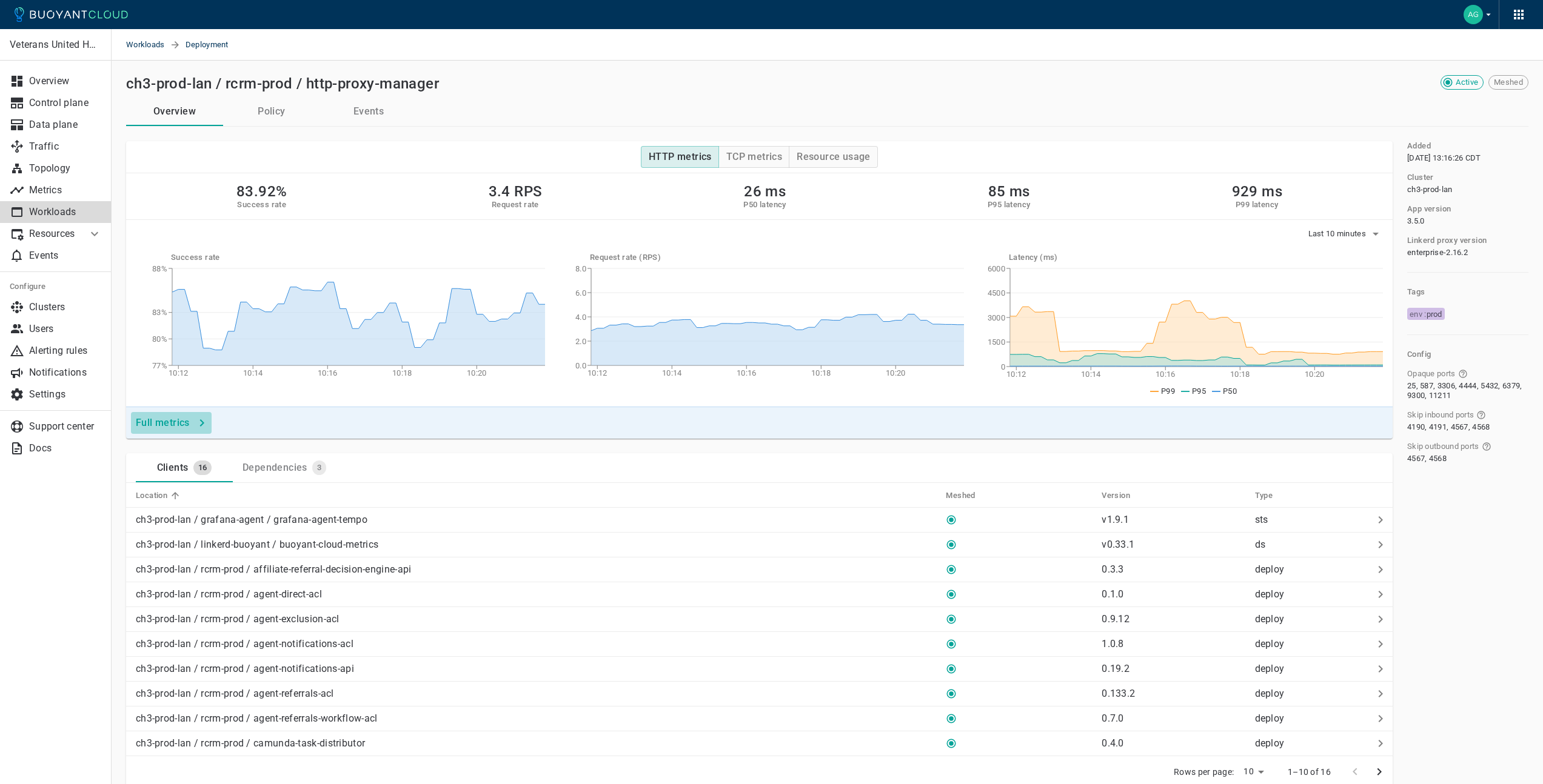
click at [200, 422] on icon "button" at bounding box center [201, 423] width 15 height 15
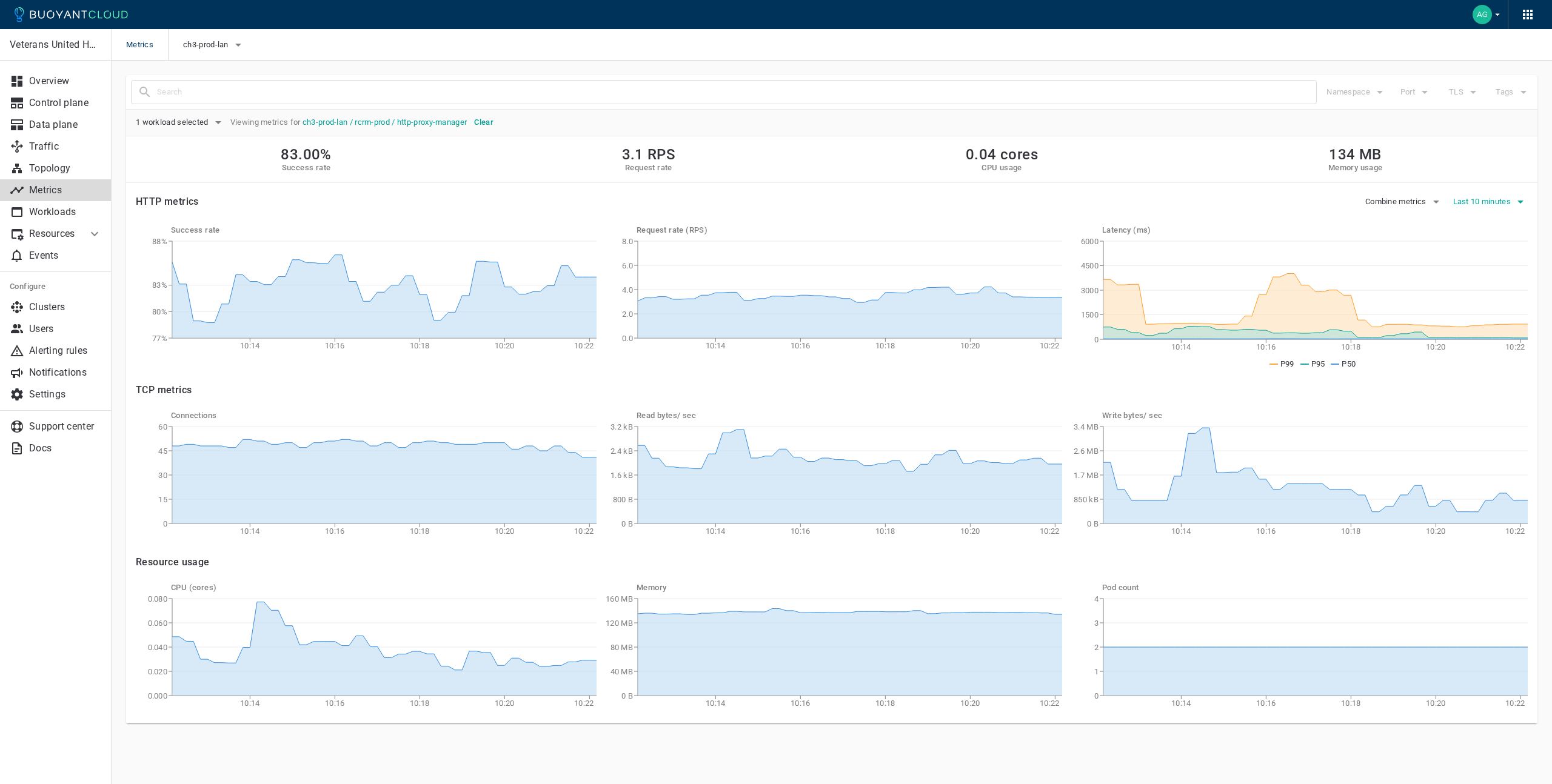
click at [1519, 200] on icon "button" at bounding box center [1520, 201] width 15 height 15
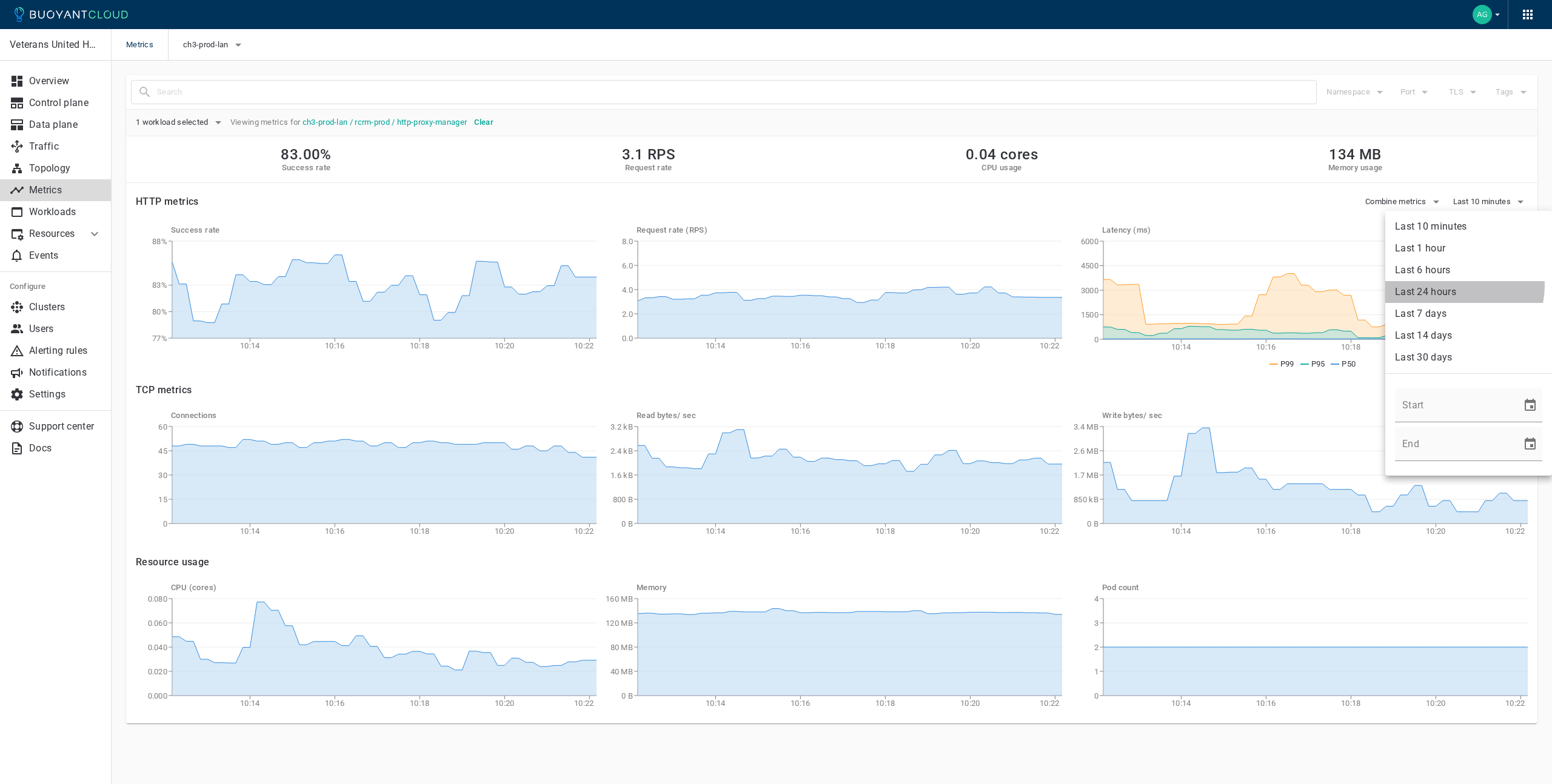
click at [1460, 286] on li "Last 24 hours" at bounding box center [1469, 292] width 167 height 22
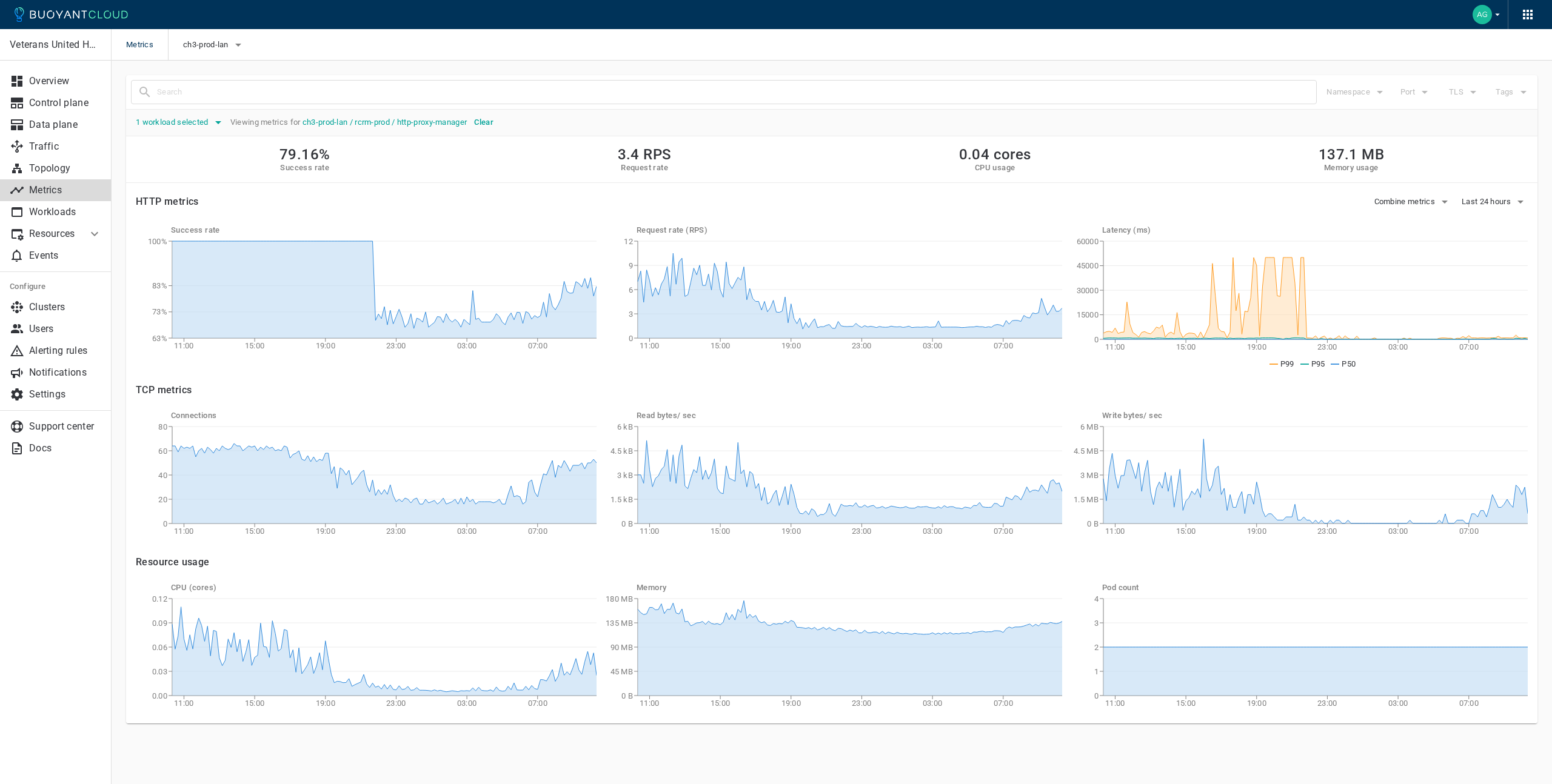
click at [221, 122] on icon "button" at bounding box center [218, 122] width 15 height 15
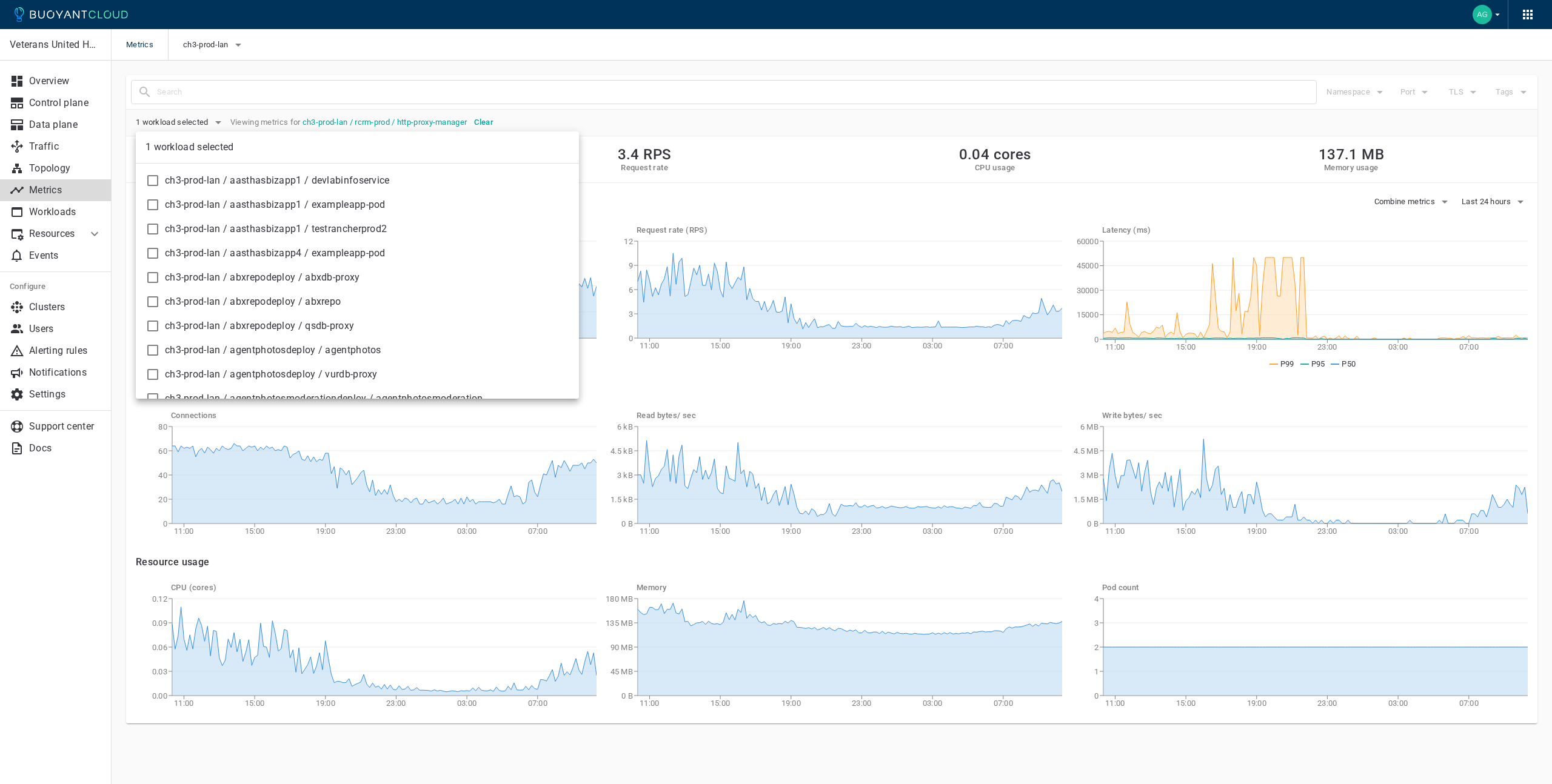
click at [484, 98] on div at bounding box center [776, 392] width 1552 height 784
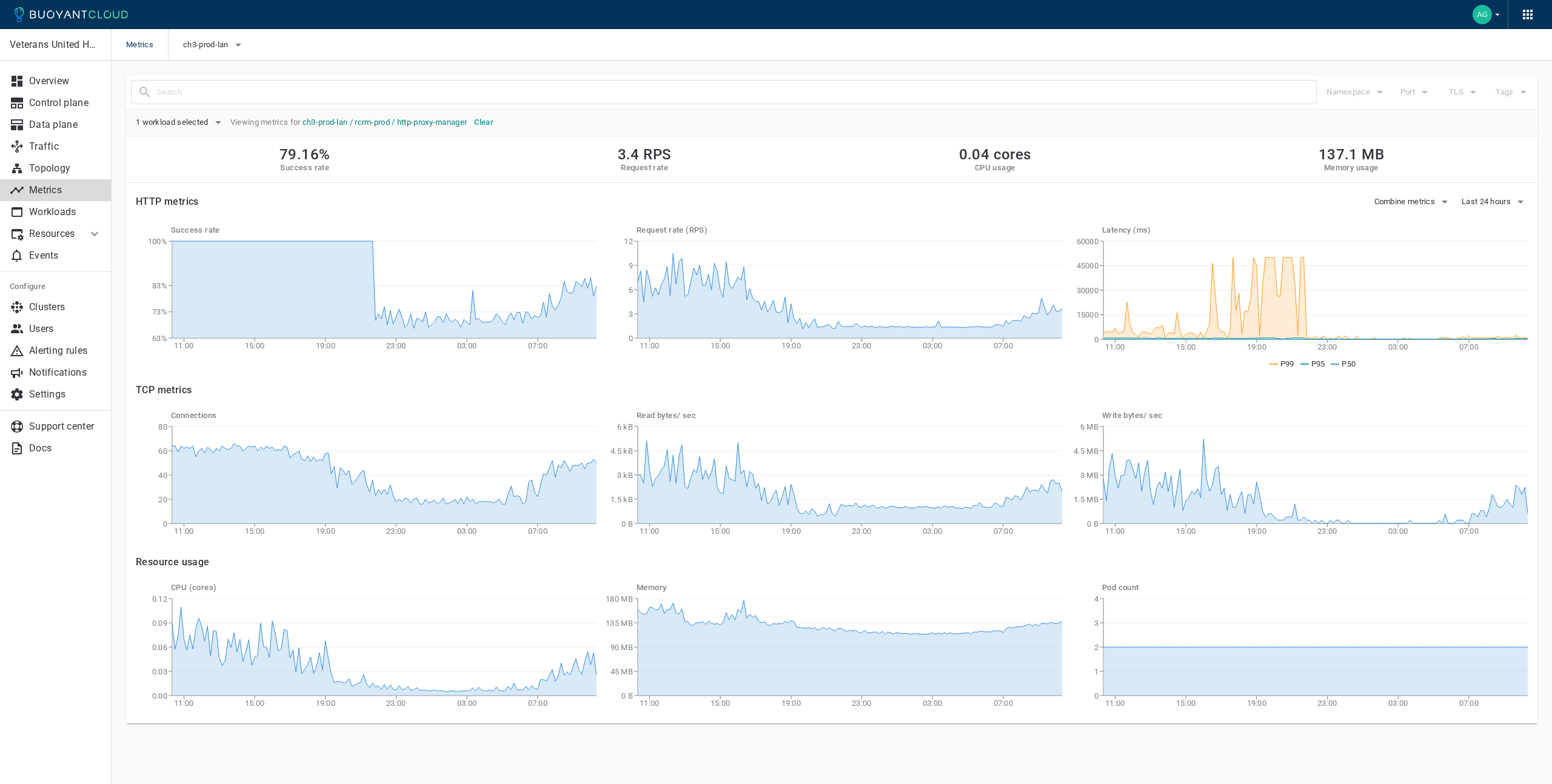
click at [378, 122] on link "ch3-prod-lan / rcrm-prod / http-proxy-manager" at bounding box center [385, 122] width 165 height 9
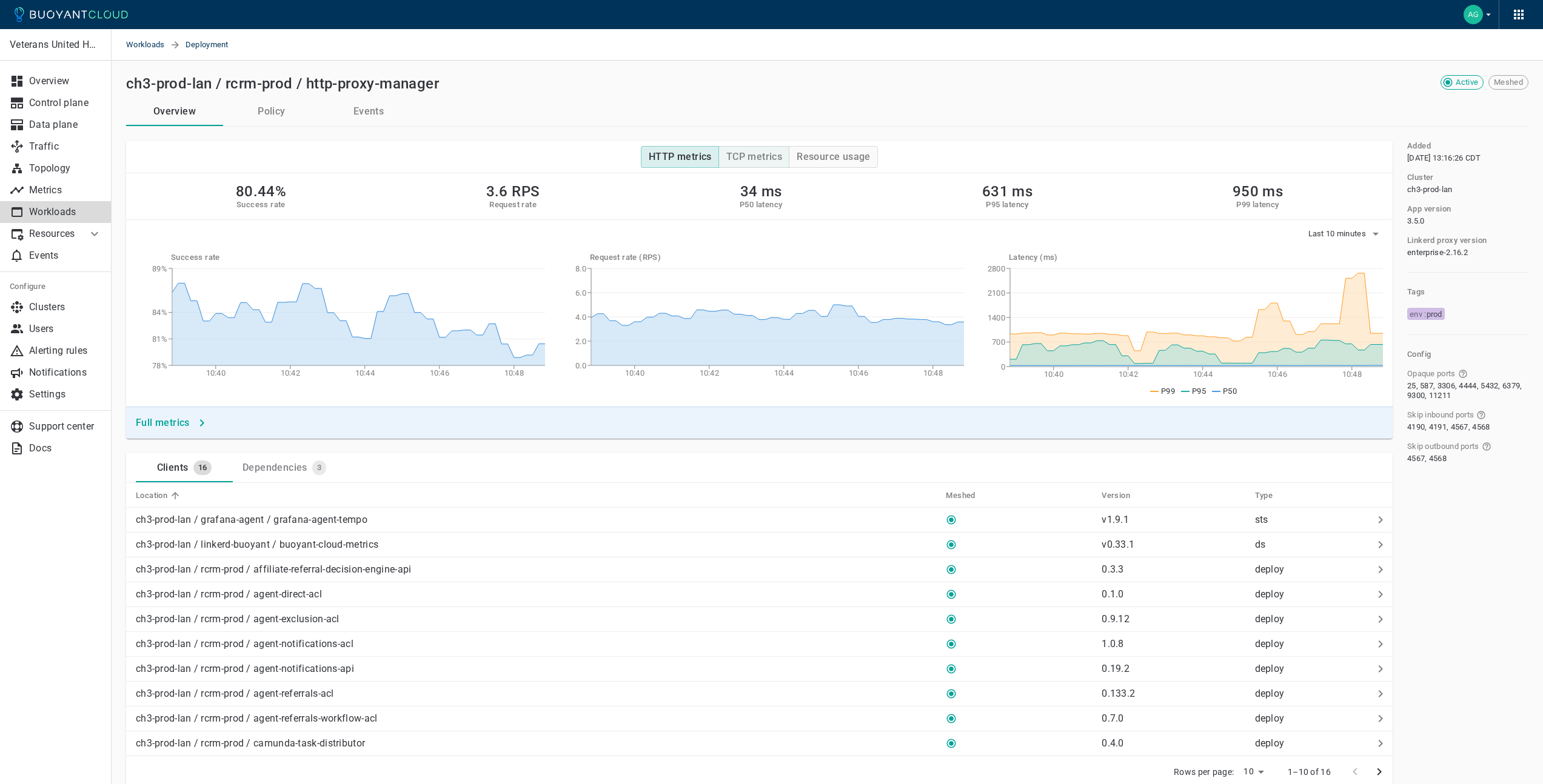
click at [734, 151] on h4 "TCP metrics" at bounding box center [753, 156] width 55 height 12
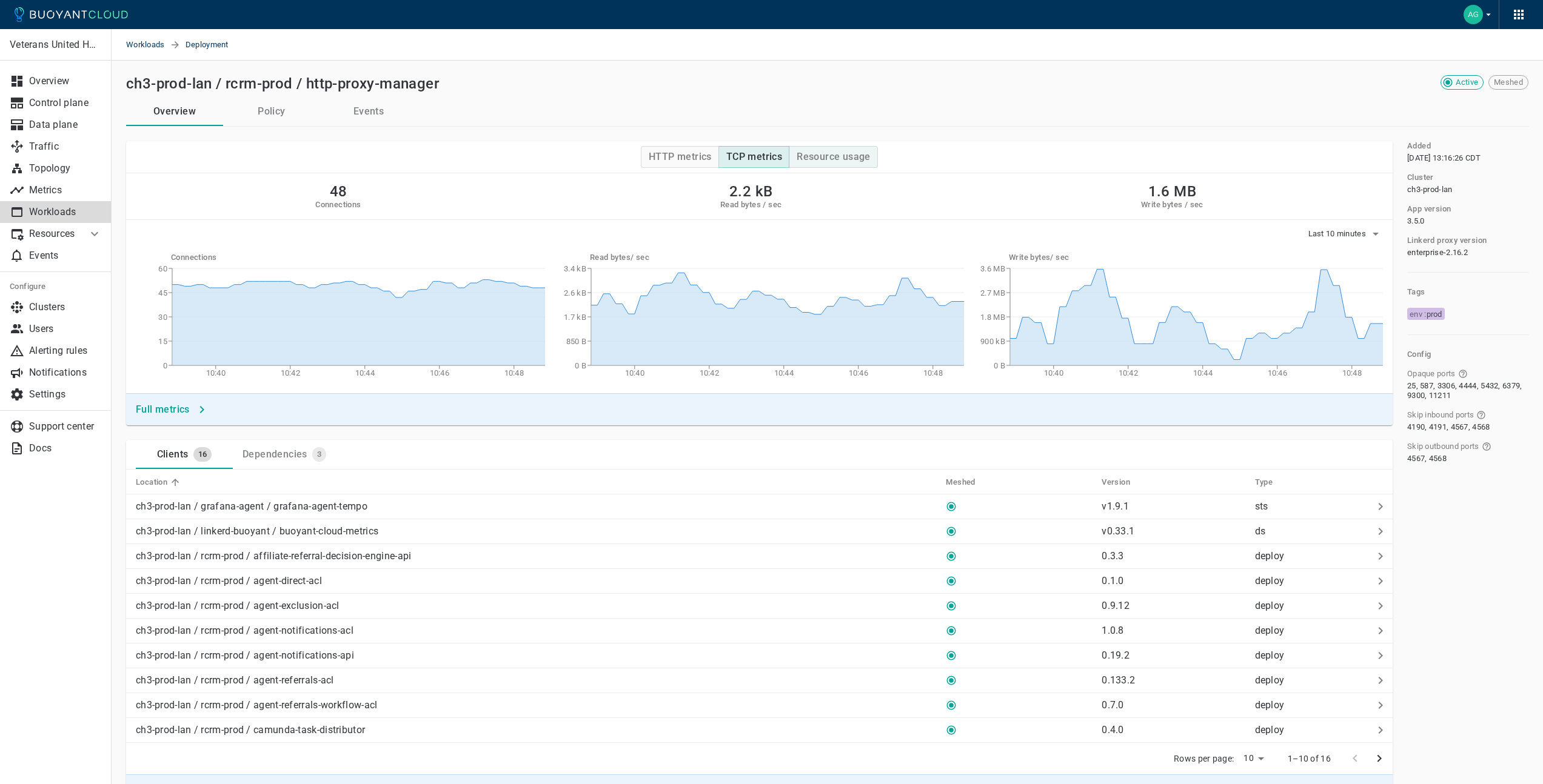
click at [822, 160] on h4 "Resource usage" at bounding box center [832, 156] width 74 height 12
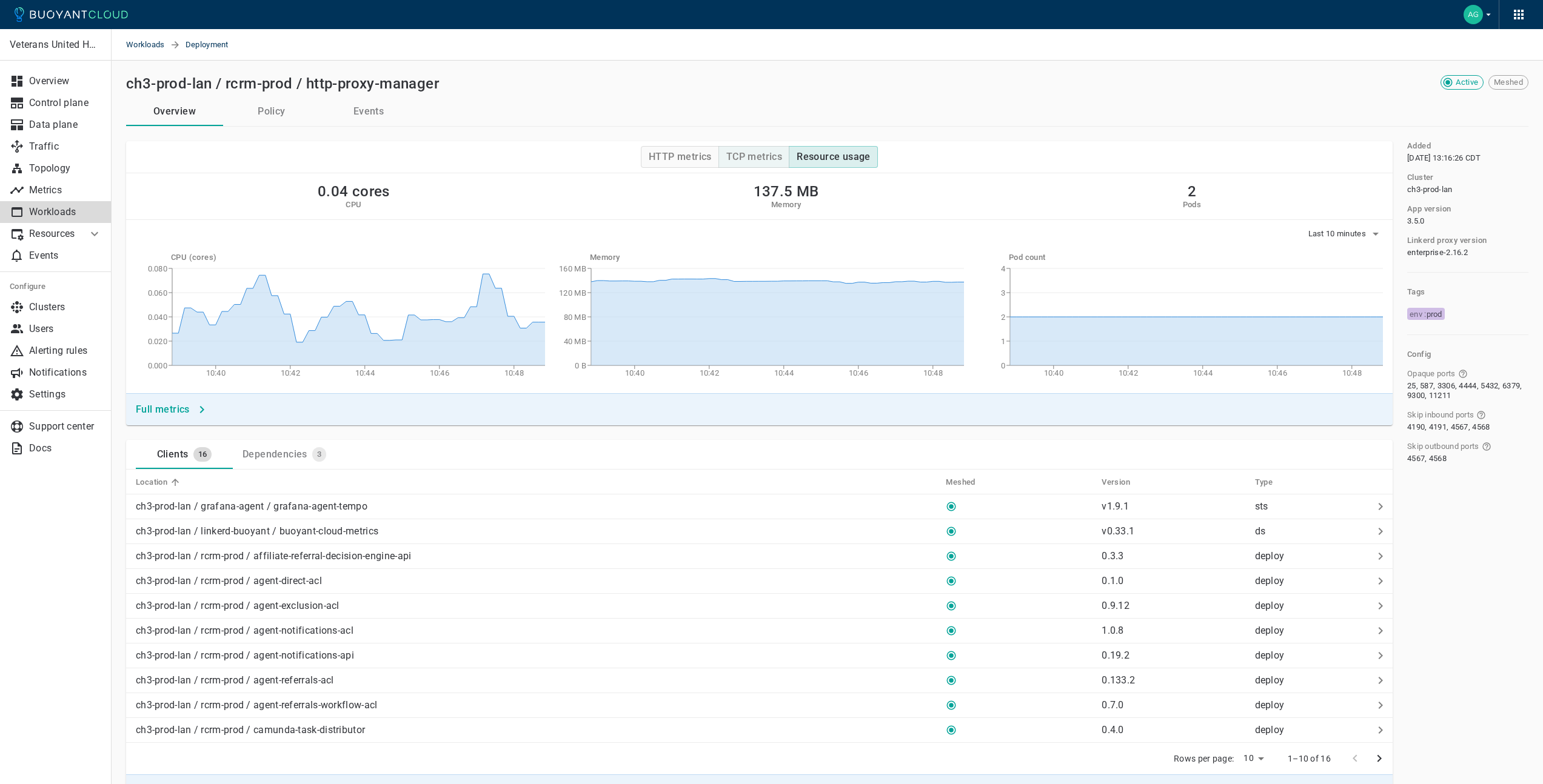
click at [780, 159] on h4 "TCP metrics" at bounding box center [753, 156] width 55 height 12
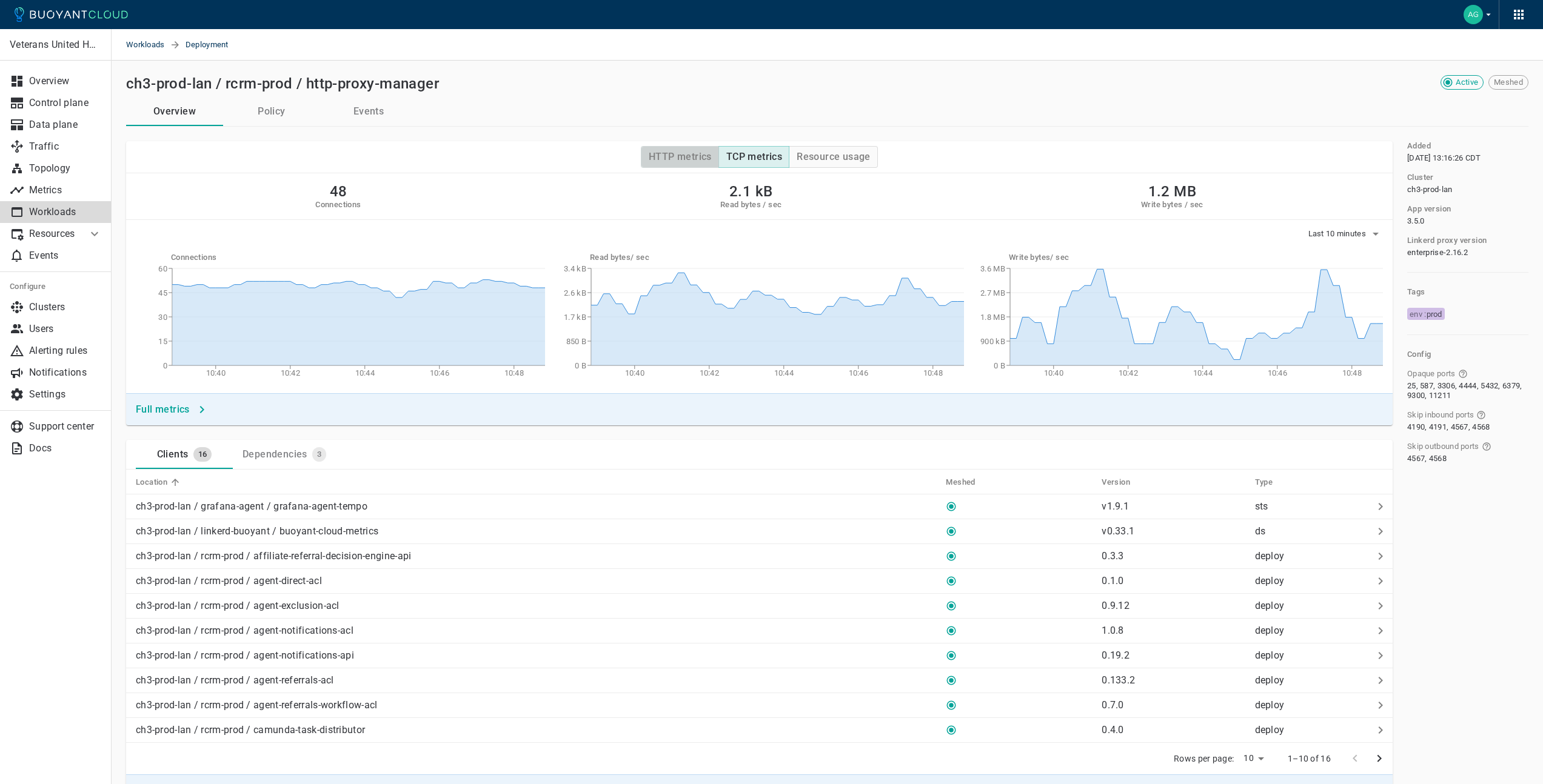
click at [692, 156] on h4 "HTTP metrics" at bounding box center [680, 156] width 63 height 12
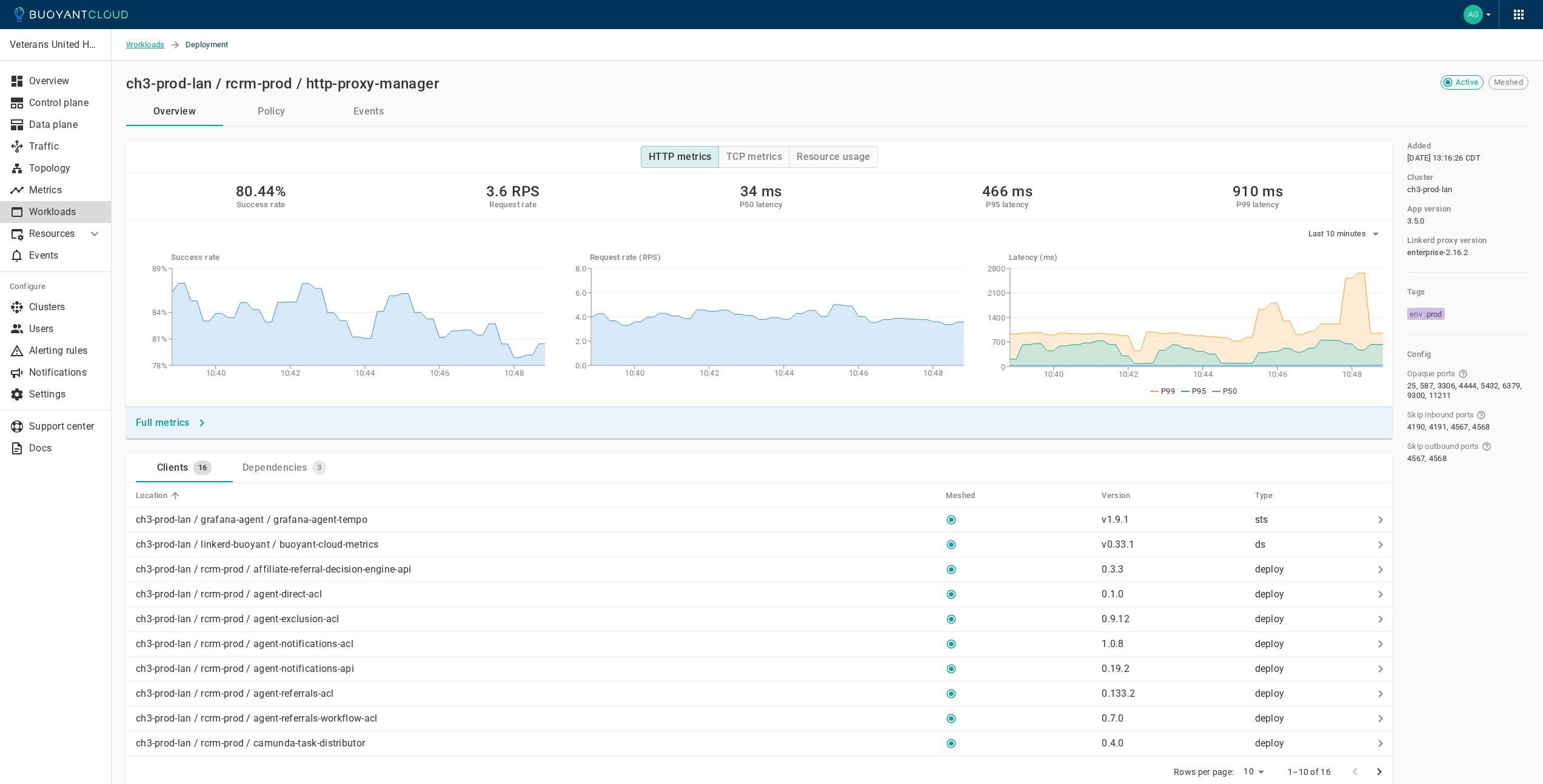
click at [152, 48] on span "Workloads" at bounding box center [148, 44] width 44 height 32
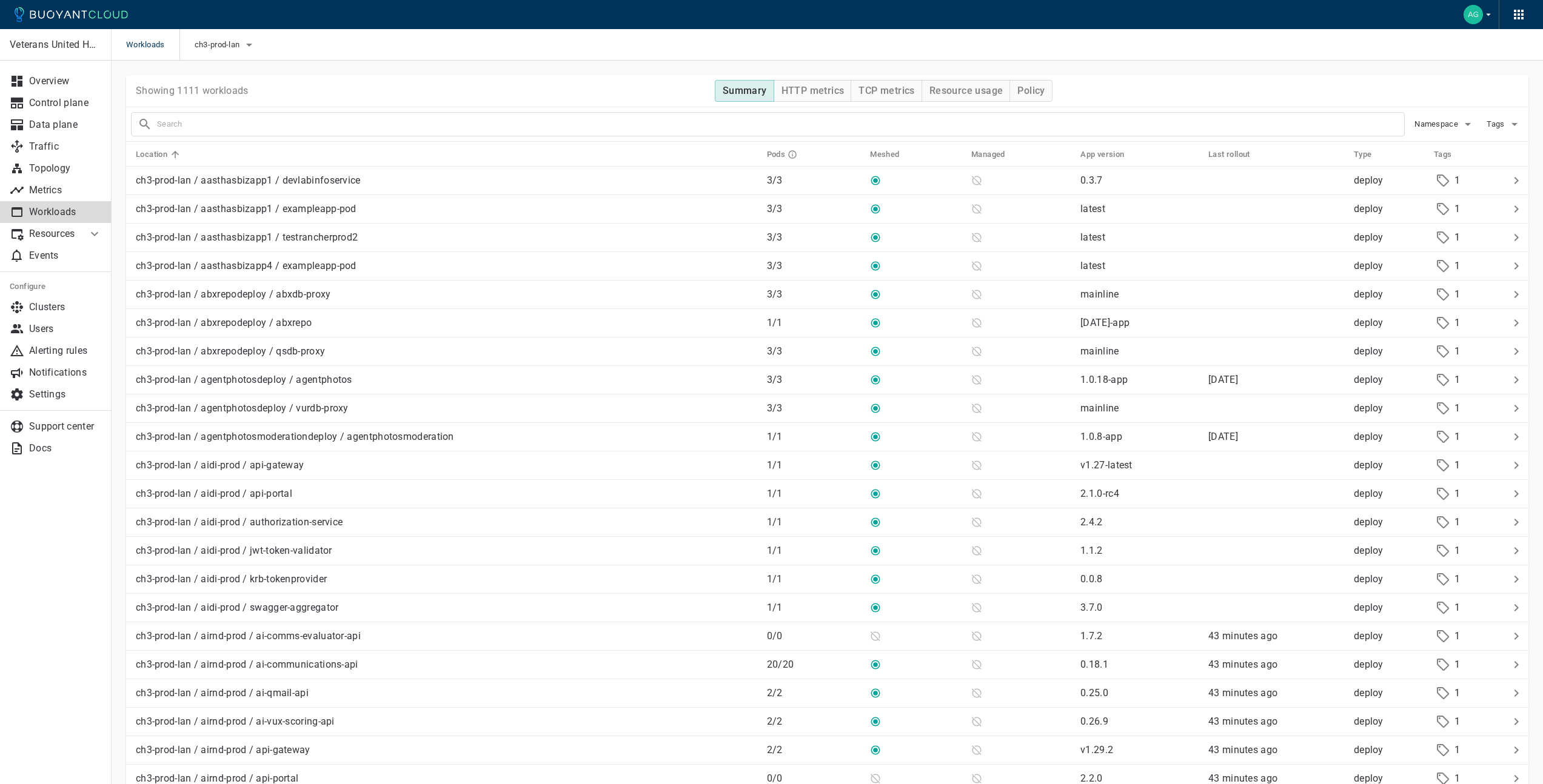
click at [286, 118] on input "text" at bounding box center [781, 124] width 1247 height 17
type input "r"
type input "namespace:rcrm-prod"
checkbox input "true"
type input "namespace:rcrm-prod"
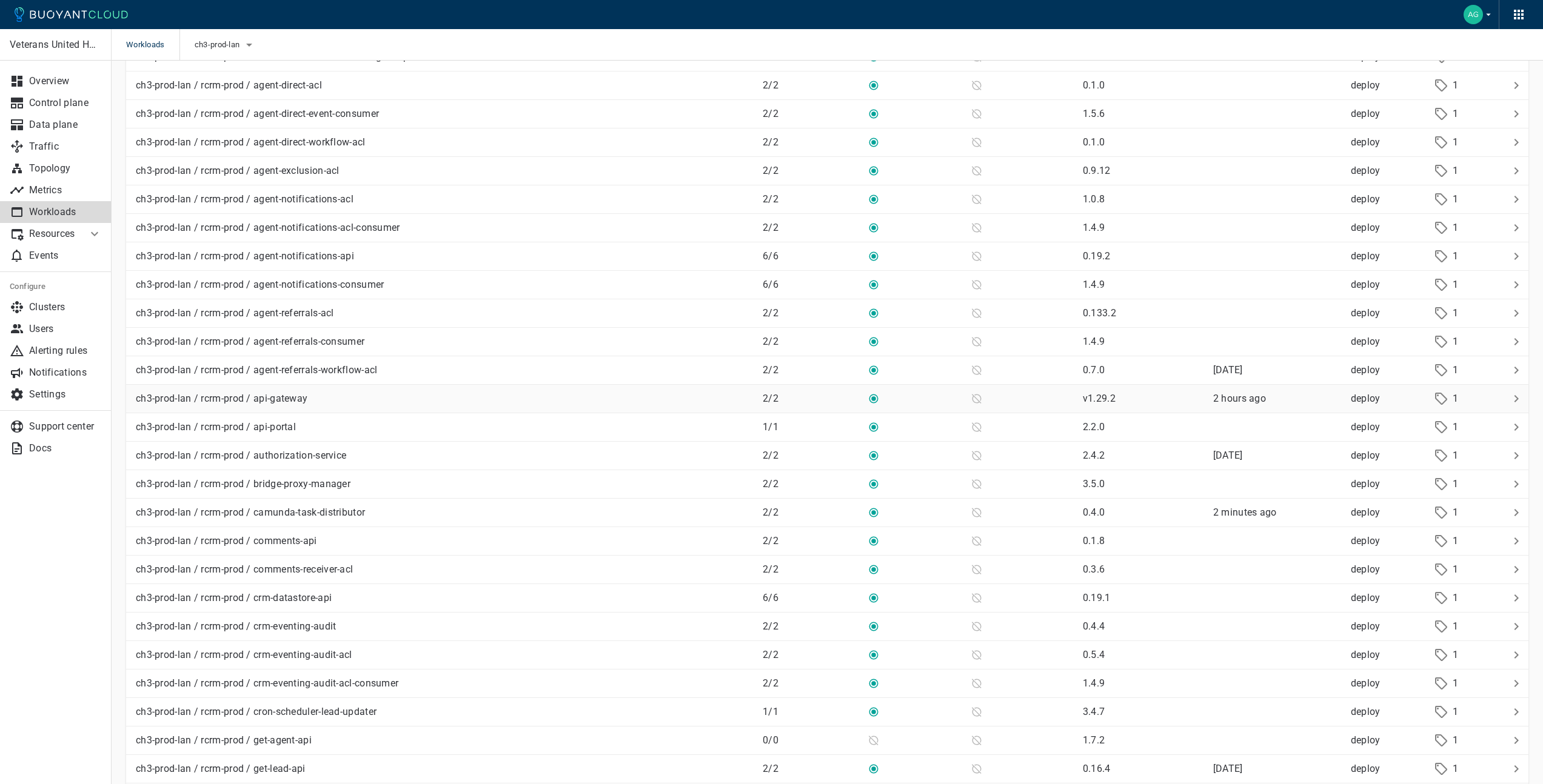
scroll to position [164, 0]
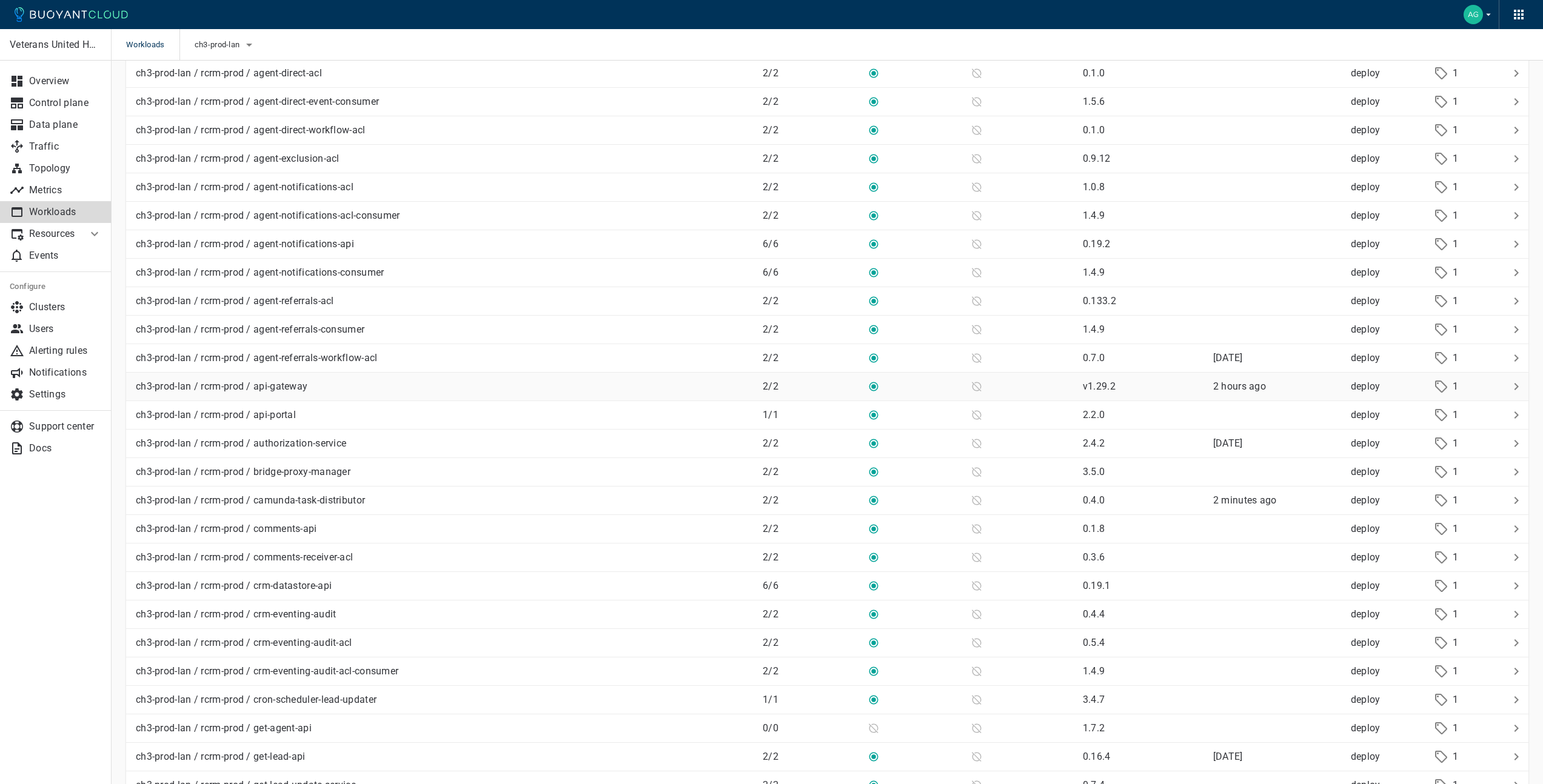
click at [426, 386] on div "ch3-prod-lan / rcrm-prod / api-gateway" at bounding box center [441, 384] width 622 height 17
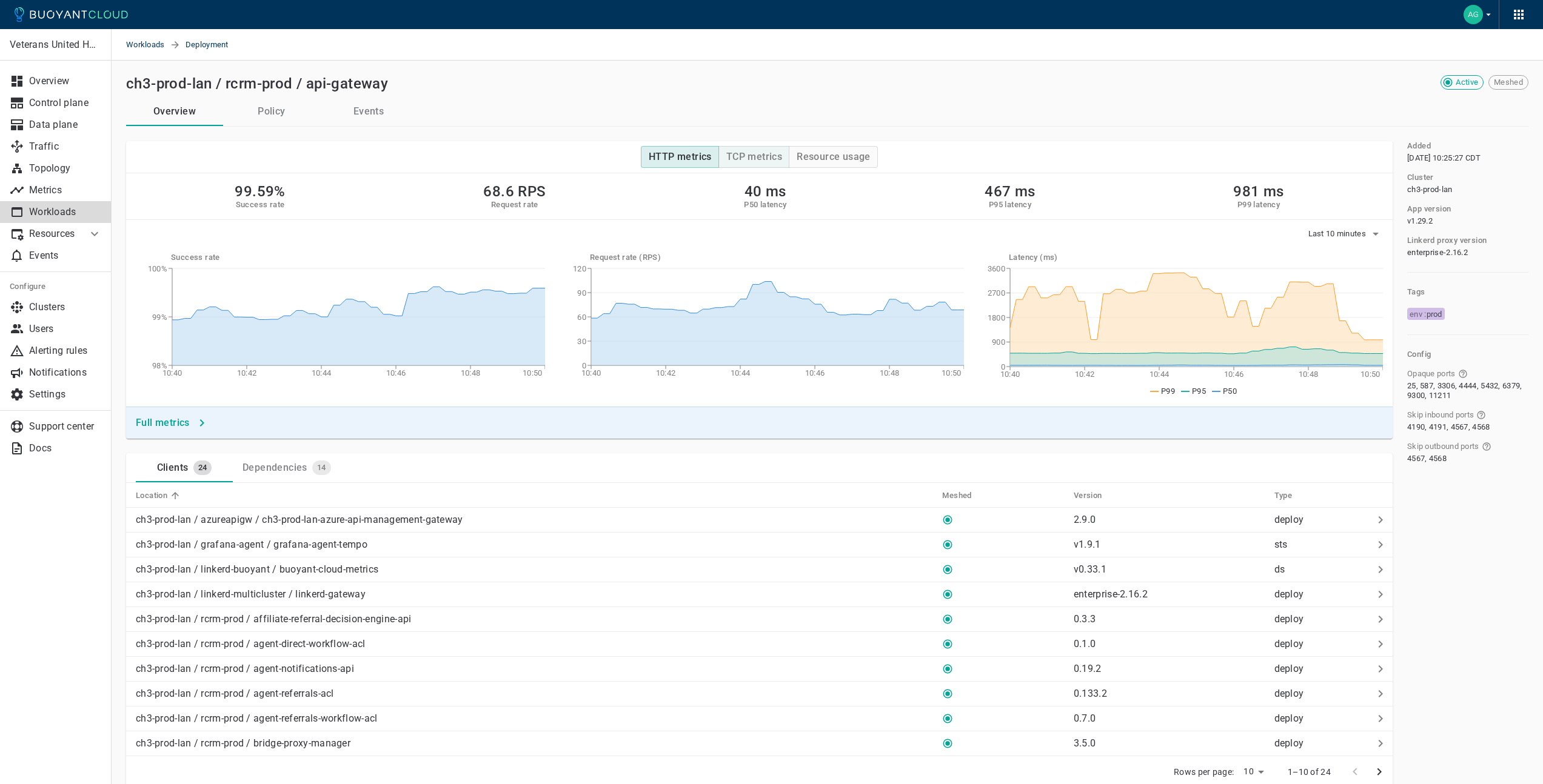
click at [775, 161] on h4 "TCP metrics" at bounding box center [753, 156] width 55 height 12
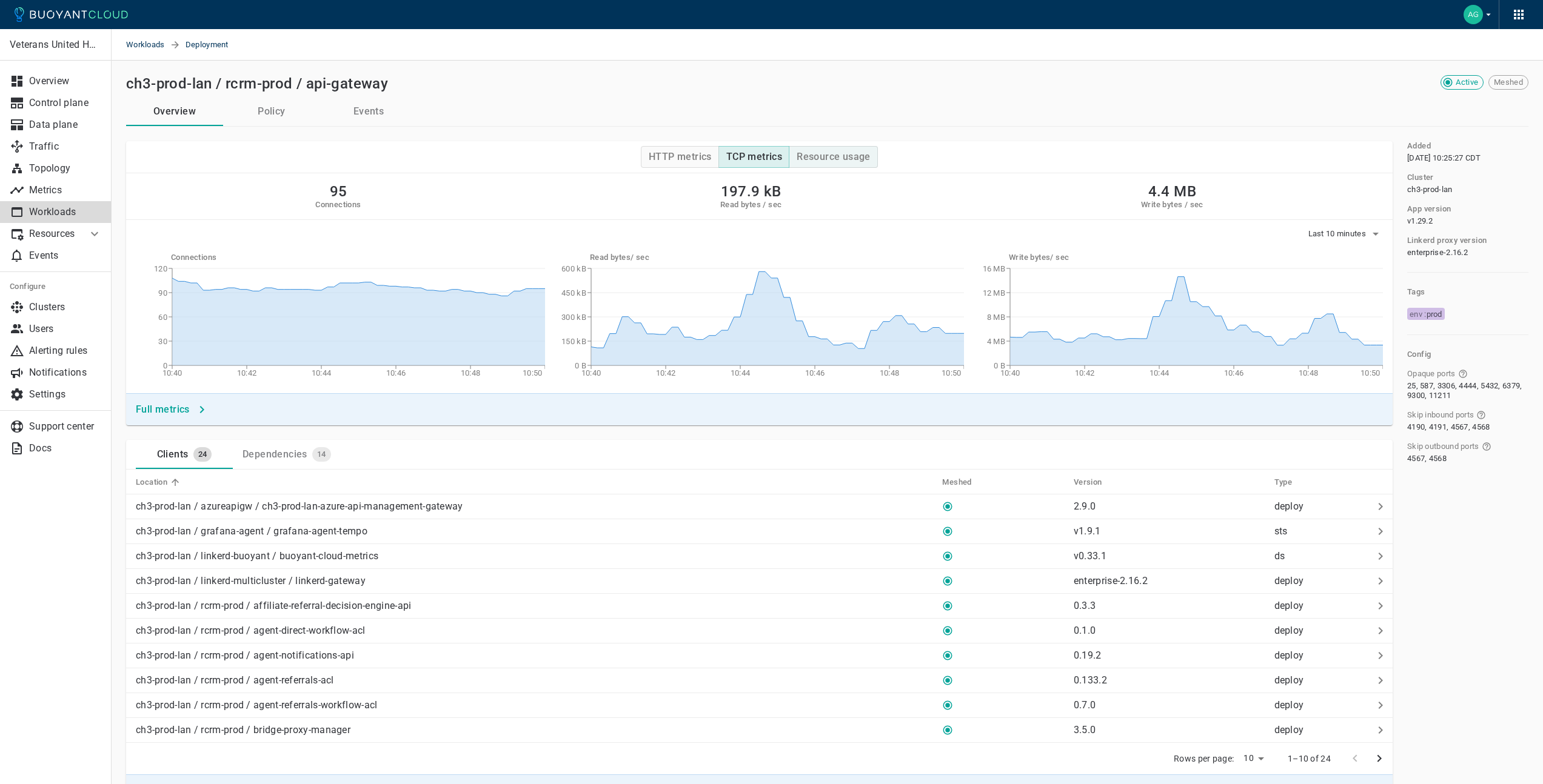
click at [819, 163] on button "Resource usage" at bounding box center [833, 157] width 89 height 22
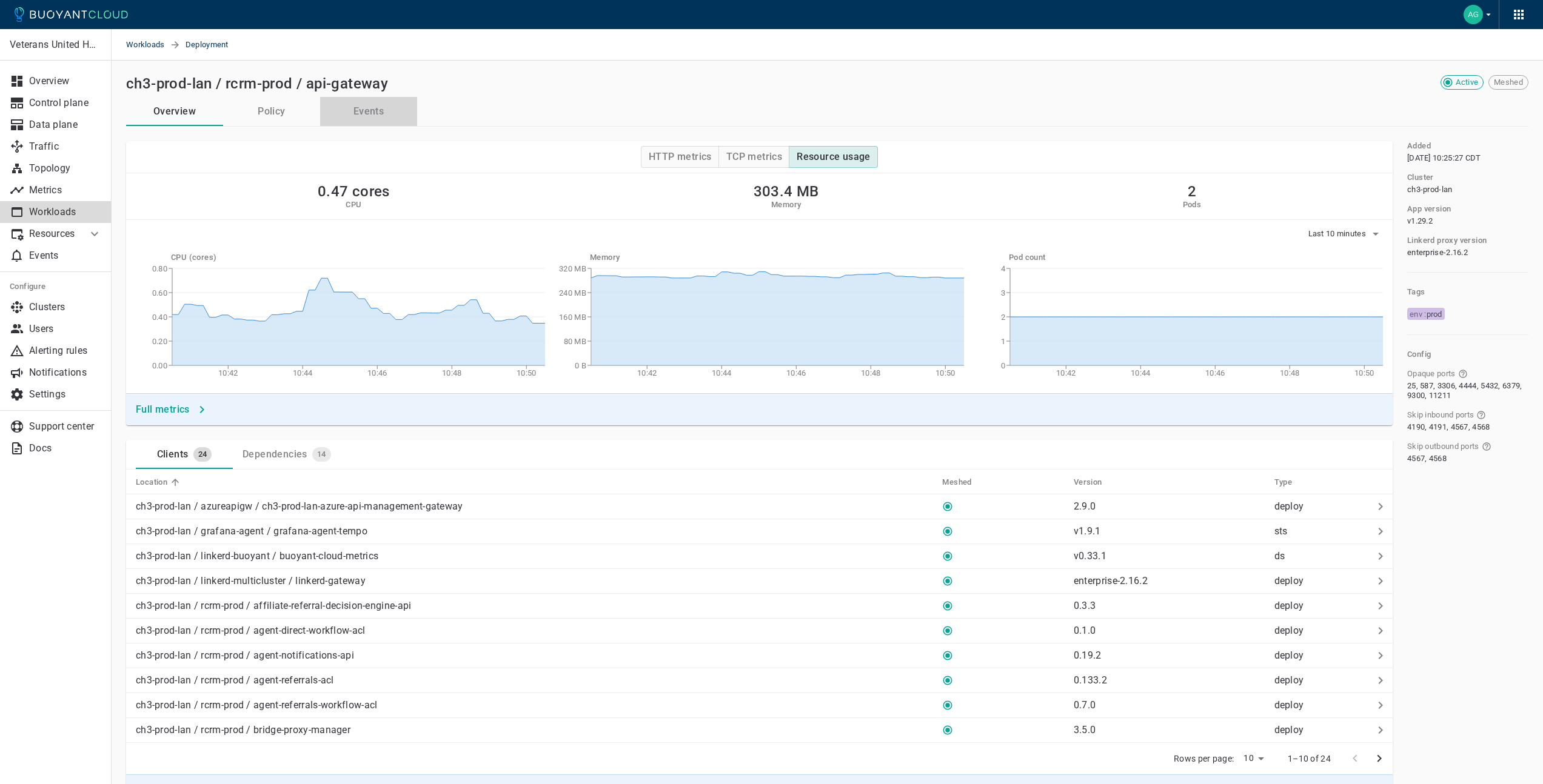
click at [360, 109] on button "Events" at bounding box center [369, 112] width 97 height 29
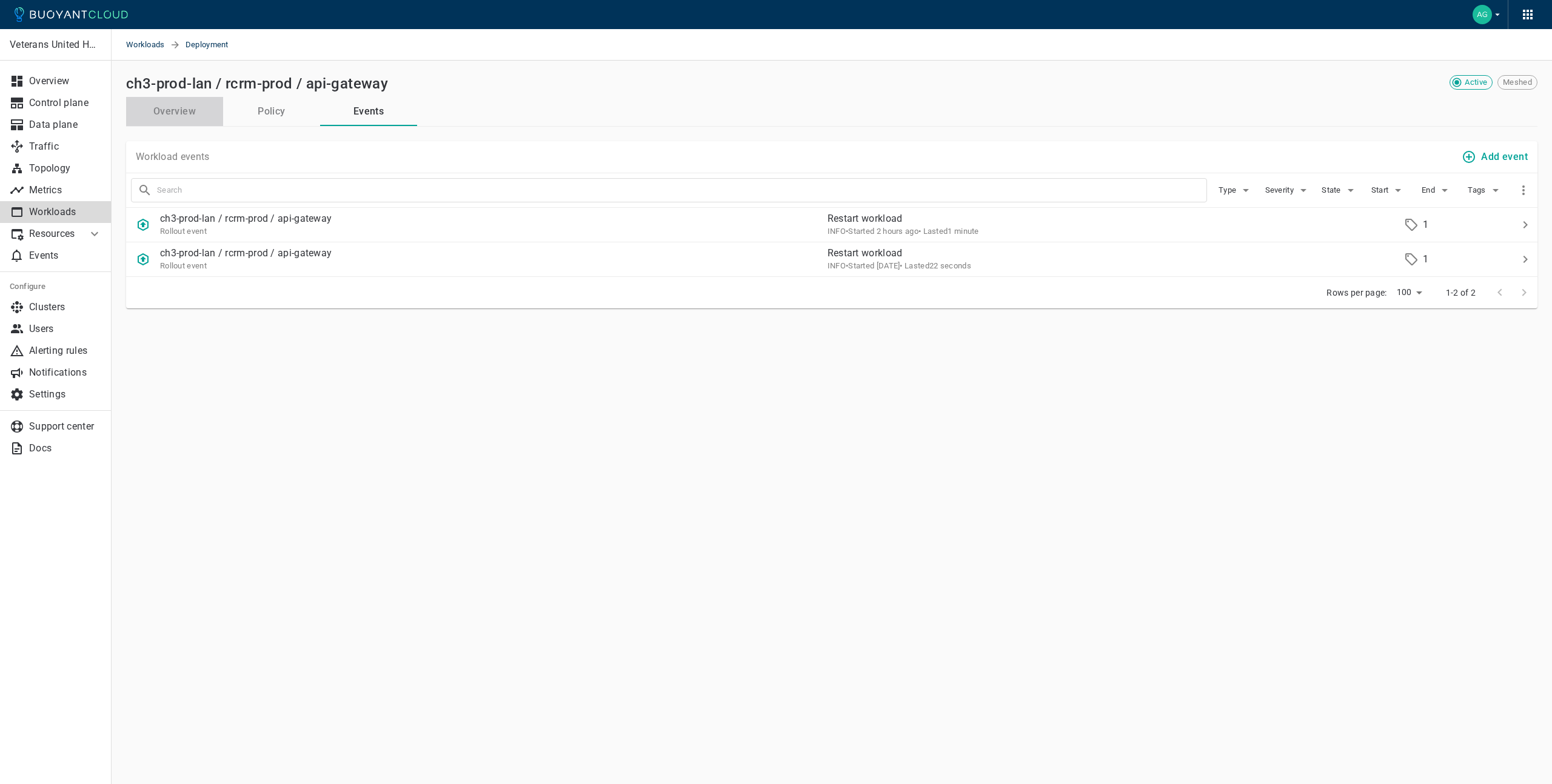
click at [180, 123] on button "Overview" at bounding box center [174, 112] width 97 height 29
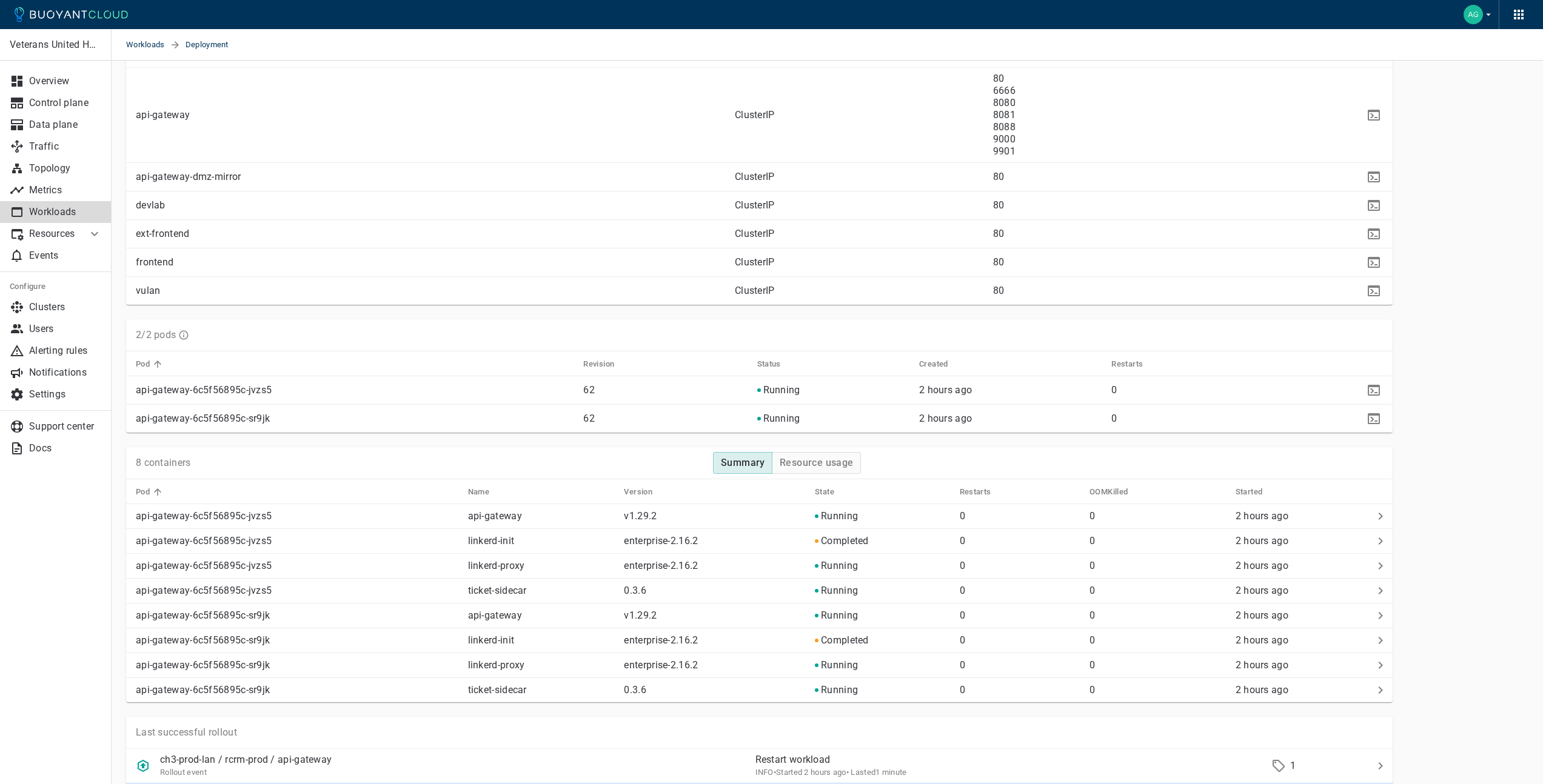
scroll to position [1032, 0]
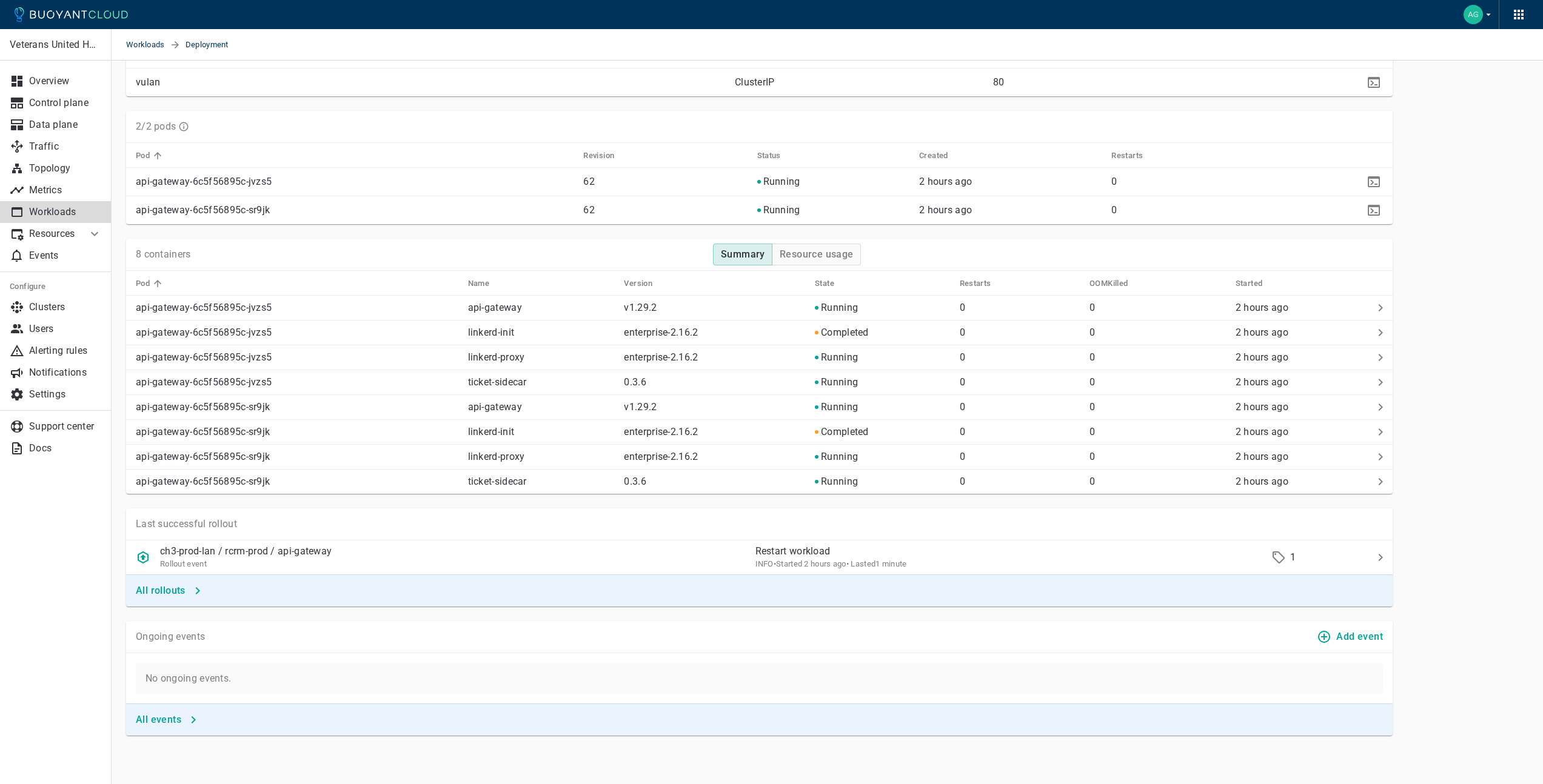
click at [193, 720] on icon "button" at bounding box center [193, 720] width 5 height 7
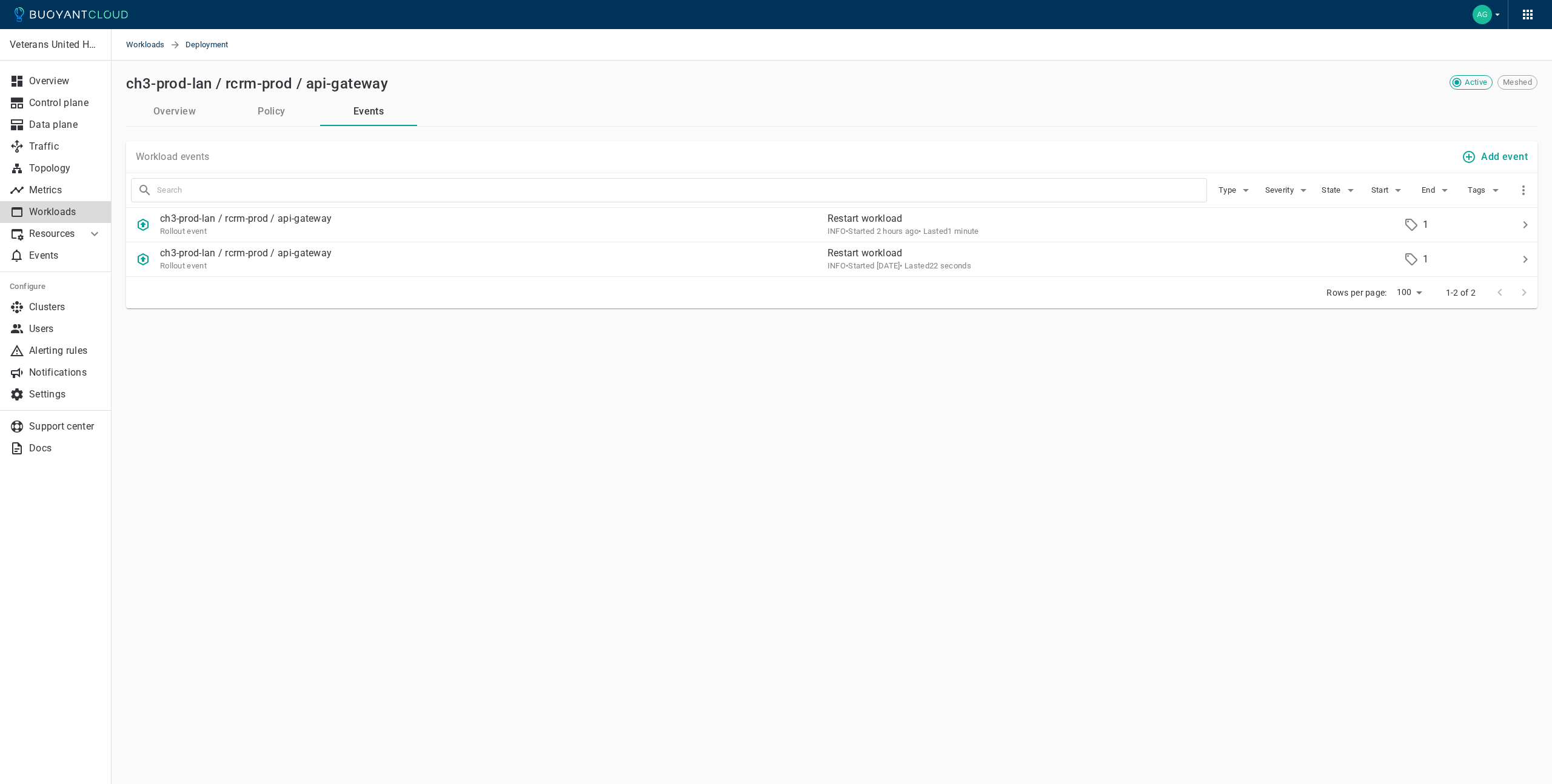
click at [282, 105] on button "Policy" at bounding box center [271, 112] width 97 height 29
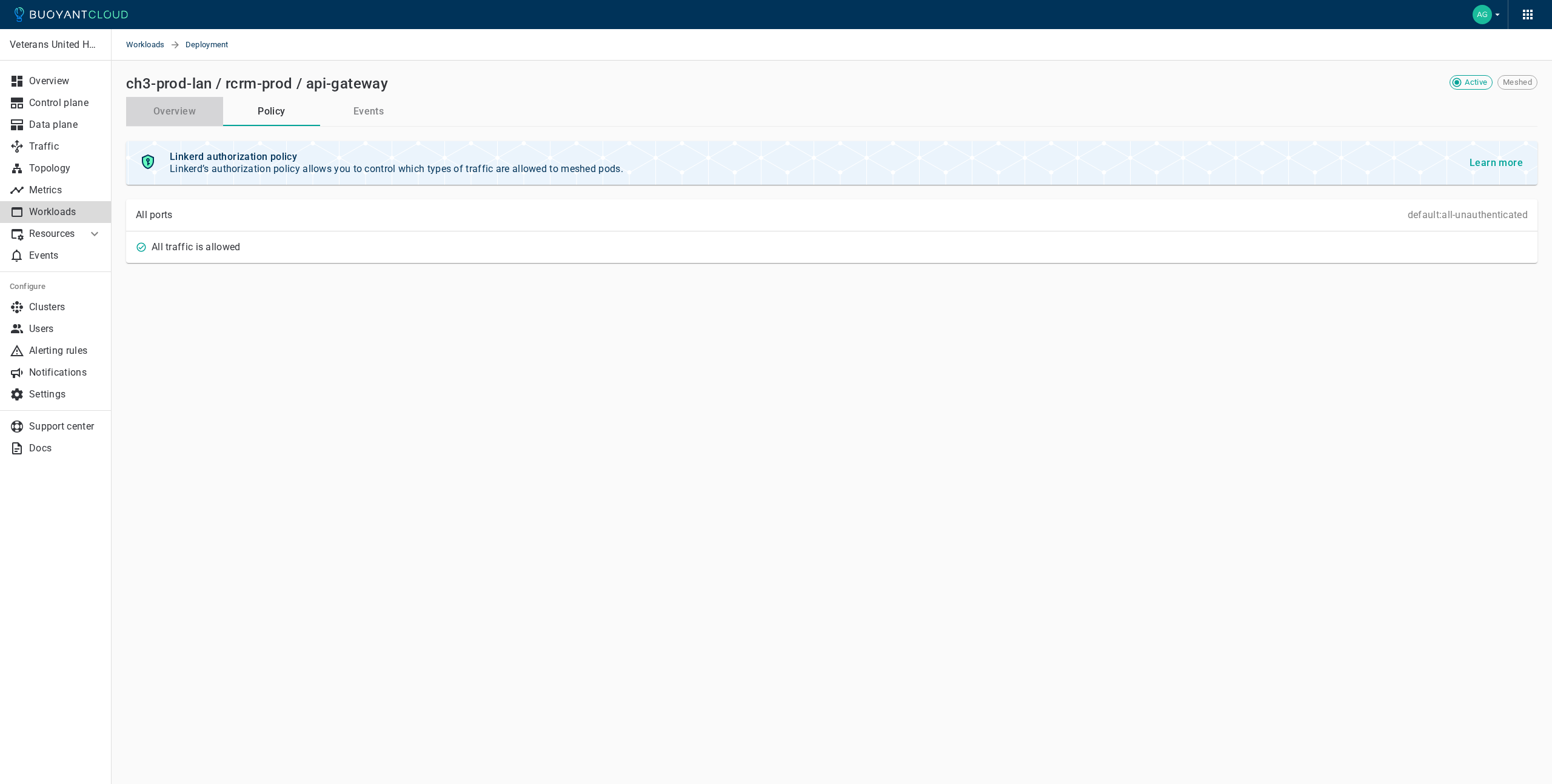
click at [180, 111] on button "Overview" at bounding box center [174, 112] width 97 height 29
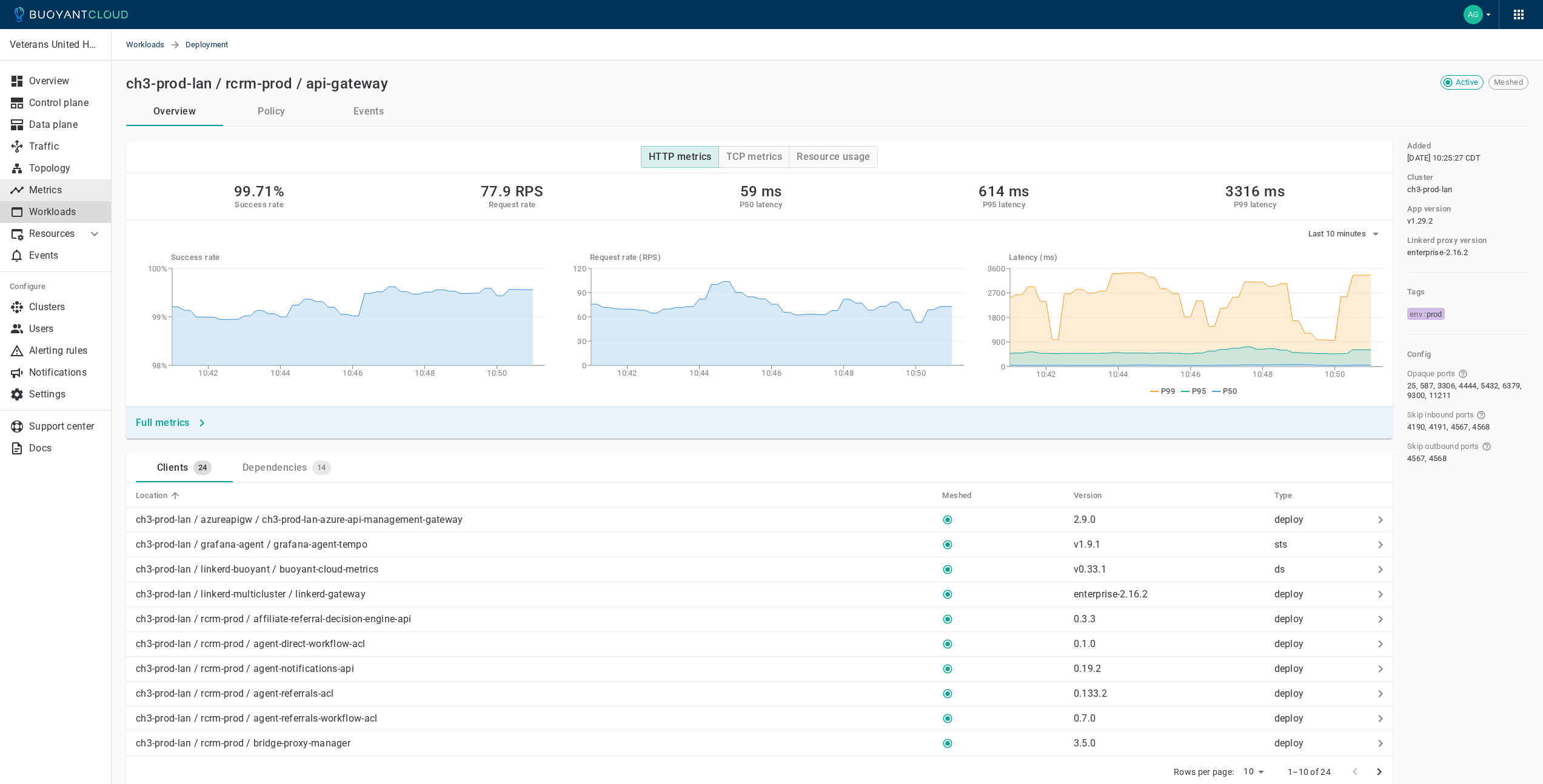
click at [55, 190] on p "Metrics" at bounding box center [65, 190] width 73 height 12
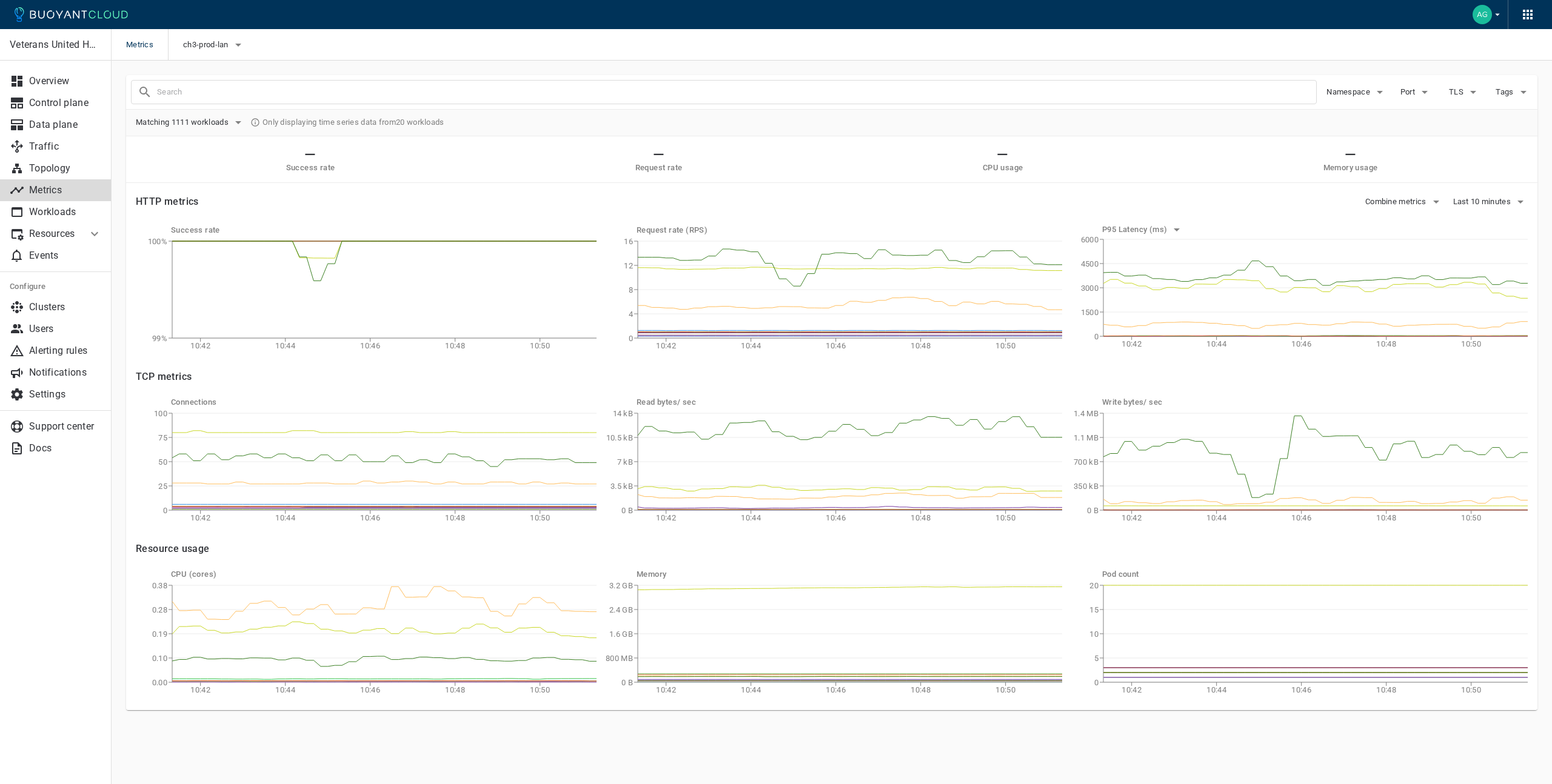
click at [292, 90] on input "text" at bounding box center [736, 92] width 1159 height 17
type input "namespace:rcrm-prod"
checkbox input "true"
type input "namespace:rcrm-prod"
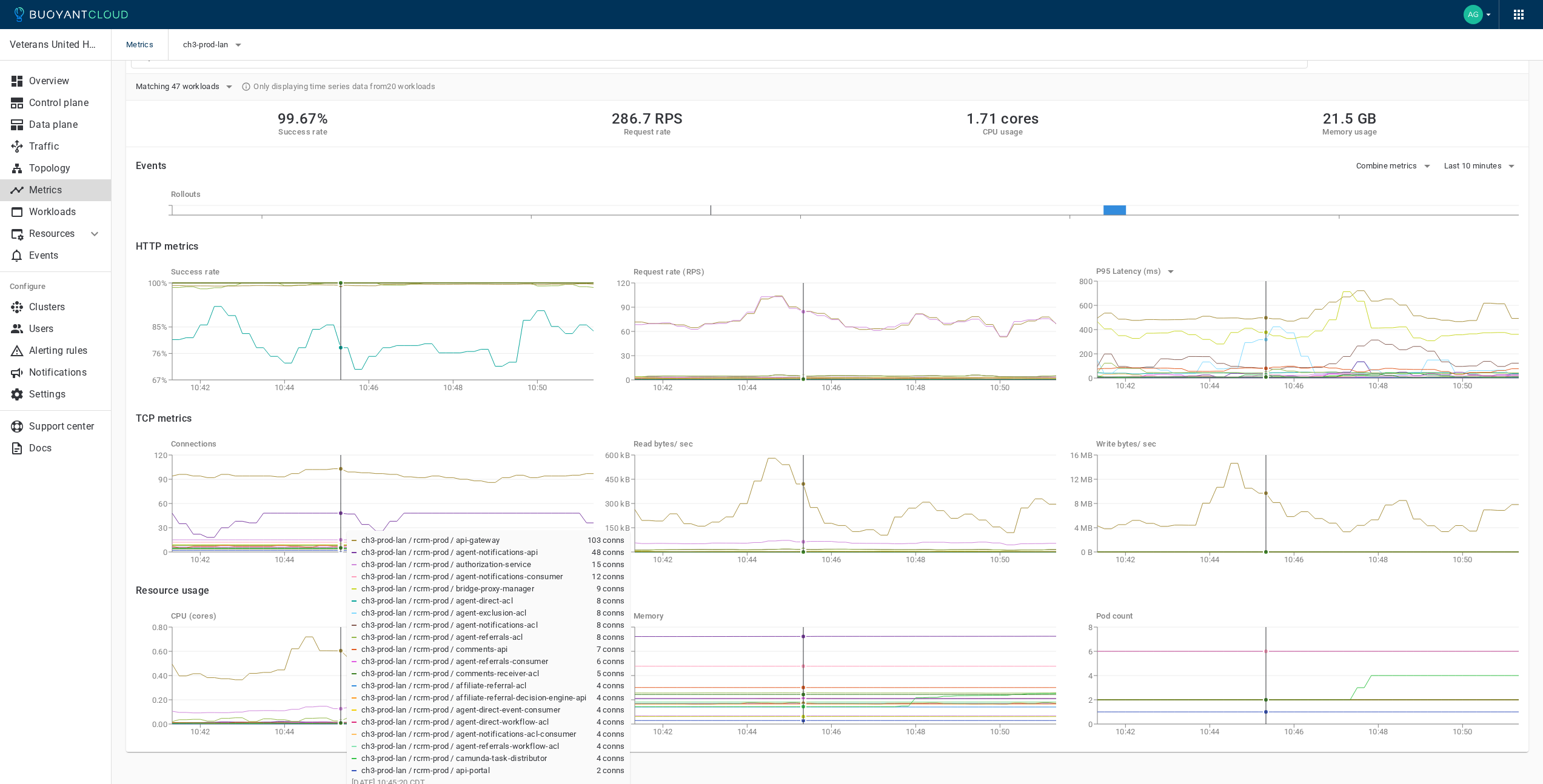
scroll to position [52, 0]
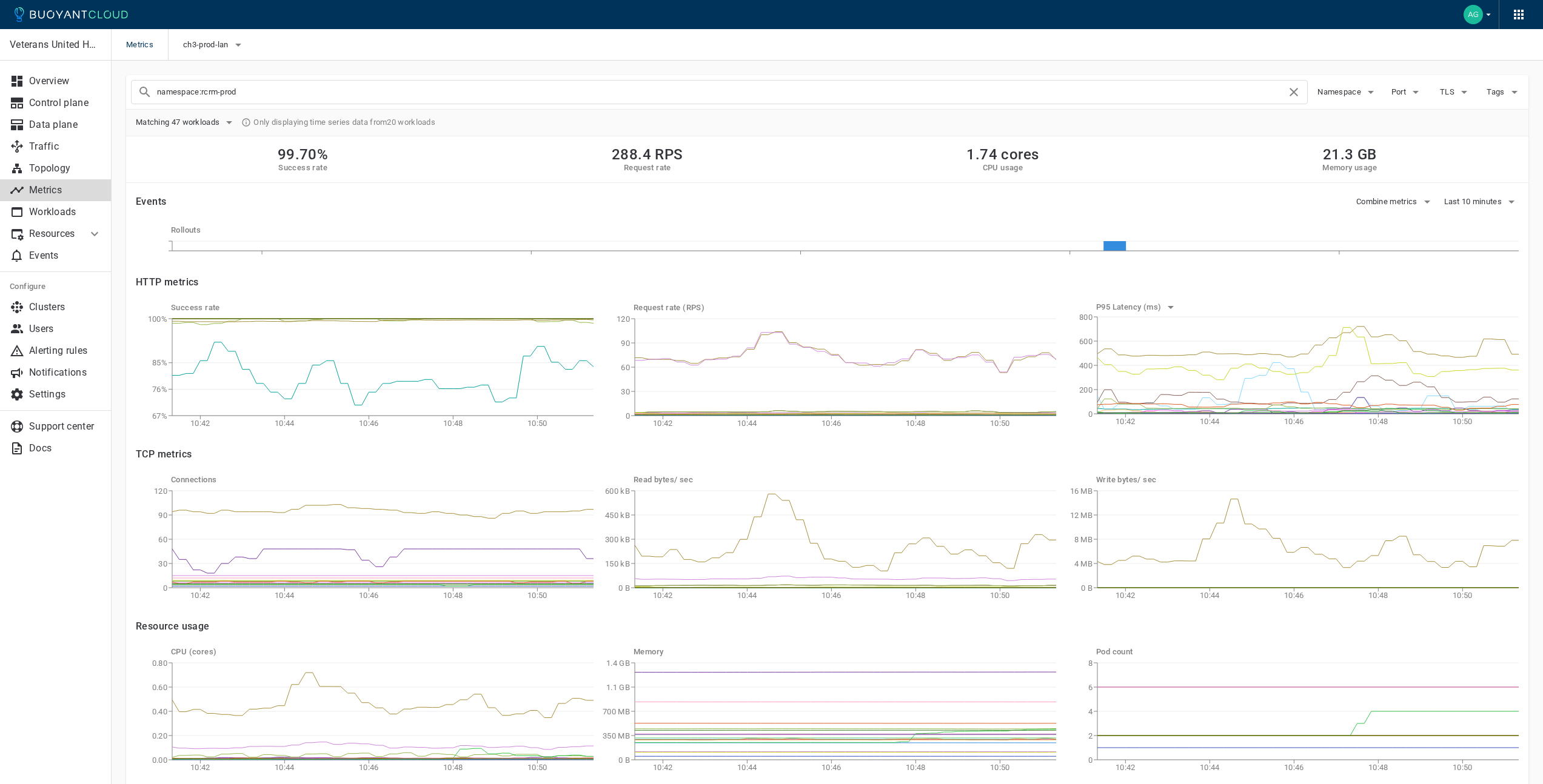
scroll to position [52, 0]
